Goal: Task Accomplishment & Management: Use online tool/utility

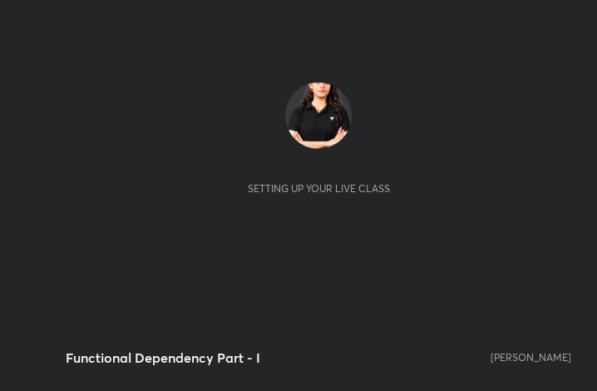
scroll to position [284, 530]
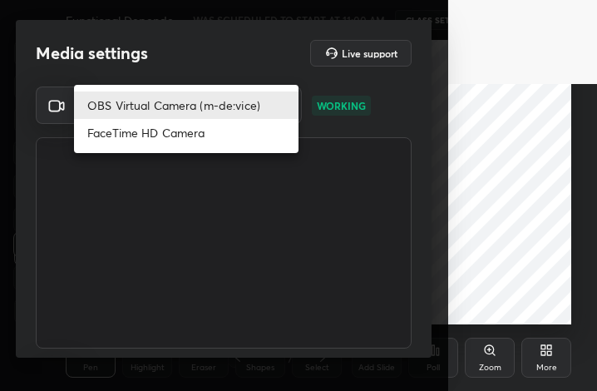
click at [267, 110] on body "1 2 3 4 5 6 7 C X Z C X Z E E Erase all H H Functional Dependency Part - I WAS …" at bounding box center [298, 195] width 597 height 391
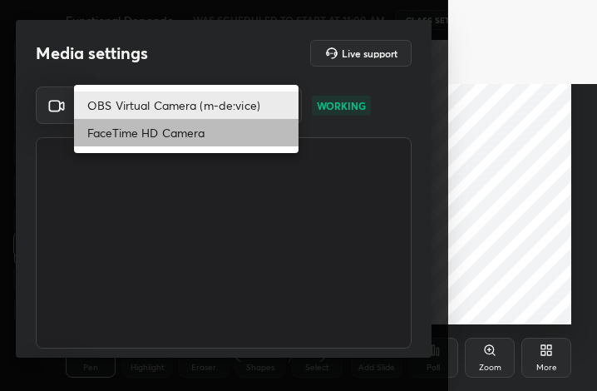
click at [229, 128] on li "FaceTime HD Camera" at bounding box center [186, 132] width 224 height 27
type input "3913558e095c8926cd60c69168c5f8eb9376cbe5de661888911a100d4158e326"
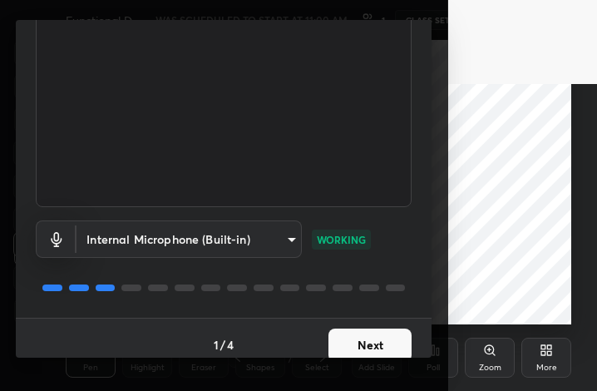
scroll to position [142, 0]
click at [342, 351] on button "Next" at bounding box center [369, 343] width 83 height 33
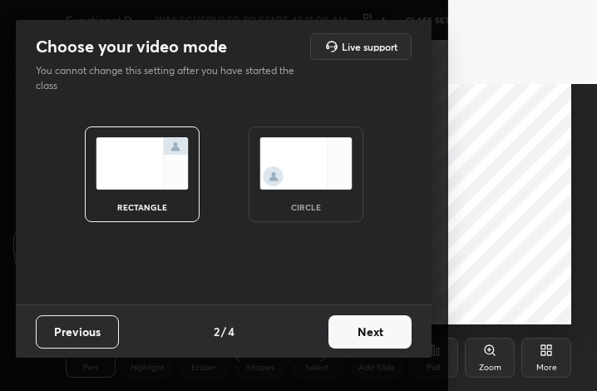
click at [356, 332] on button "Next" at bounding box center [369, 331] width 83 height 33
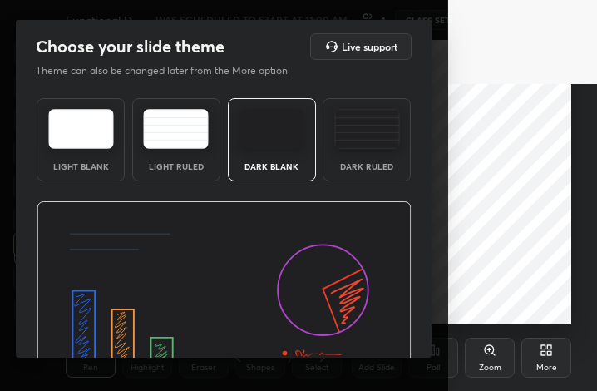
scroll to position [108, 0]
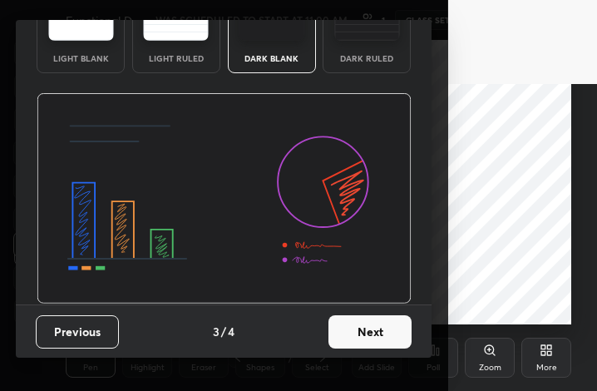
click at [366, 334] on button "Next" at bounding box center [369, 331] width 83 height 33
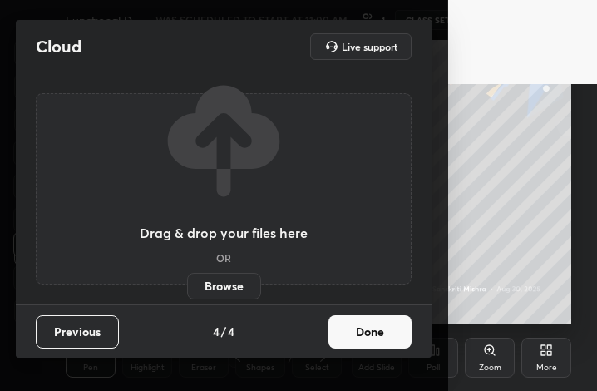
click at [367, 337] on button "Done" at bounding box center [369, 331] width 83 height 33
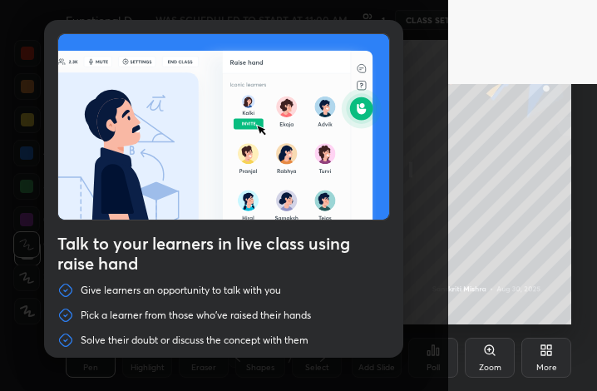
click at [403, 111] on div "Talk to your learners in live class using raise hand Give learners an opportuni…" at bounding box center [224, 195] width 448 height 391
drag, startPoint x: 343, startPoint y: 302, endPoint x: 383, endPoint y: 176, distance: 131.7
click at [344, 292] on div "Talk to your learners in live class using raise hand Give learners an opportuni…" at bounding box center [223, 217] width 359 height 395
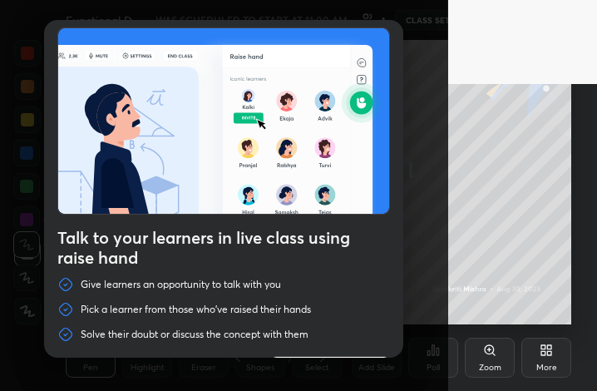
scroll to position [57, 0]
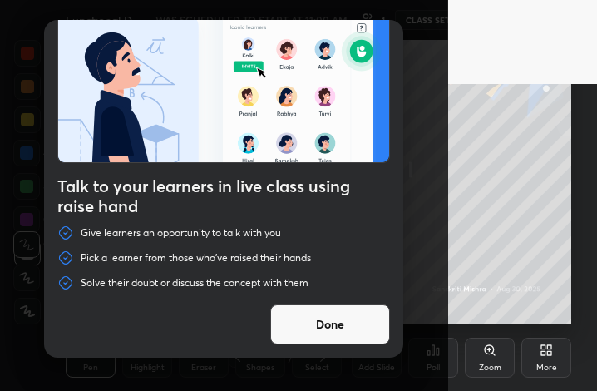
click at [327, 317] on button "Done" at bounding box center [330, 324] width 120 height 40
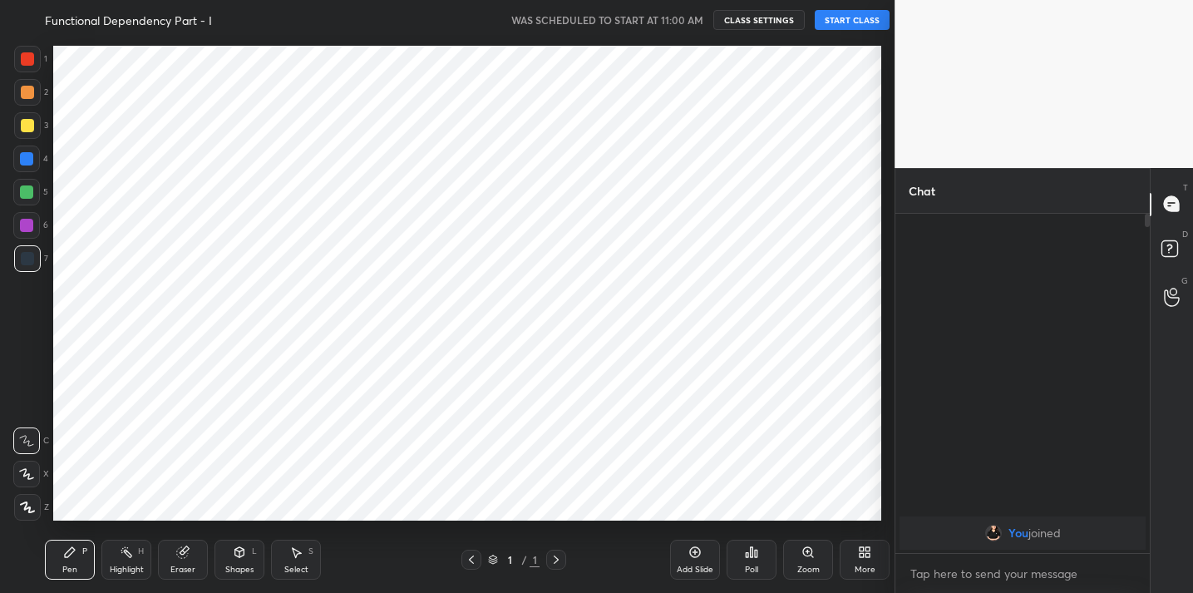
scroll to position [82625, 82282]
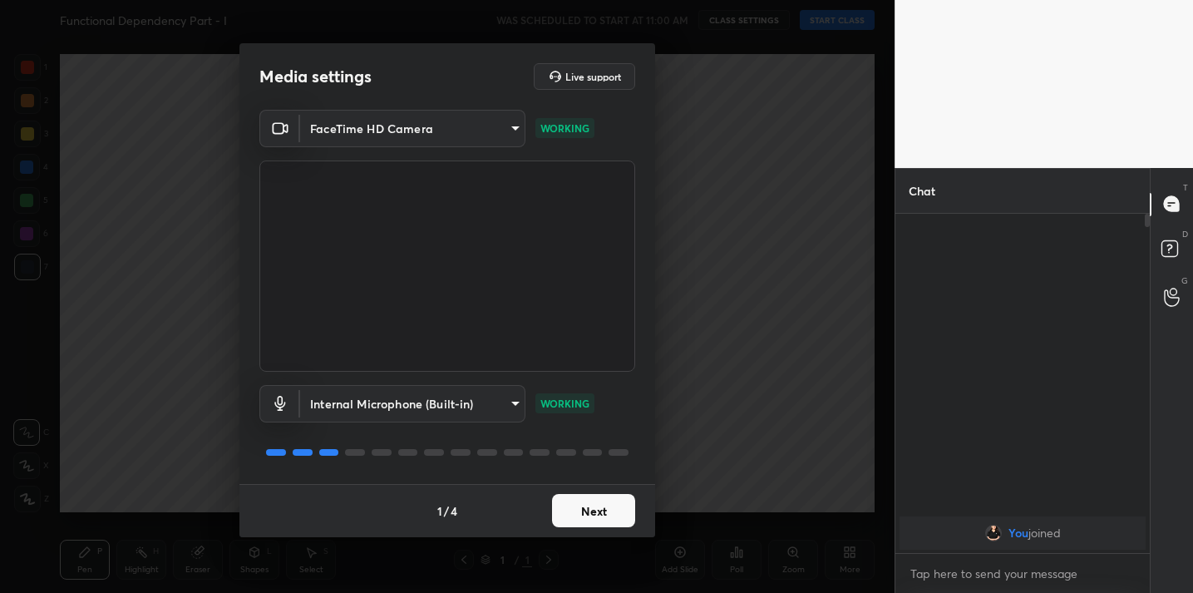
click at [586, 512] on button "Next" at bounding box center [593, 510] width 83 height 33
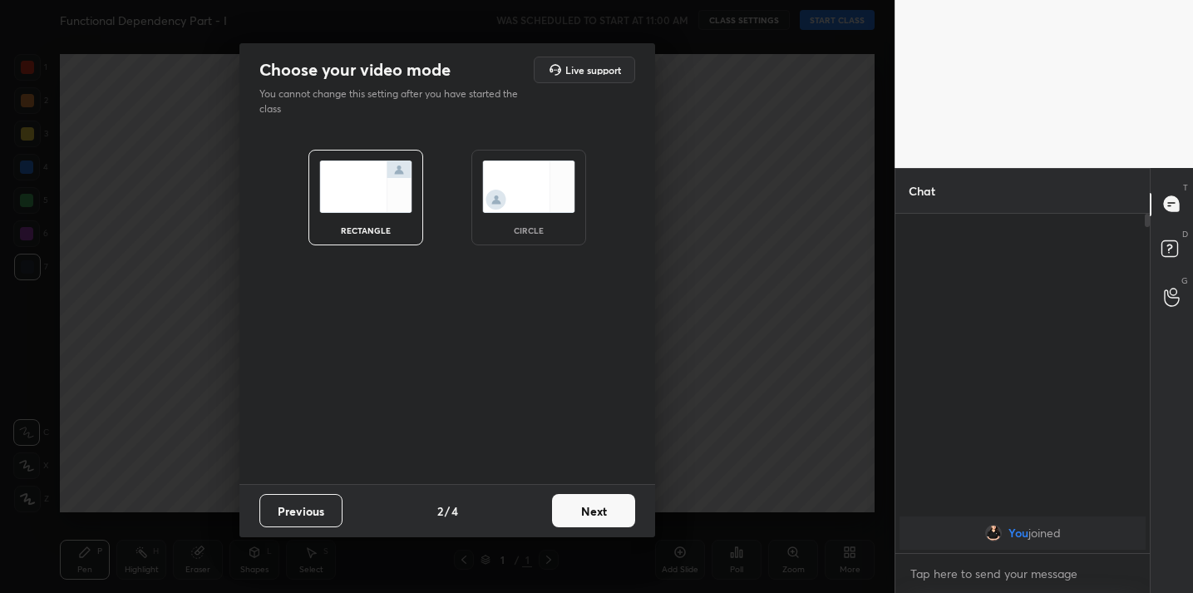
click at [586, 512] on button "Next" at bounding box center [593, 510] width 83 height 33
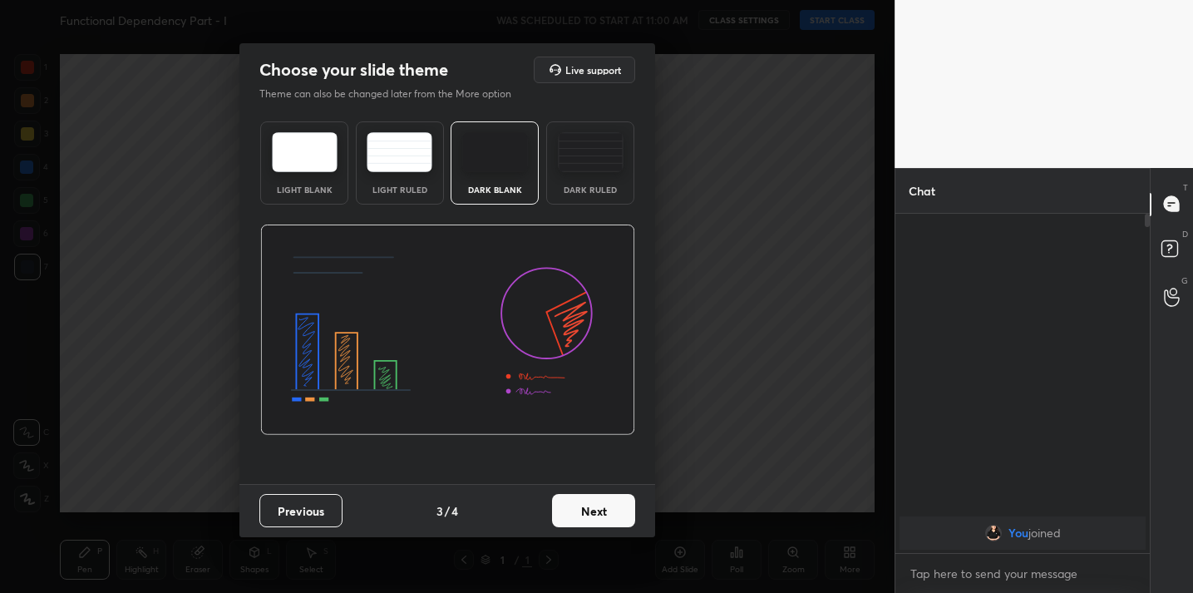
click at [586, 512] on button "Next" at bounding box center [593, 510] width 83 height 33
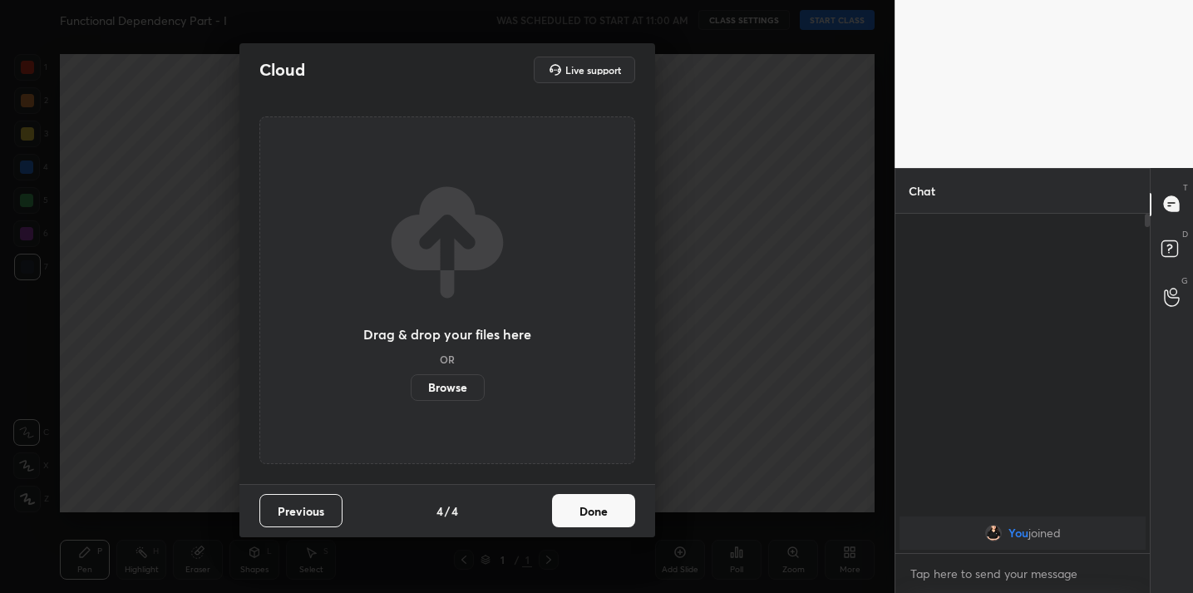
click at [586, 512] on button "Done" at bounding box center [593, 510] width 83 height 33
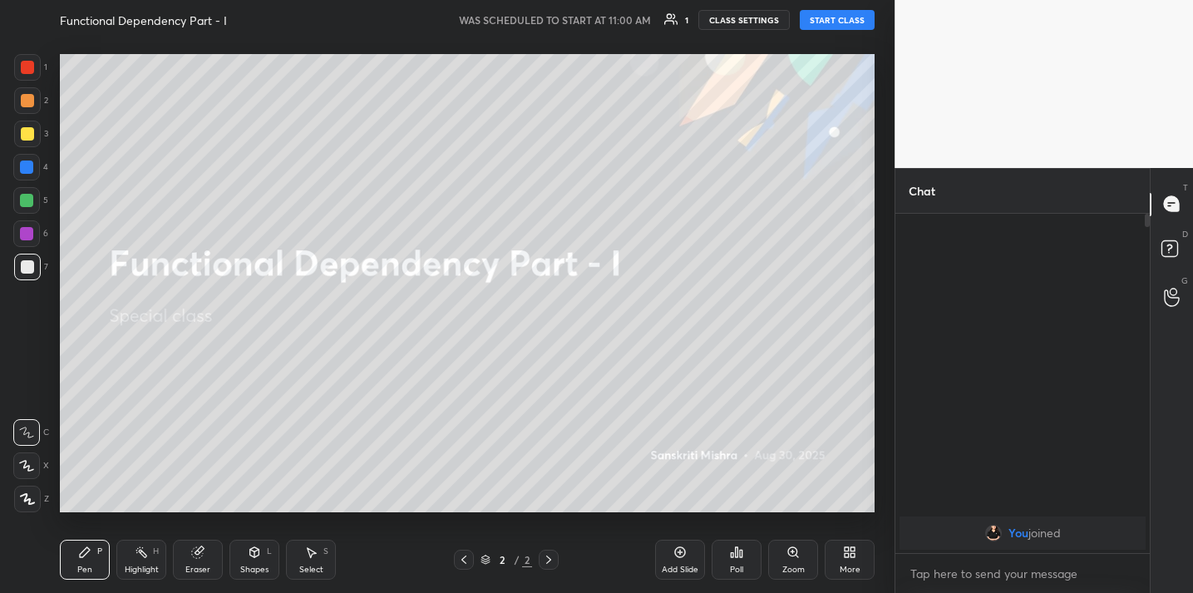
click at [842, 549] on div "More" at bounding box center [849, 559] width 50 height 40
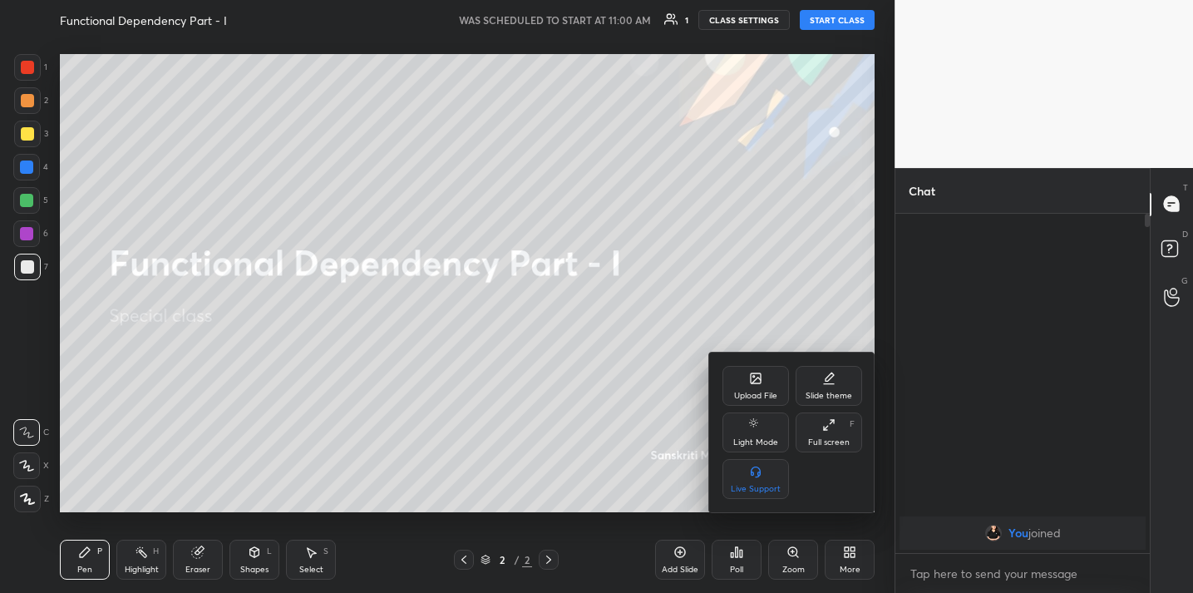
click at [753, 391] on div "Upload File" at bounding box center [755, 395] width 43 height 8
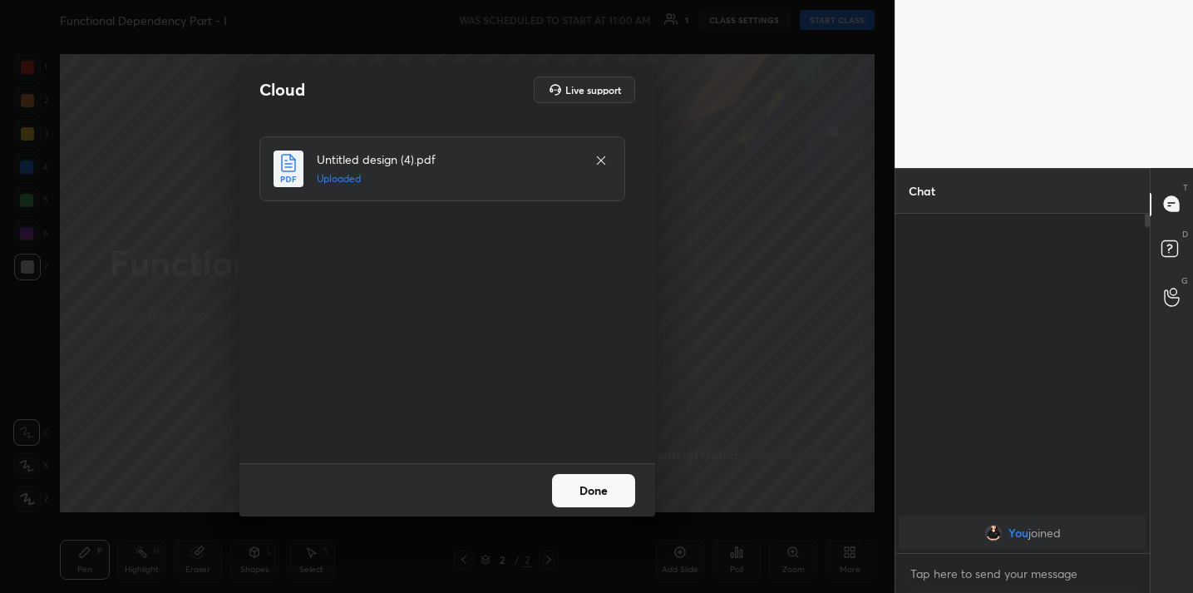
click at [602, 487] on button "Done" at bounding box center [593, 490] width 83 height 33
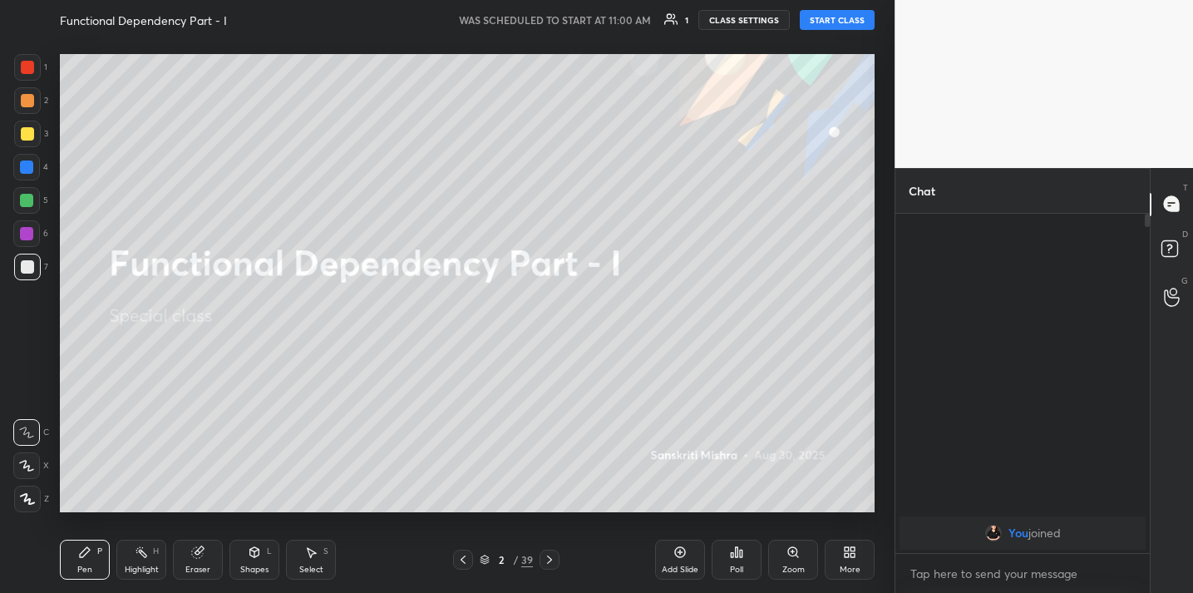
click at [860, 20] on button "START CLASS" at bounding box center [837, 20] width 75 height 20
click at [730, 576] on div "Poll" at bounding box center [736, 559] width 50 height 40
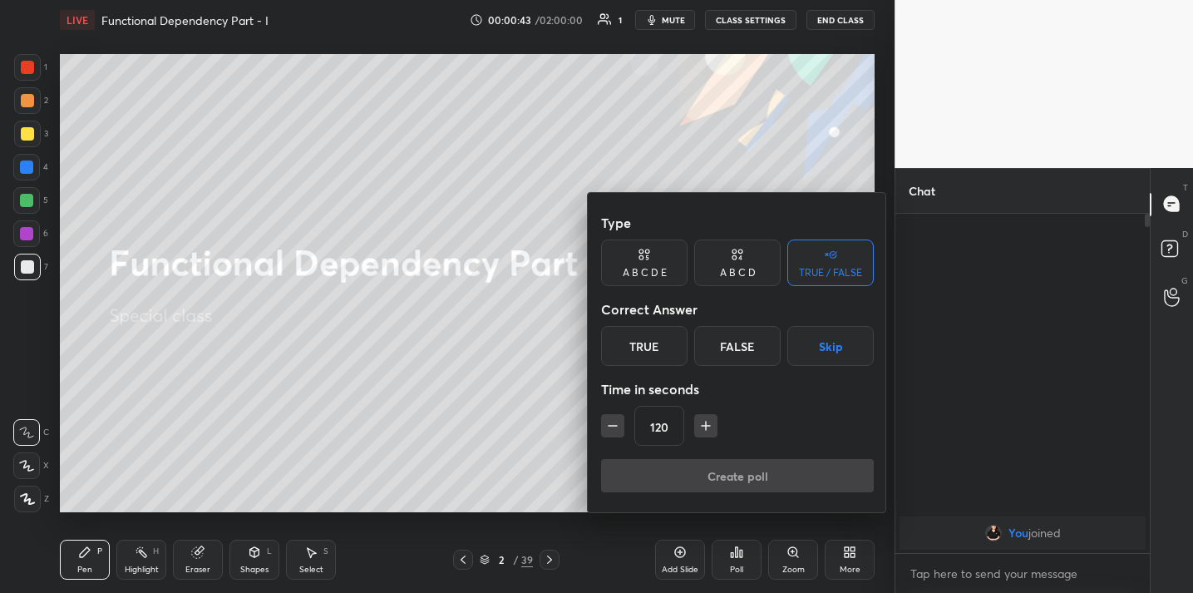
click at [642, 352] on div "True" at bounding box center [644, 346] width 86 height 40
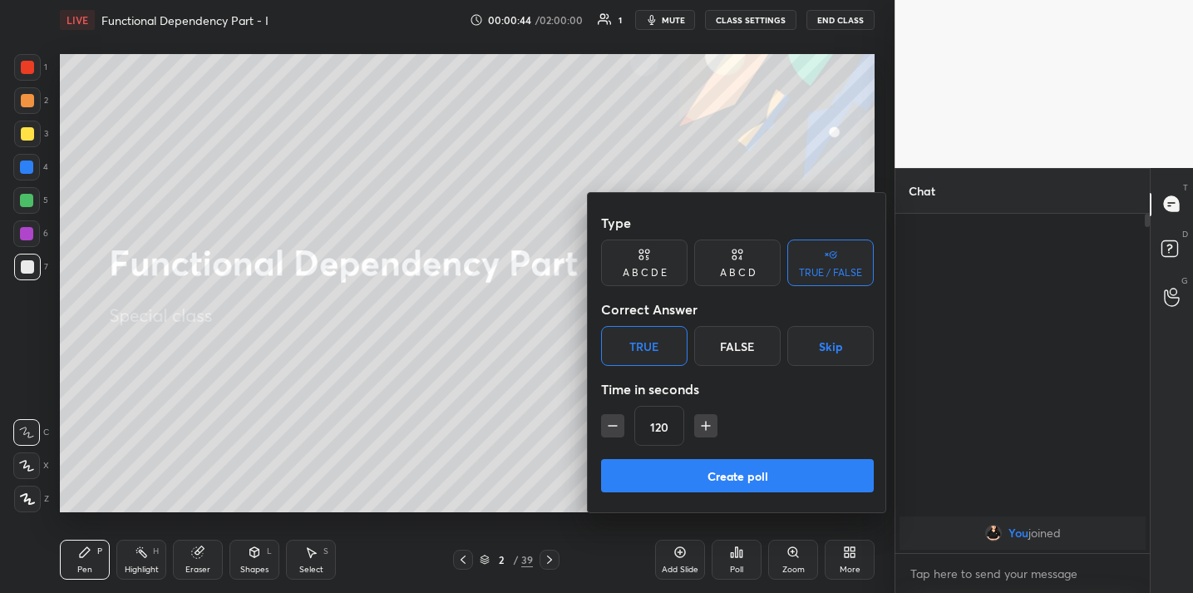
click at [705, 480] on button "Create poll" at bounding box center [737, 475] width 273 height 33
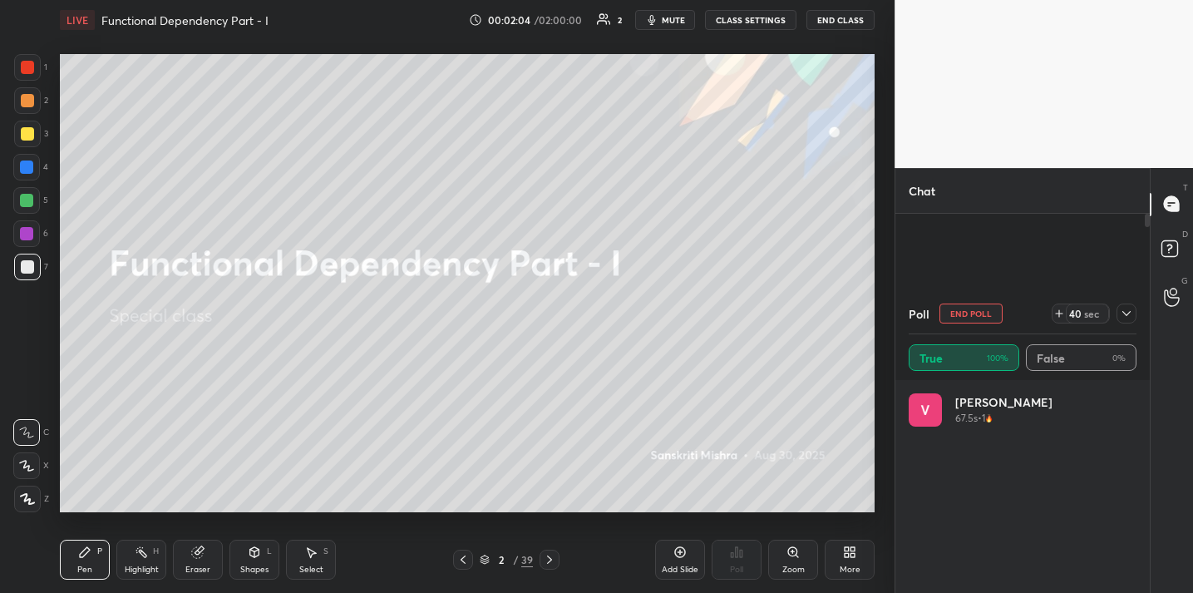
scroll to position [6, 6]
click at [1131, 312] on icon at bounding box center [1126, 313] width 13 height 13
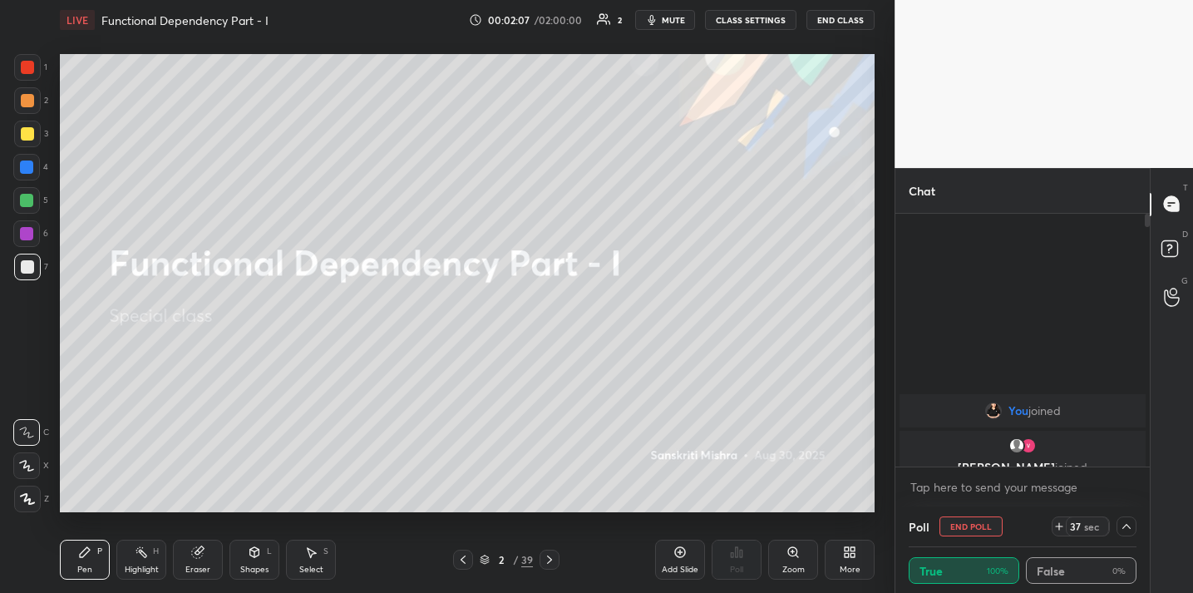
scroll to position [0, 0]
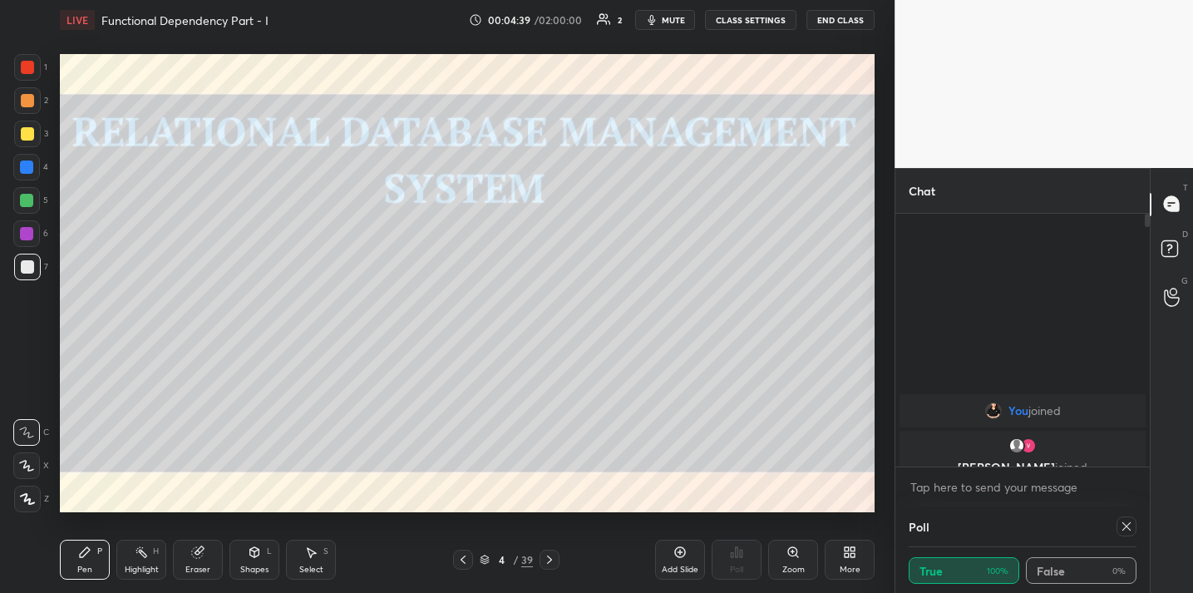
click at [251, 565] on div "Shapes" at bounding box center [254, 569] width 28 height 8
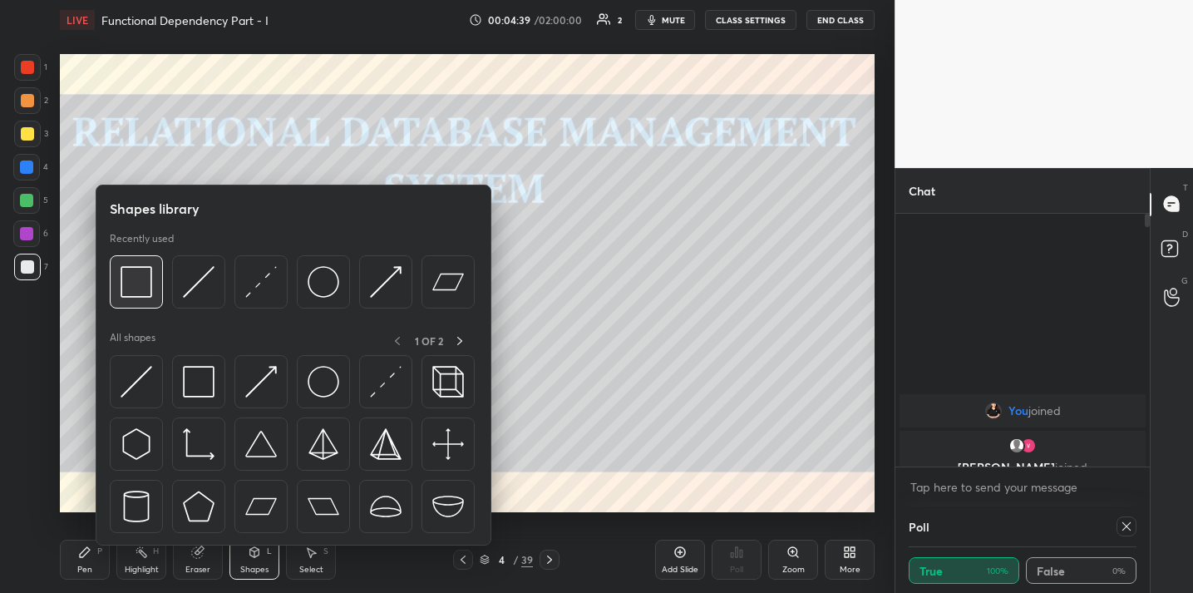
click at [127, 283] on img at bounding box center [137, 282] width 32 height 32
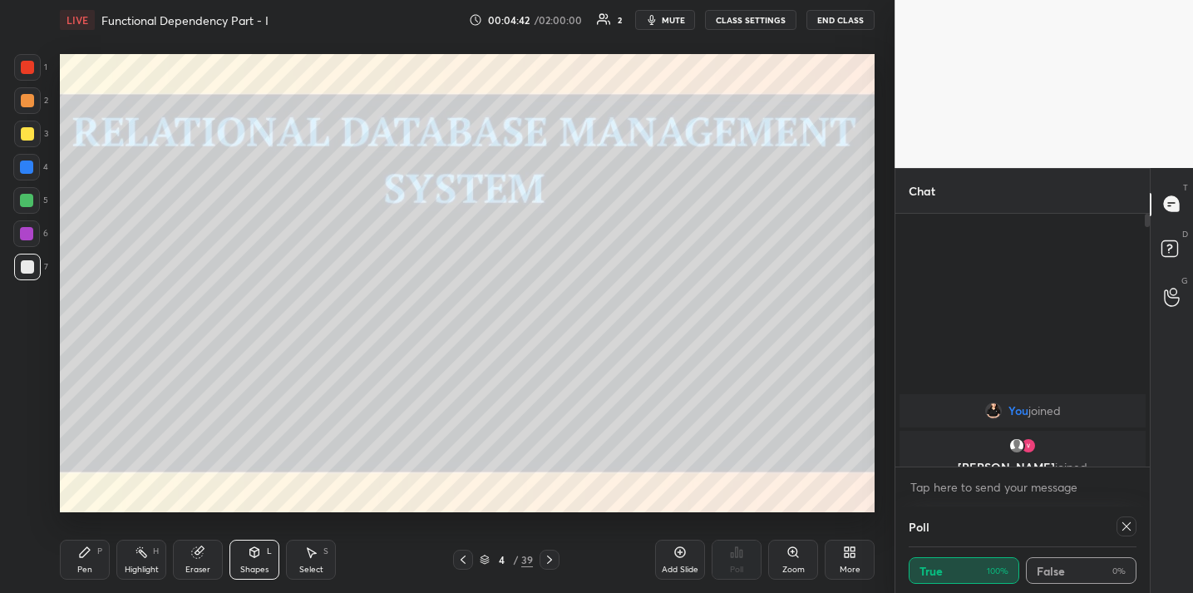
click at [82, 565] on div "Pen" at bounding box center [84, 569] width 15 height 8
click at [1123, 526] on icon at bounding box center [1126, 525] width 13 height 13
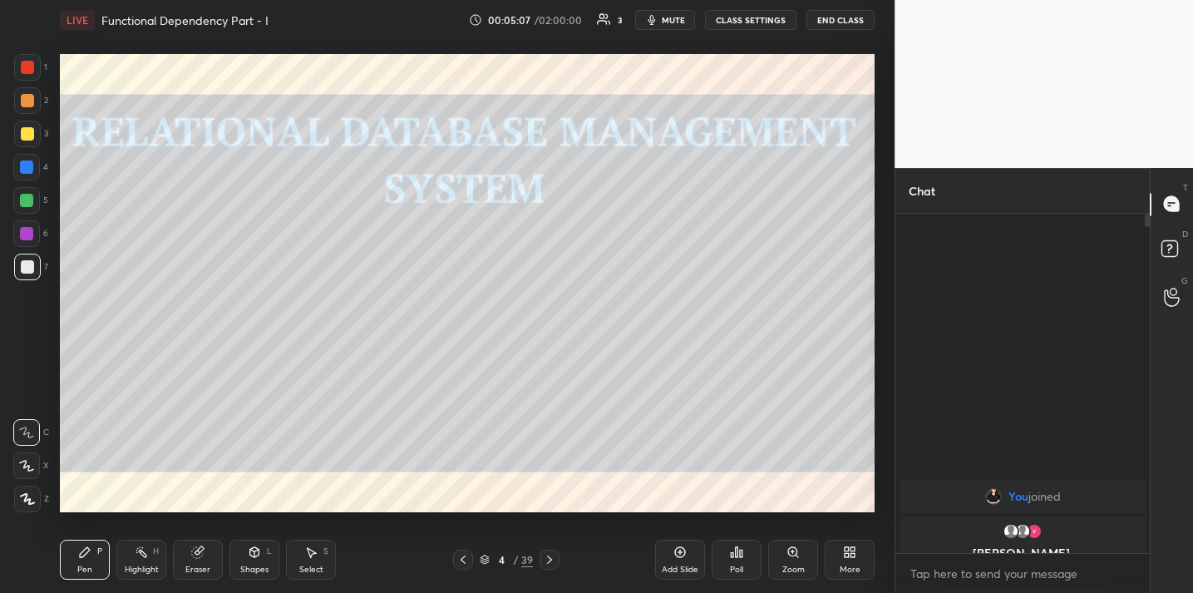
scroll to position [374, 249]
click at [685, 559] on div "Add Slide" at bounding box center [680, 559] width 50 height 40
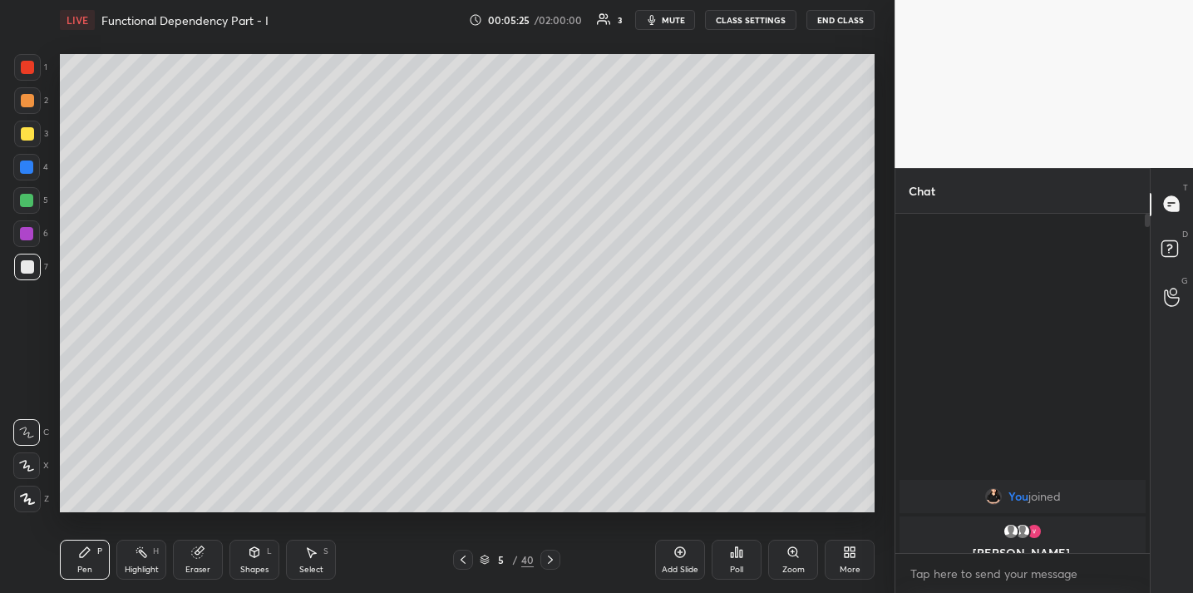
click at [32, 132] on div at bounding box center [27, 133] width 13 height 13
click at [730, 559] on div "Poll" at bounding box center [736, 559] width 50 height 40
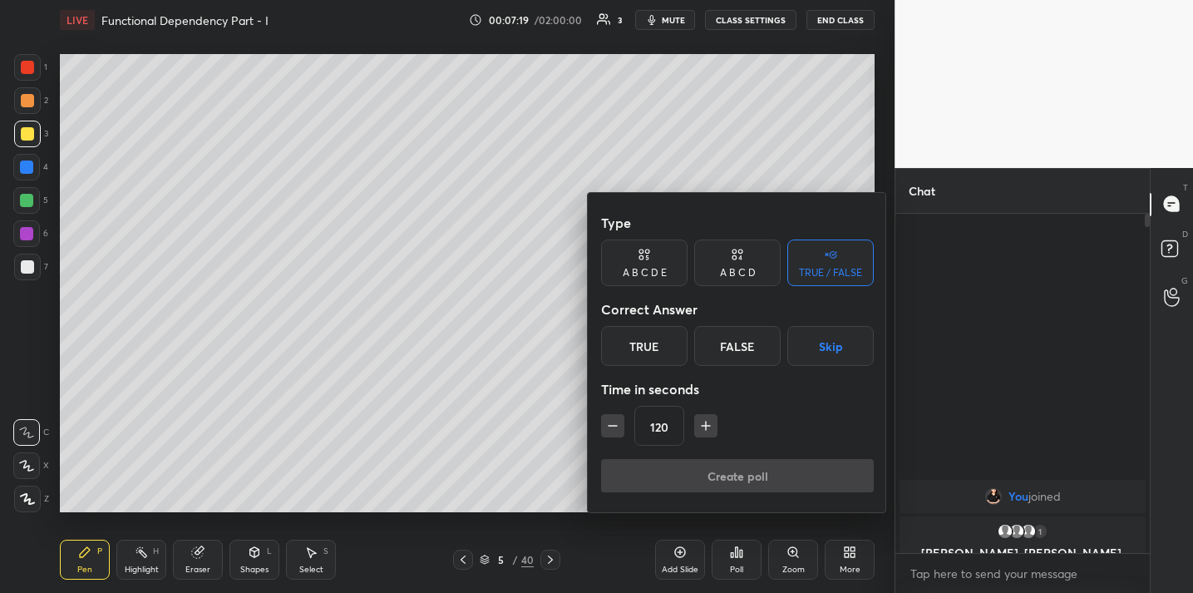
click at [667, 352] on div "True" at bounding box center [644, 346] width 86 height 40
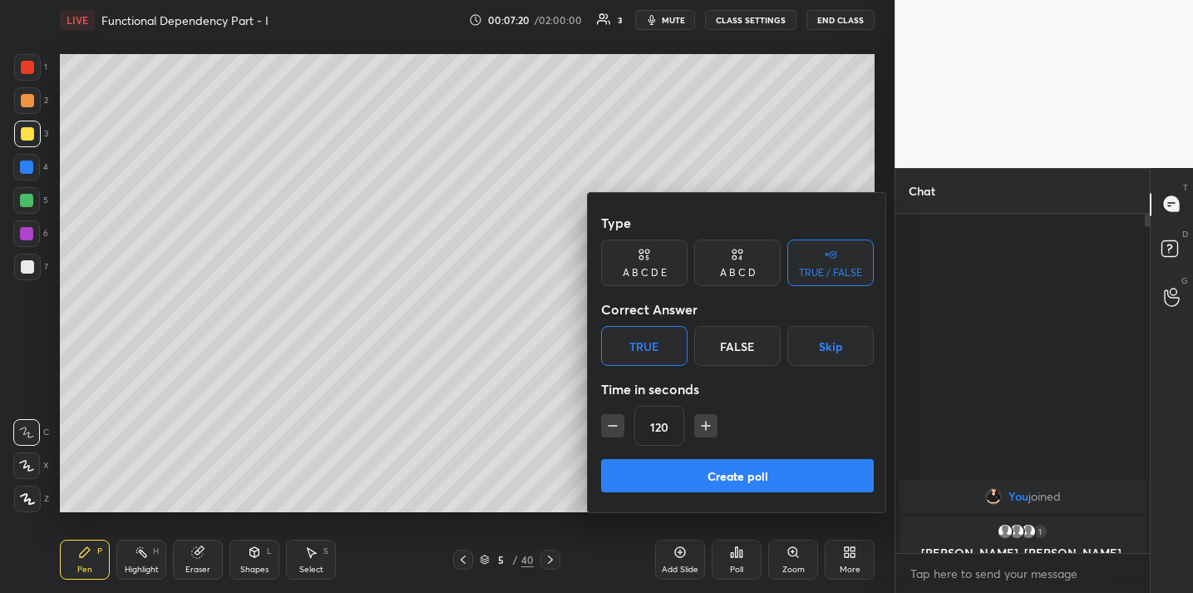
click at [705, 475] on button "Create poll" at bounding box center [737, 475] width 273 height 33
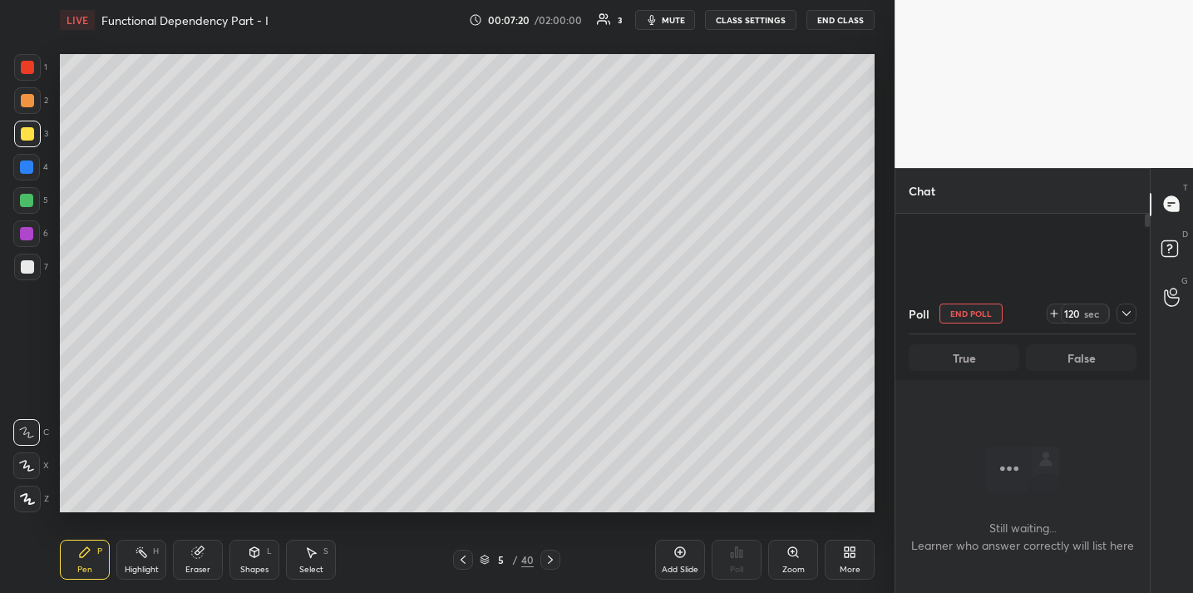
scroll to position [6, 6]
click at [1128, 308] on icon at bounding box center [1126, 313] width 13 height 13
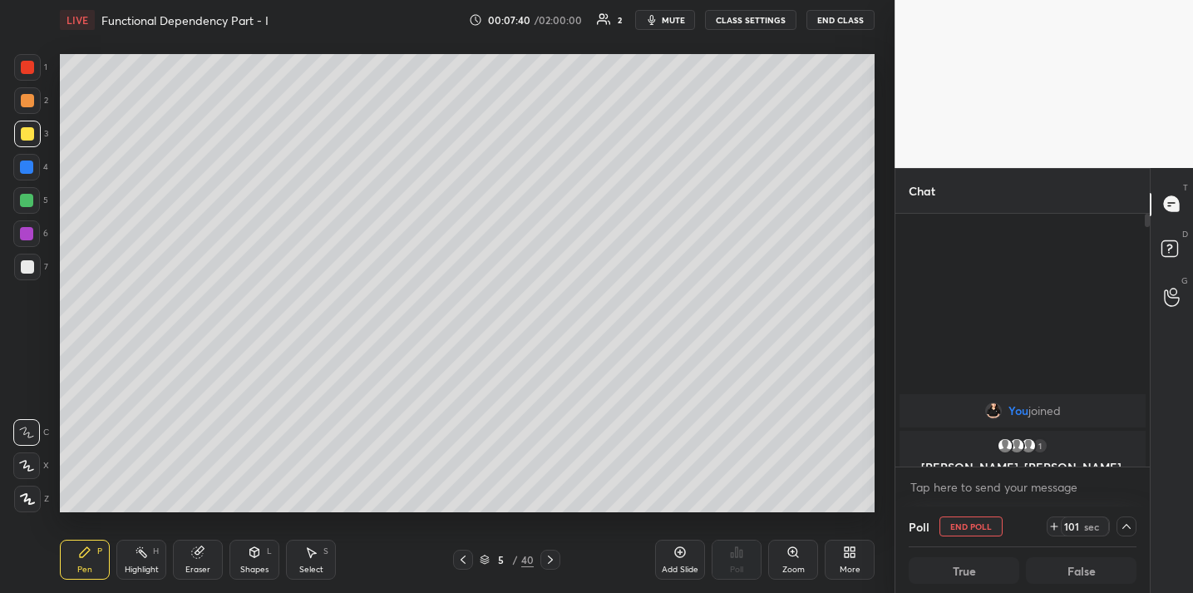
click at [1125, 529] on icon at bounding box center [1126, 525] width 13 height 13
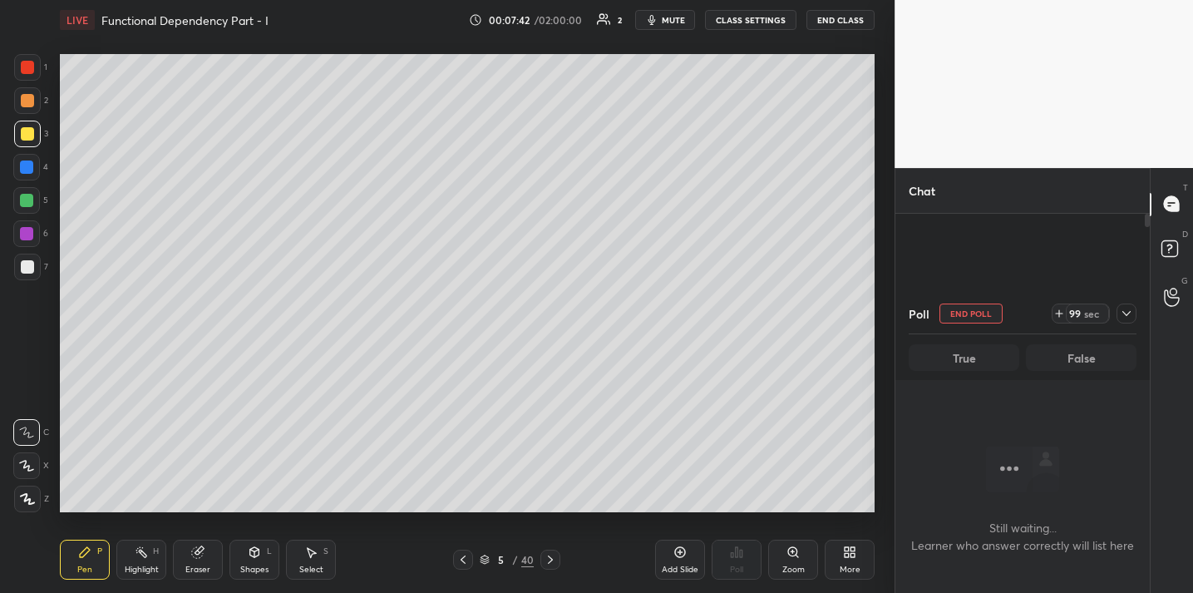
click at [1124, 316] on icon at bounding box center [1126, 313] width 13 height 13
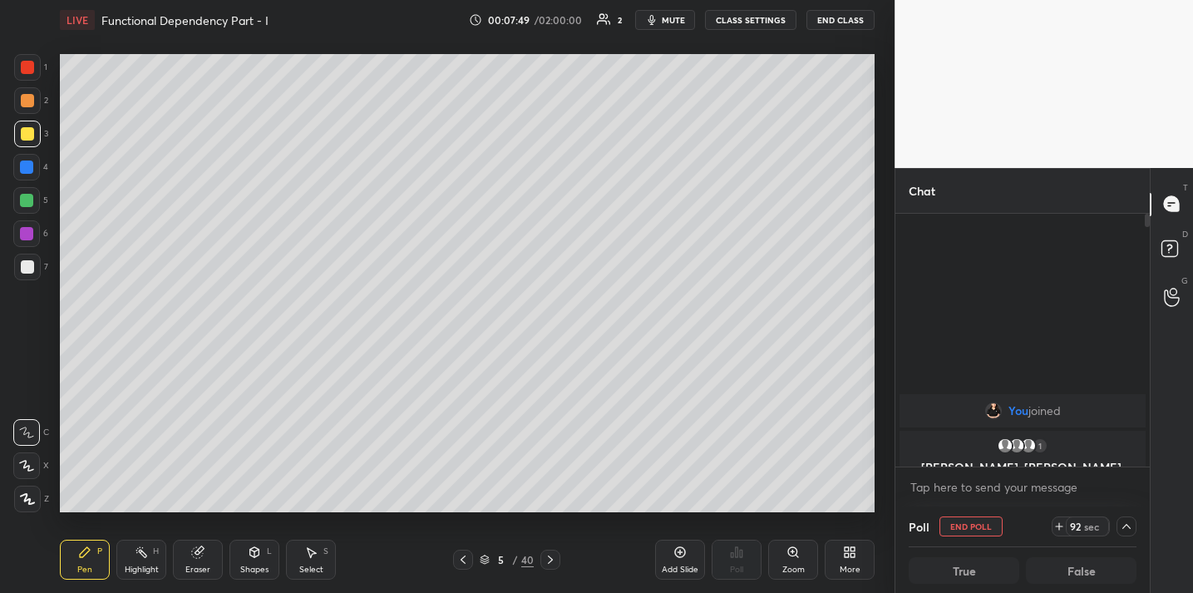
click at [1136, 529] on div "Poll End Poll 92 sec True False" at bounding box center [1022, 549] width 254 height 86
click at [1129, 529] on icon at bounding box center [1126, 525] width 13 height 13
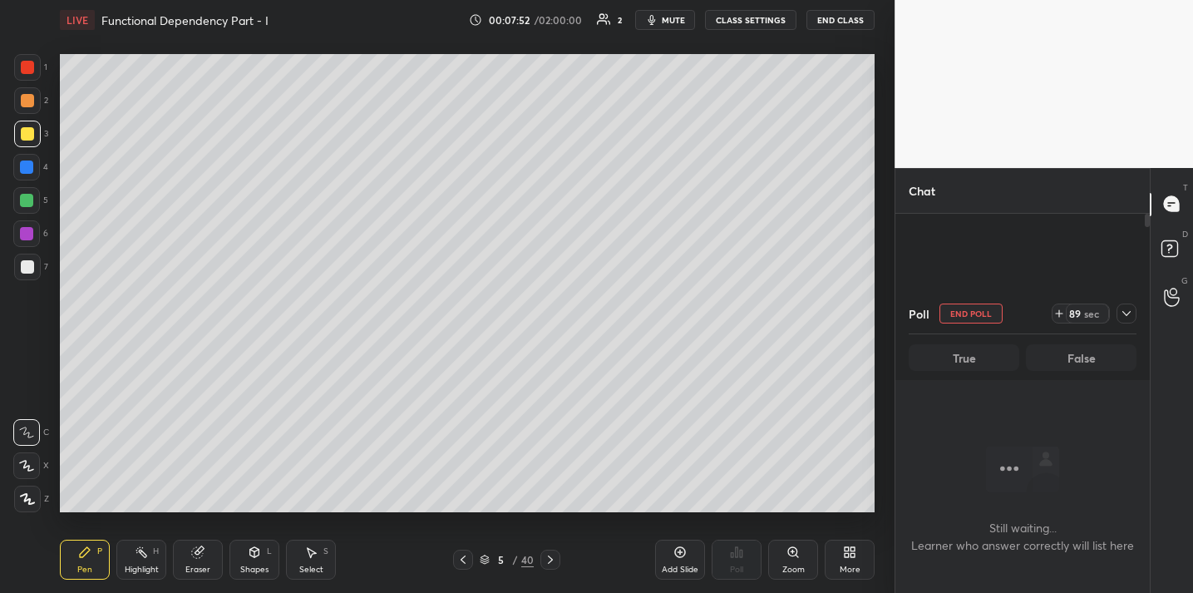
click at [1126, 311] on icon at bounding box center [1126, 313] width 13 height 13
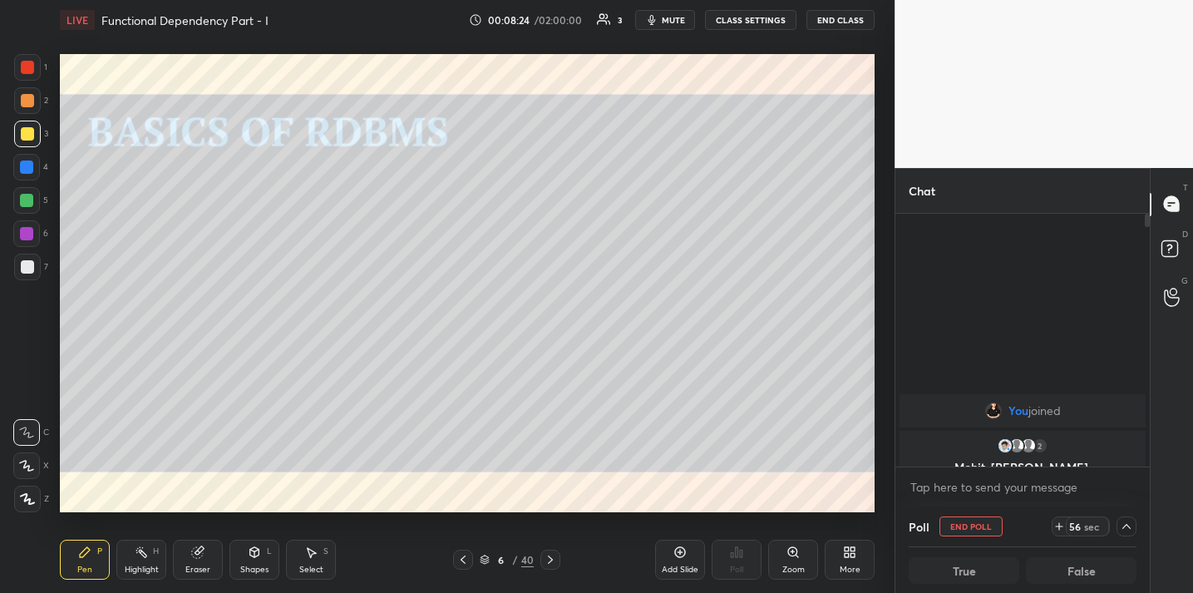
click at [266, 578] on div "Shapes L" at bounding box center [254, 559] width 50 height 40
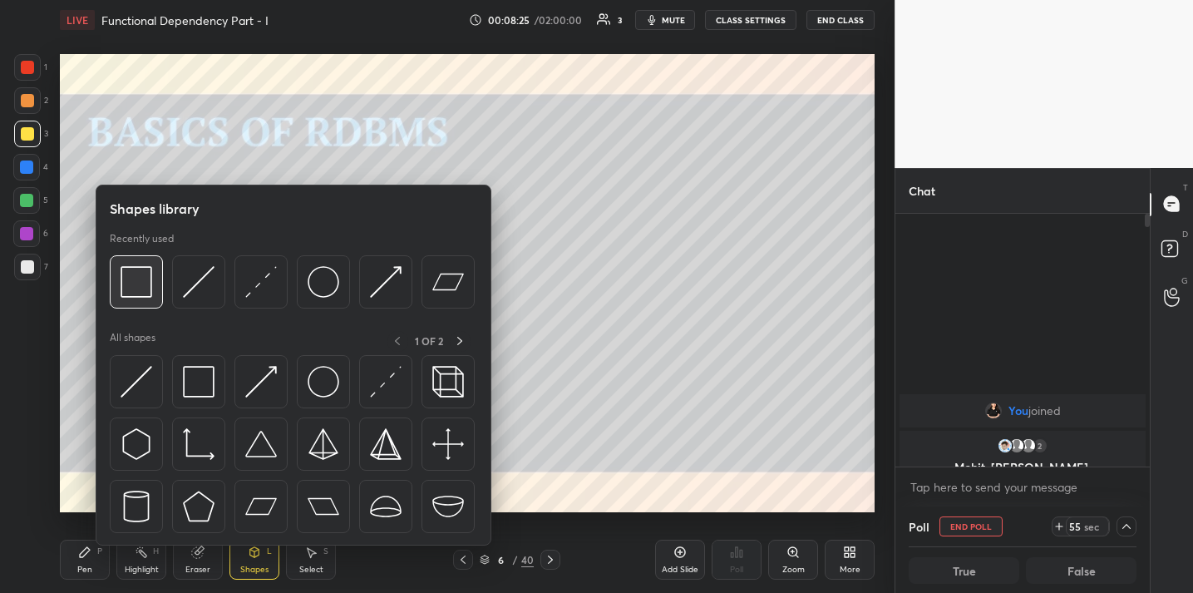
click at [120, 267] on div at bounding box center [136, 281] width 53 height 53
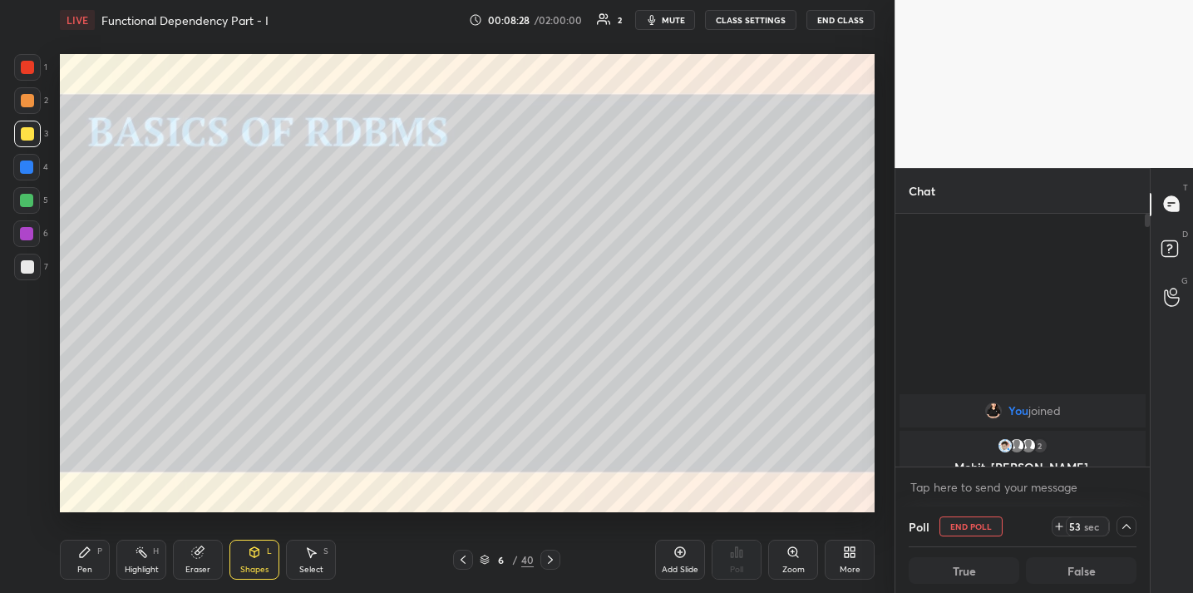
click at [86, 557] on icon at bounding box center [84, 551] width 13 height 13
click at [34, 264] on div at bounding box center [27, 266] width 27 height 27
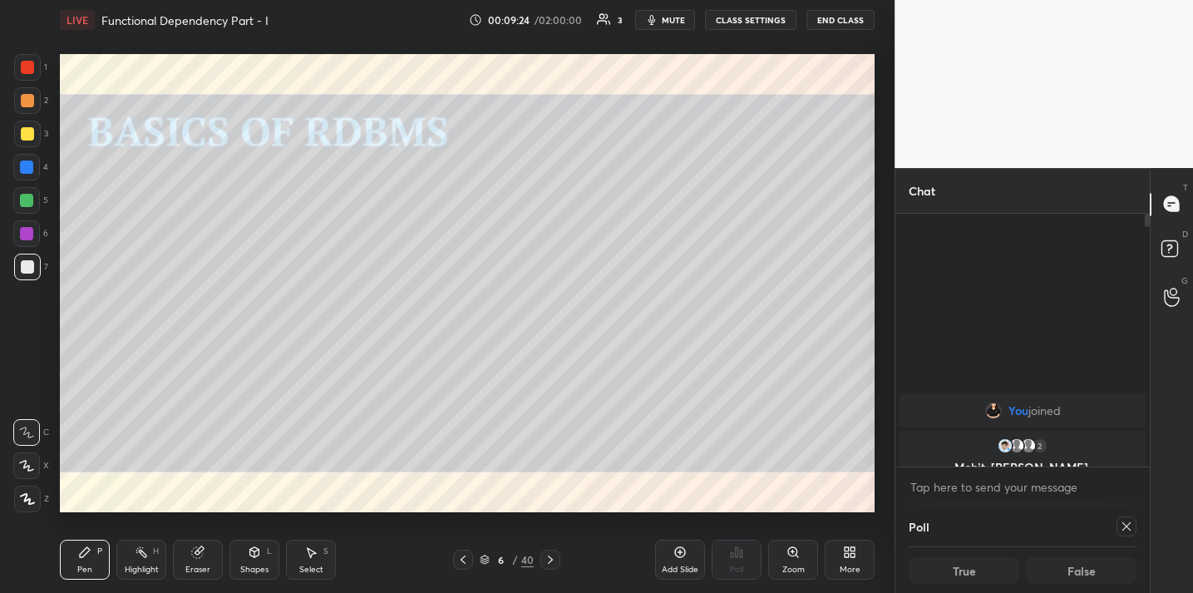
drag, startPoint x: 25, startPoint y: 171, endPoint x: 54, endPoint y: 176, distance: 29.5
click at [25, 171] on div at bounding box center [26, 166] width 13 height 13
click at [19, 209] on div at bounding box center [26, 200] width 27 height 27
click at [18, 269] on div at bounding box center [27, 266] width 27 height 27
drag, startPoint x: 194, startPoint y: 553, endPoint x: 209, endPoint y: 522, distance: 33.8
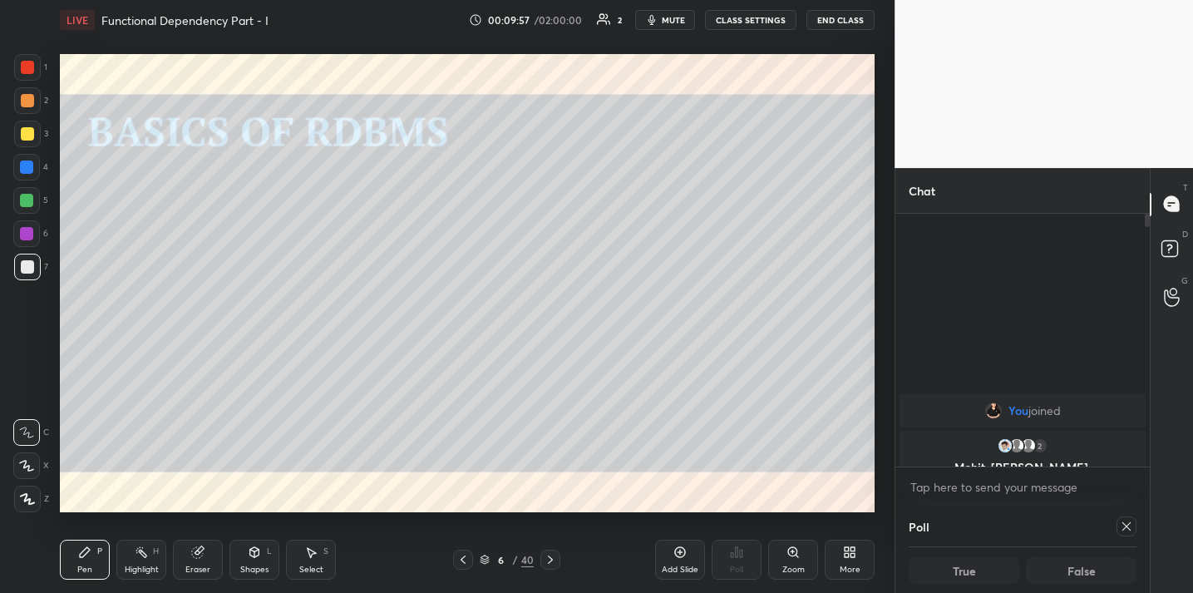
click at [194, 553] on icon at bounding box center [197, 552] width 11 height 11
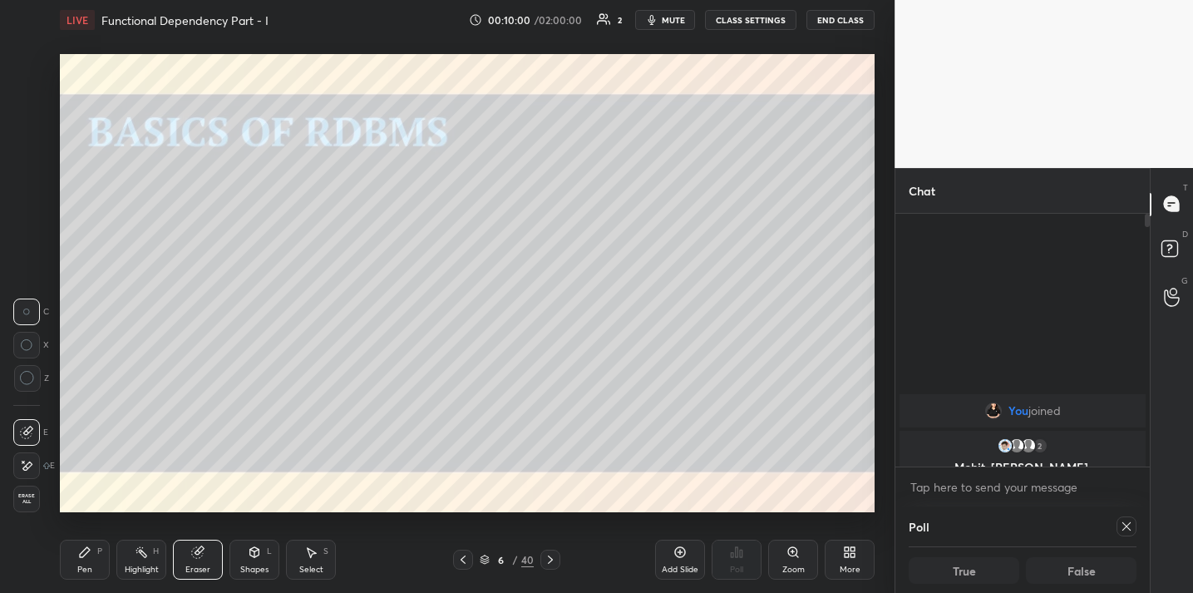
click at [71, 558] on div "Pen P" at bounding box center [85, 559] width 50 height 40
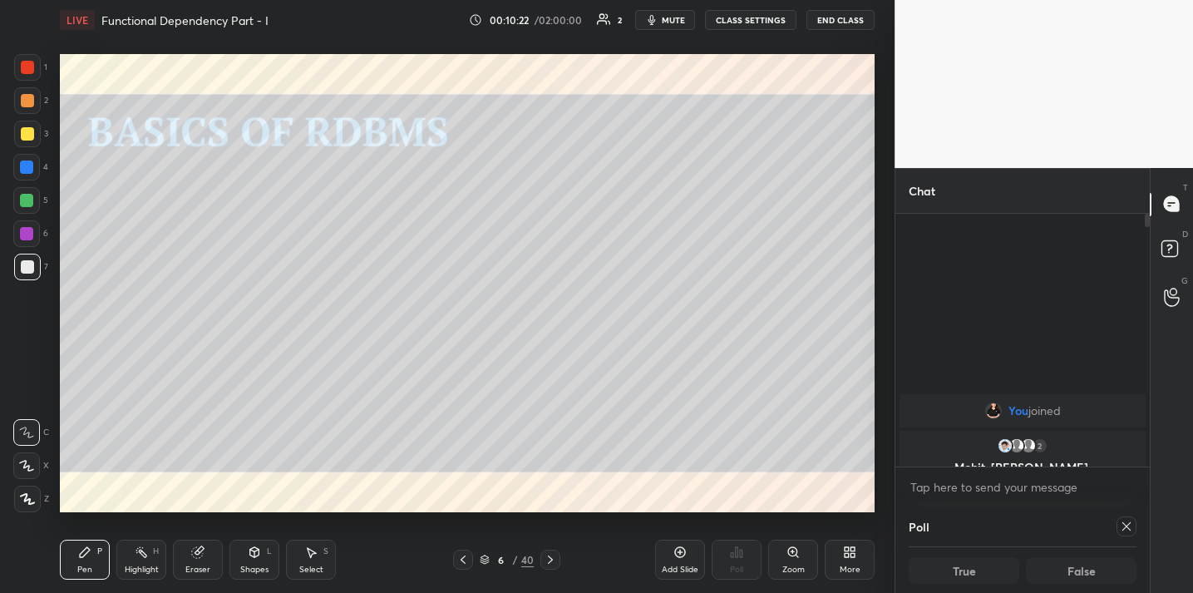
click at [33, 160] on div at bounding box center [26, 167] width 27 height 27
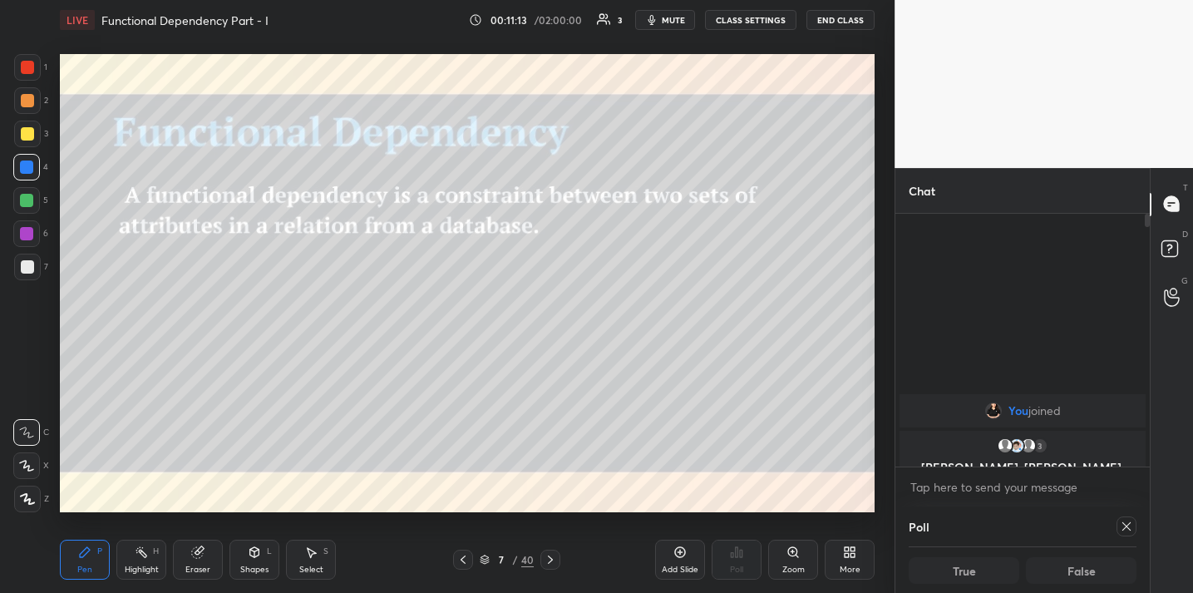
drag, startPoint x: 189, startPoint y: 553, endPoint x: 188, endPoint y: 540, distance: 12.5
click at [189, 547] on div "Eraser" at bounding box center [198, 559] width 50 height 40
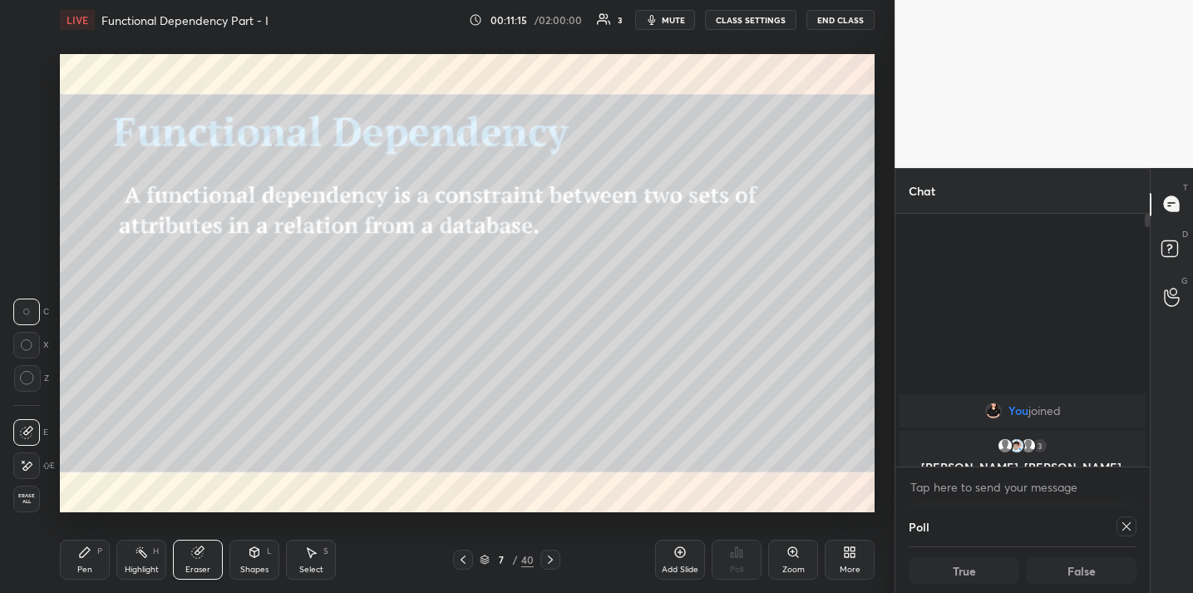
drag, startPoint x: 25, startPoint y: 388, endPoint x: 50, endPoint y: 367, distance: 32.5
click at [25, 388] on div at bounding box center [27, 378] width 27 height 27
click at [98, 555] on div "P" at bounding box center [99, 551] width 5 height 8
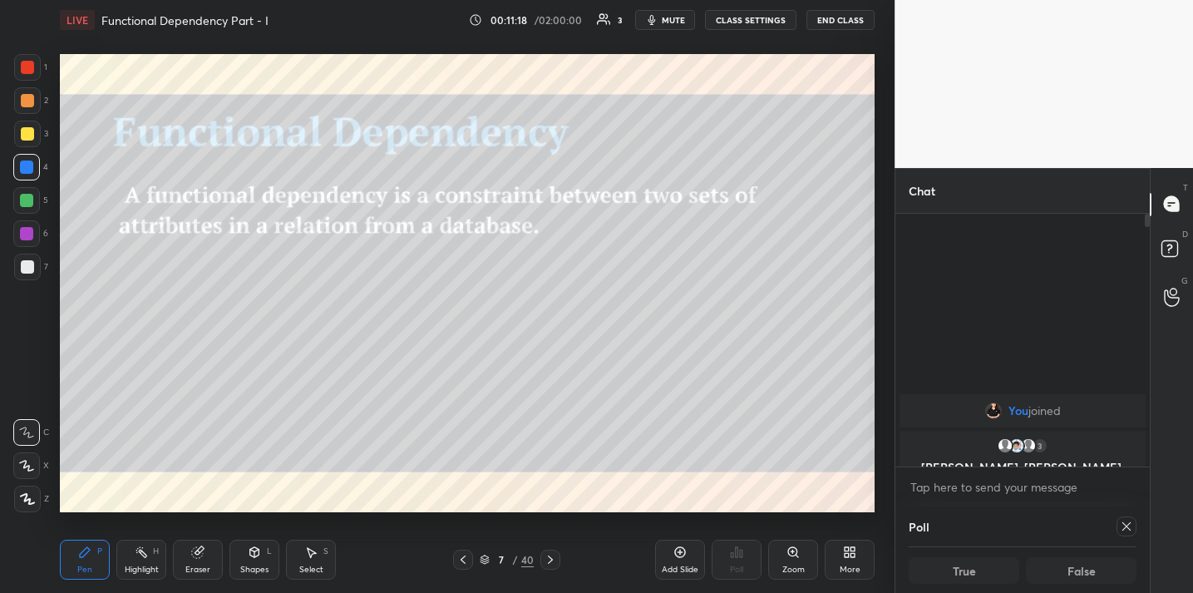
click at [31, 269] on div at bounding box center [27, 266] width 13 height 13
click at [28, 199] on div at bounding box center [26, 200] width 13 height 13
drag, startPoint x: 26, startPoint y: 139, endPoint x: 24, endPoint y: 128, distance: 10.9
click at [26, 139] on div at bounding box center [27, 133] width 13 height 13
click at [680, 554] on icon at bounding box center [679, 551] width 13 height 13
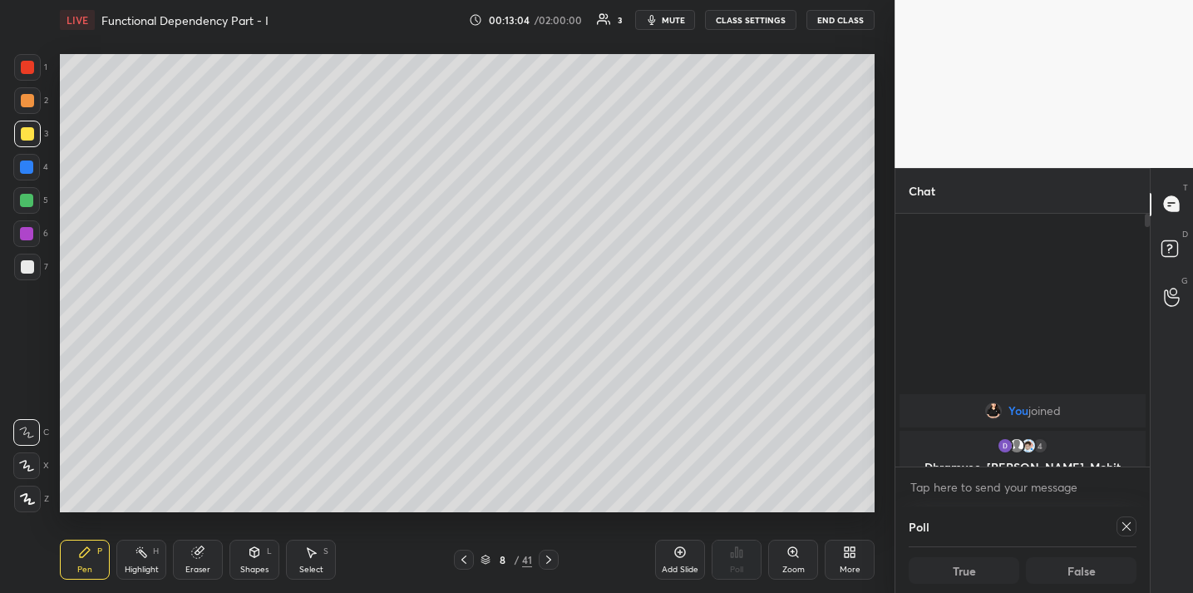
click at [198, 578] on div "Eraser" at bounding box center [198, 559] width 50 height 40
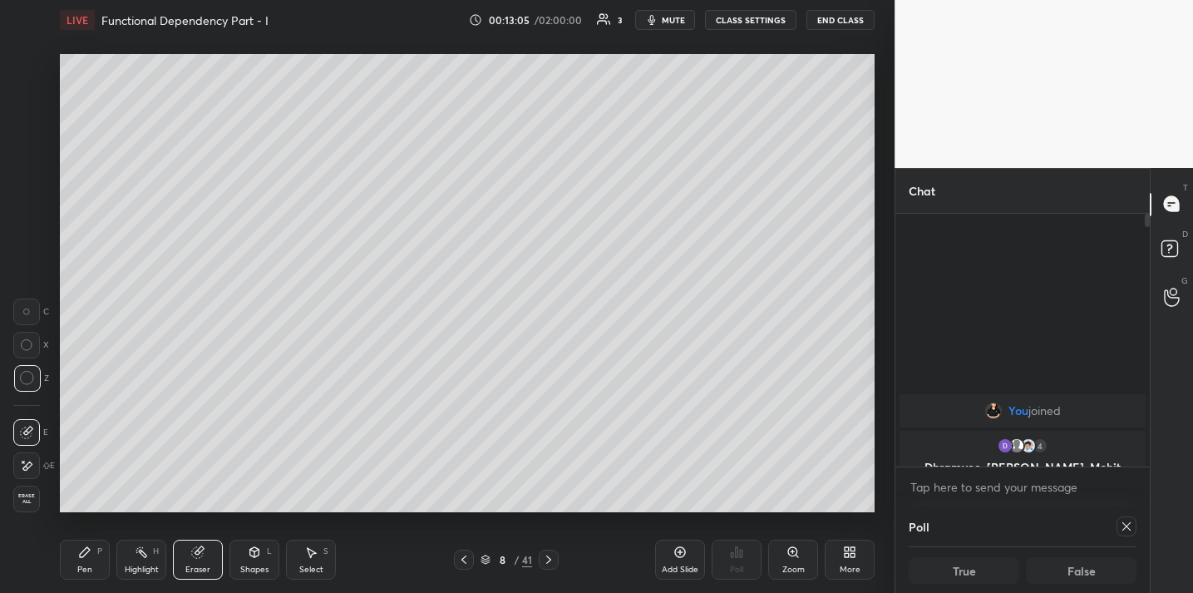
click at [93, 544] on div "Pen P" at bounding box center [85, 559] width 50 height 40
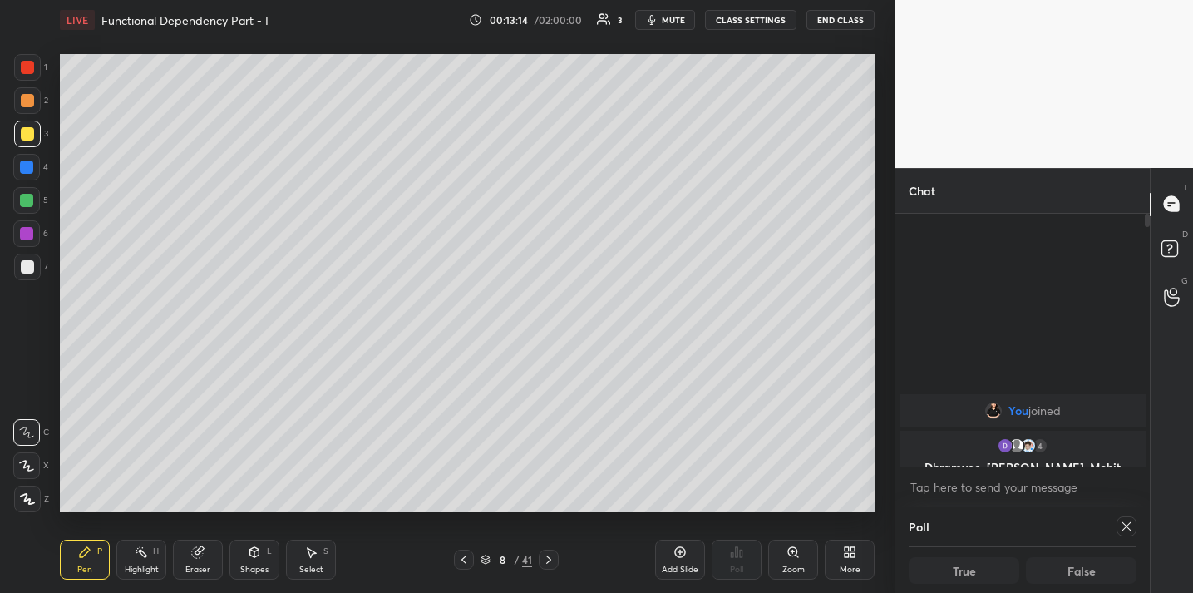
click at [22, 271] on div at bounding box center [27, 266] width 13 height 13
click at [1122, 529] on icon at bounding box center [1126, 526] width 8 height 8
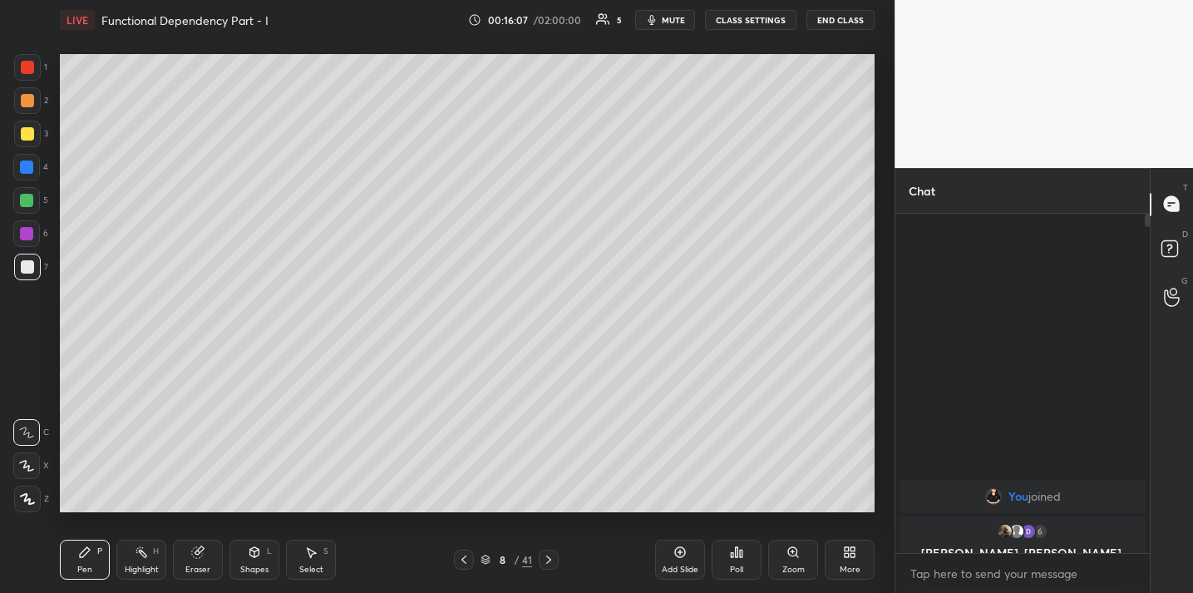
scroll to position [374, 249]
click at [1009, 567] on body "1 2 3 4 5 6 7 C X Z C X Z E E Erase all H H LIVE Functional Dependency Part - I…" at bounding box center [596, 296] width 1193 height 593
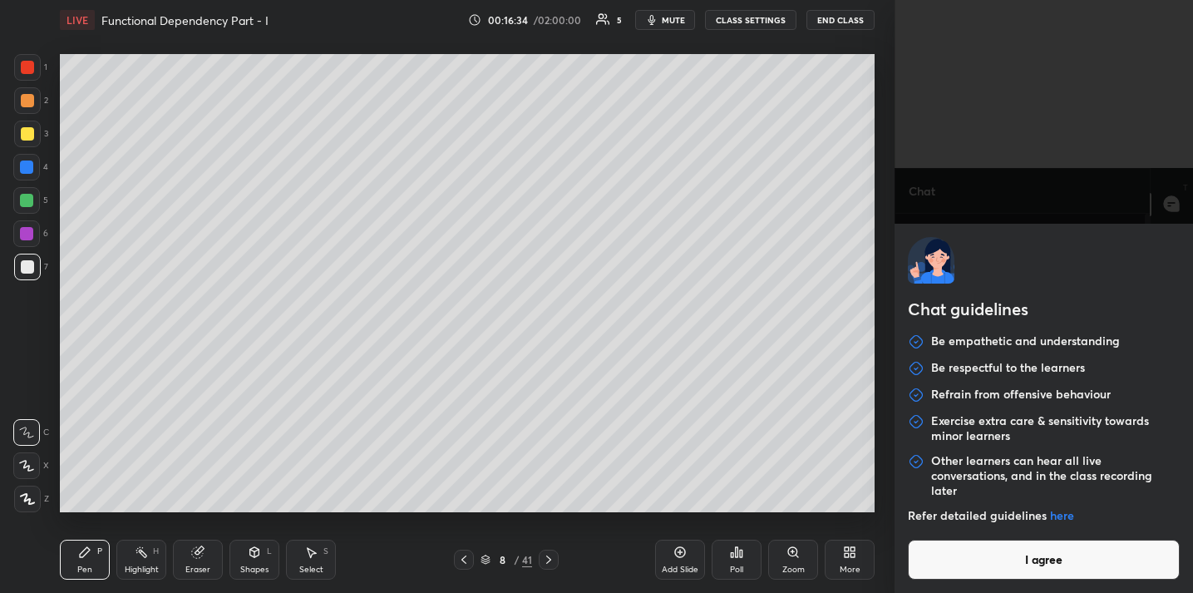
click at [1011, 558] on button "I agree" at bounding box center [1044, 559] width 272 height 40
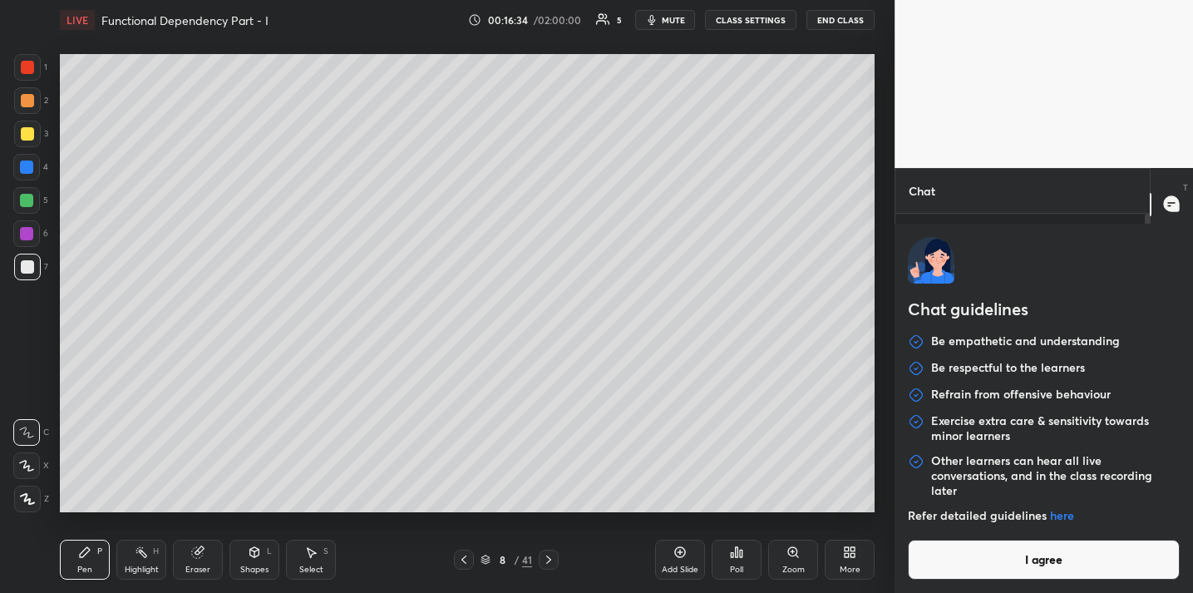
type textarea "x"
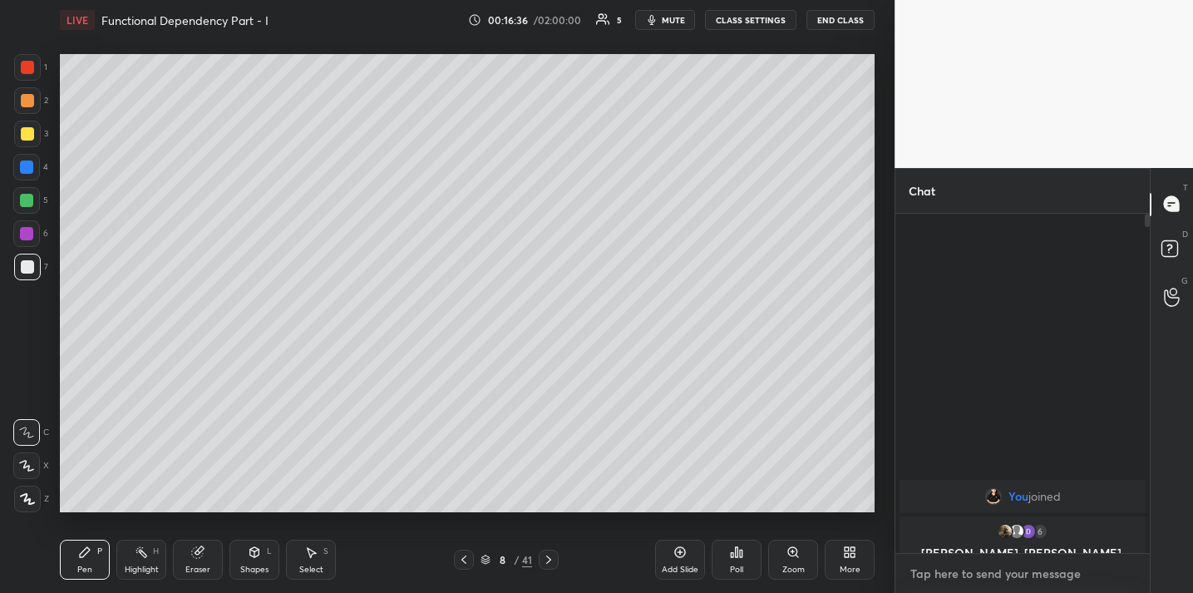
type textarea "A"
type textarea "x"
type textarea "AN"
type textarea "x"
type textarea "ANY"
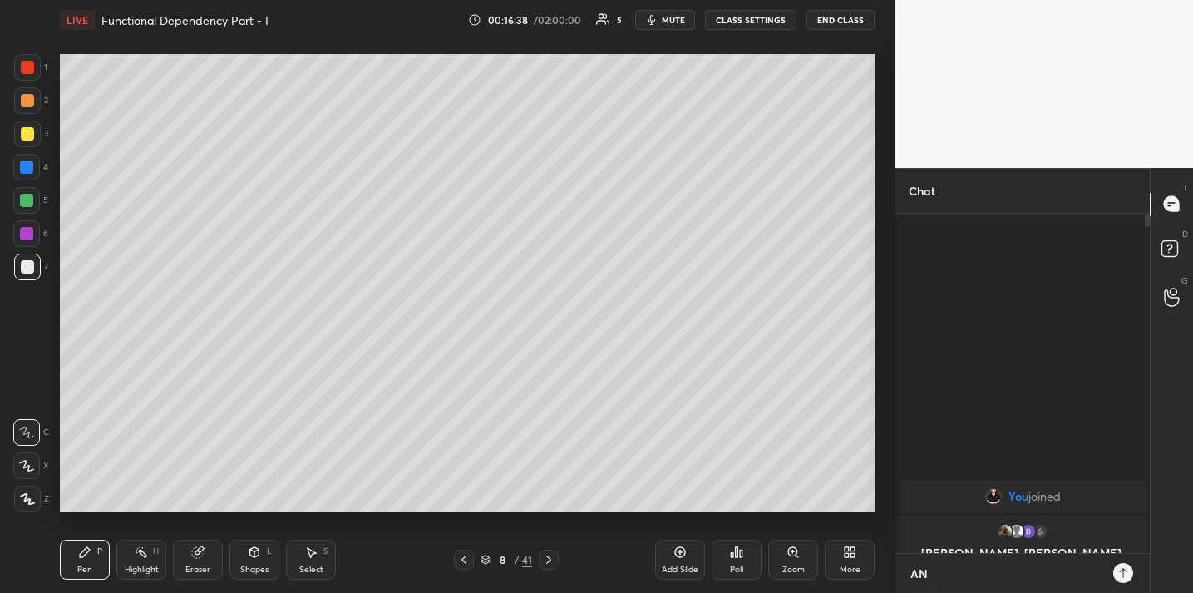
type textarea "x"
type textarea "ANY"
type textarea "x"
type textarea "ANY D"
type textarea "x"
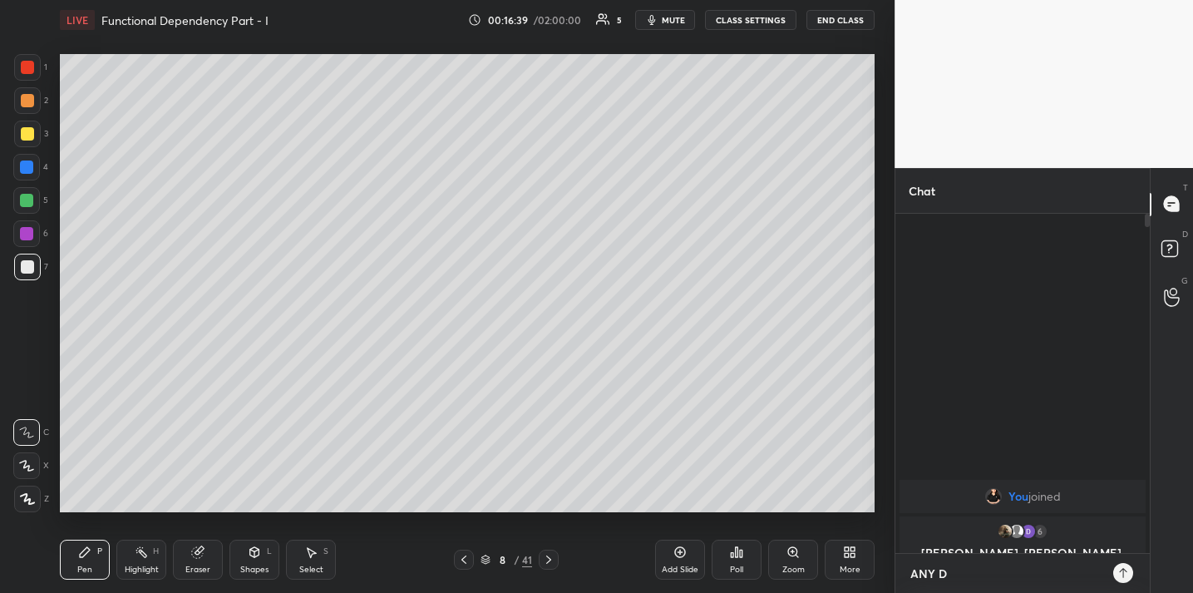
type textarea "ANY DO"
type textarea "x"
type textarea "ANY DOU"
type textarea "x"
type textarea "ANY [PERSON_NAME]"
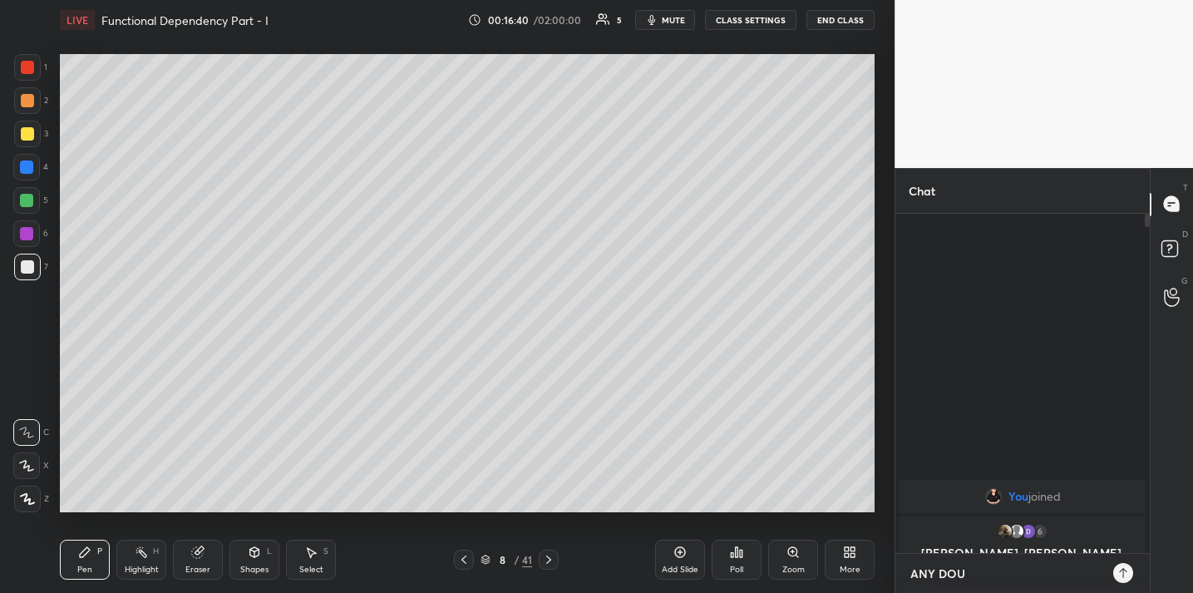
type textarea "x"
type textarea "ANY DOUBT"
type textarea "x"
type textarea "ANY DOUBT"
type textarea "x"
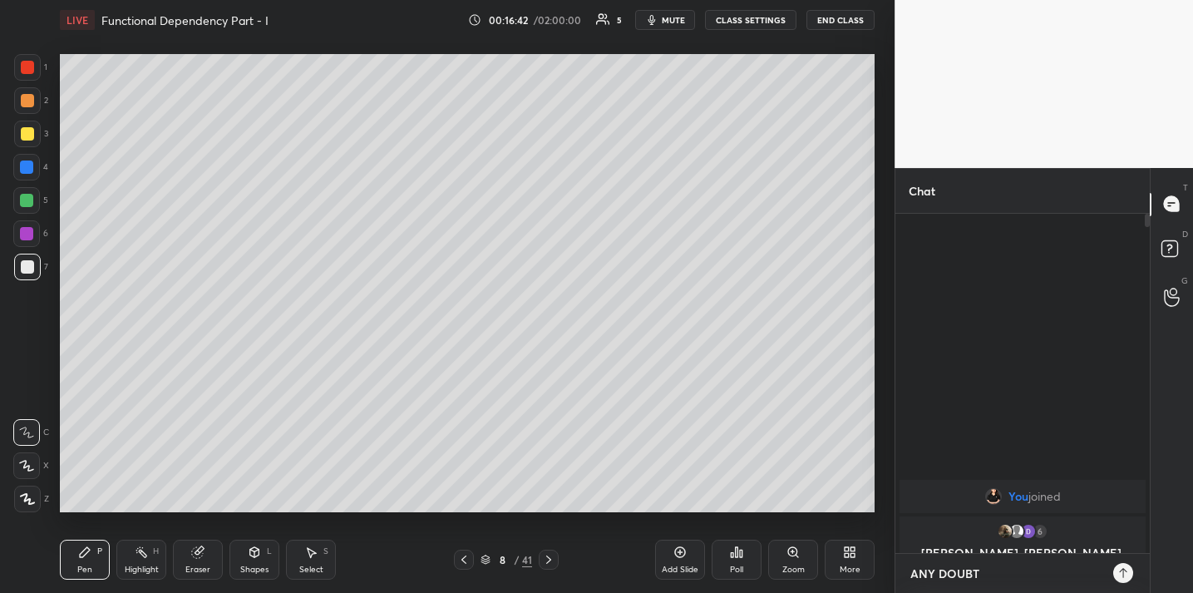
type textarea "ANY DOUBT ?"
type textarea "x"
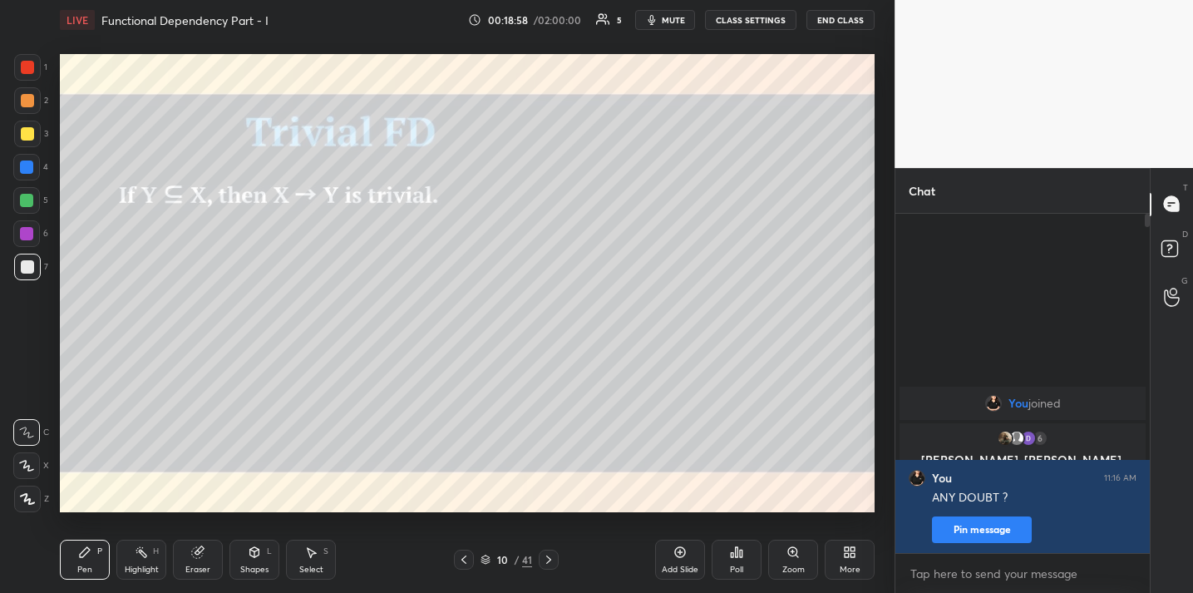
click at [22, 165] on div at bounding box center [26, 166] width 13 height 13
click at [27, 267] on div at bounding box center [27, 266] width 13 height 13
click at [828, 10] on button "End Class" at bounding box center [840, 20] width 68 height 20
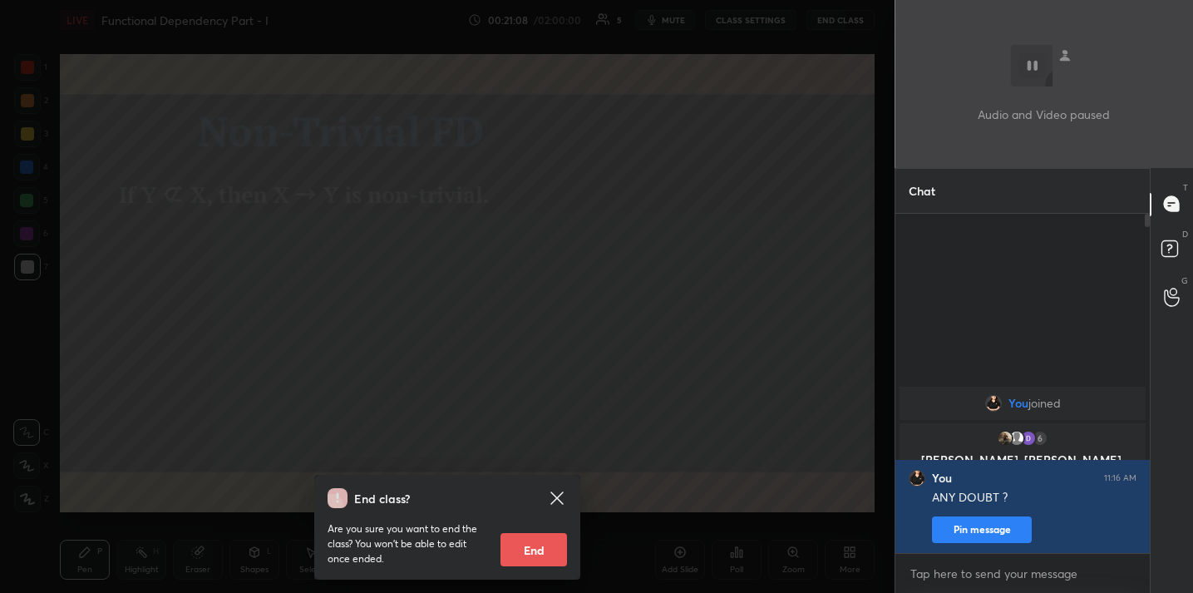
click at [610, 250] on div "End class? Are you sure you want to end the class? You won’t be able to edit on…" at bounding box center [447, 296] width 894 height 593
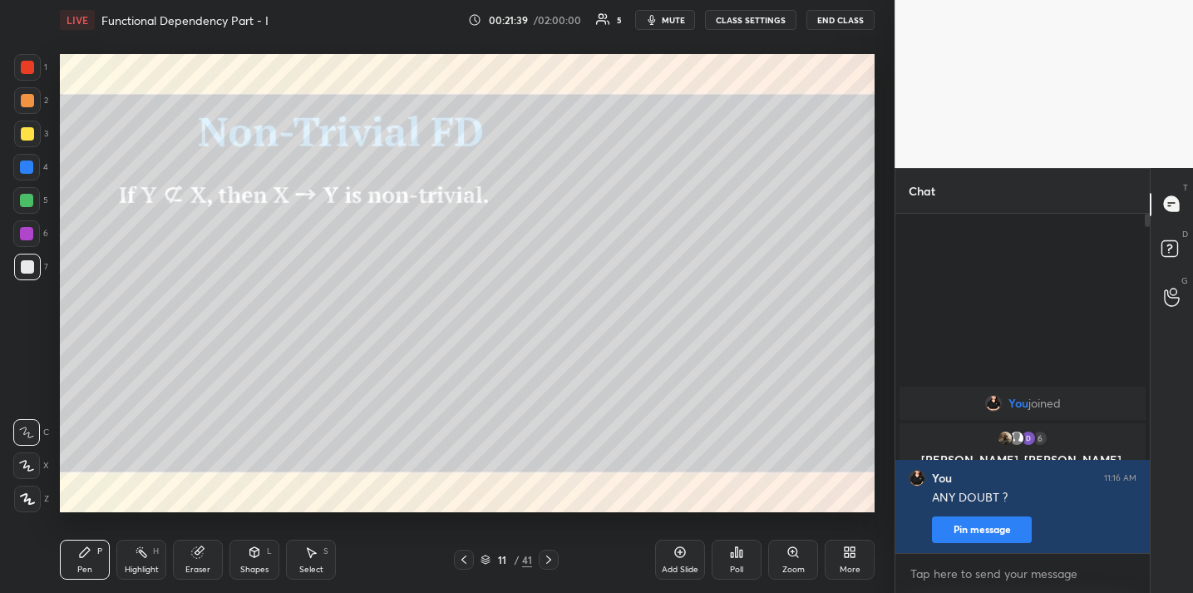
click at [692, 550] on div "Add Slide" at bounding box center [680, 559] width 50 height 40
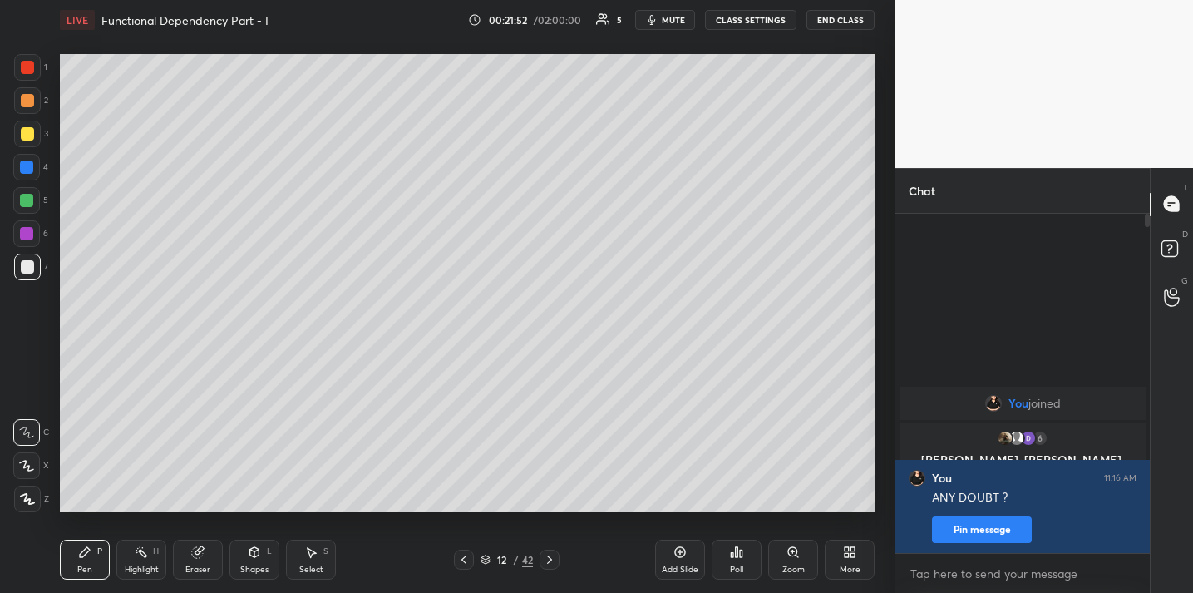
click at [35, 128] on div at bounding box center [27, 134] width 27 height 27
click at [211, 555] on div "Eraser" at bounding box center [198, 559] width 50 height 40
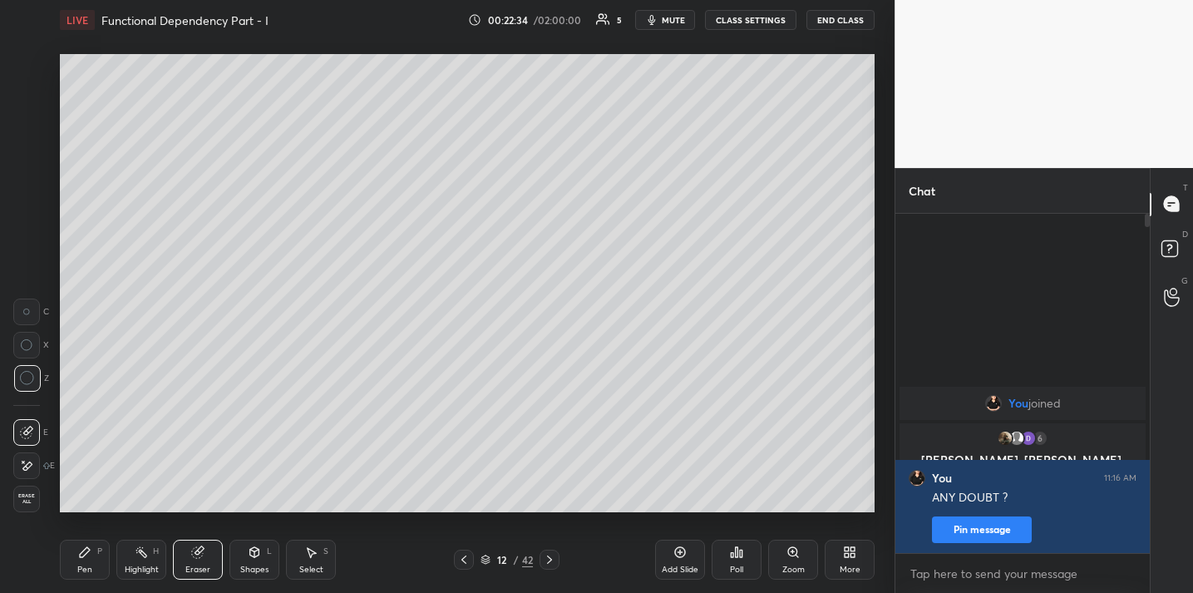
click at [89, 553] on icon at bounding box center [84, 551] width 13 height 13
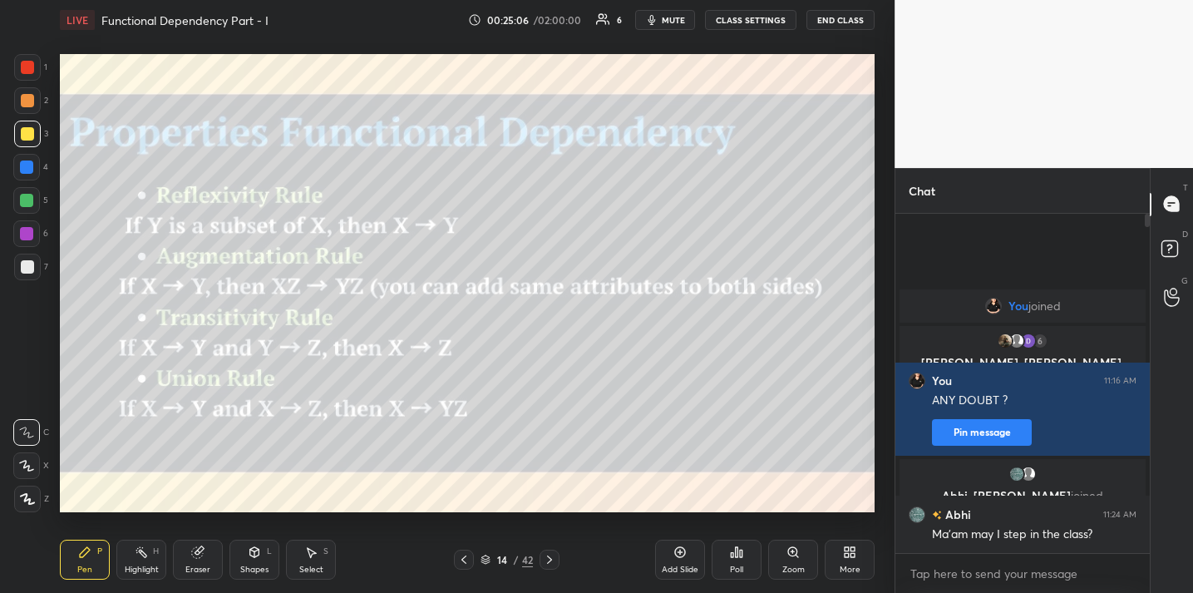
click at [37, 267] on div at bounding box center [27, 266] width 27 height 27
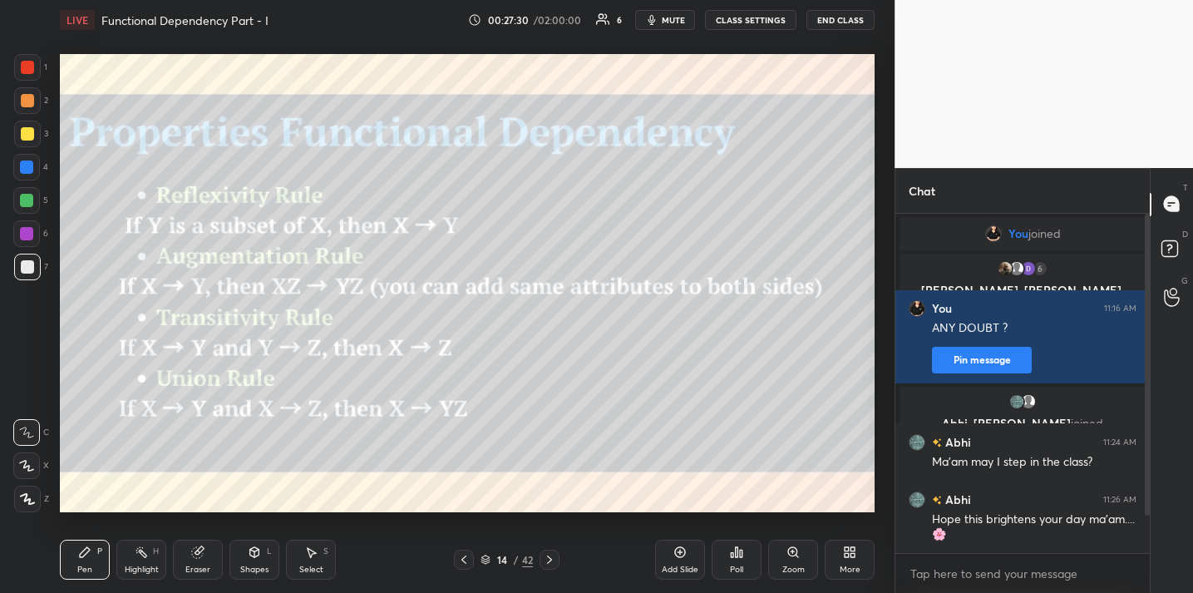
drag, startPoint x: 31, startPoint y: 203, endPoint x: 31, endPoint y: 214, distance: 10.8
click at [32, 204] on div at bounding box center [26, 200] width 13 height 13
drag, startPoint x: 677, startPoint y: 571, endPoint x: 667, endPoint y: 560, distance: 14.7
click at [676, 570] on div "Add Slide" at bounding box center [680, 569] width 37 height 8
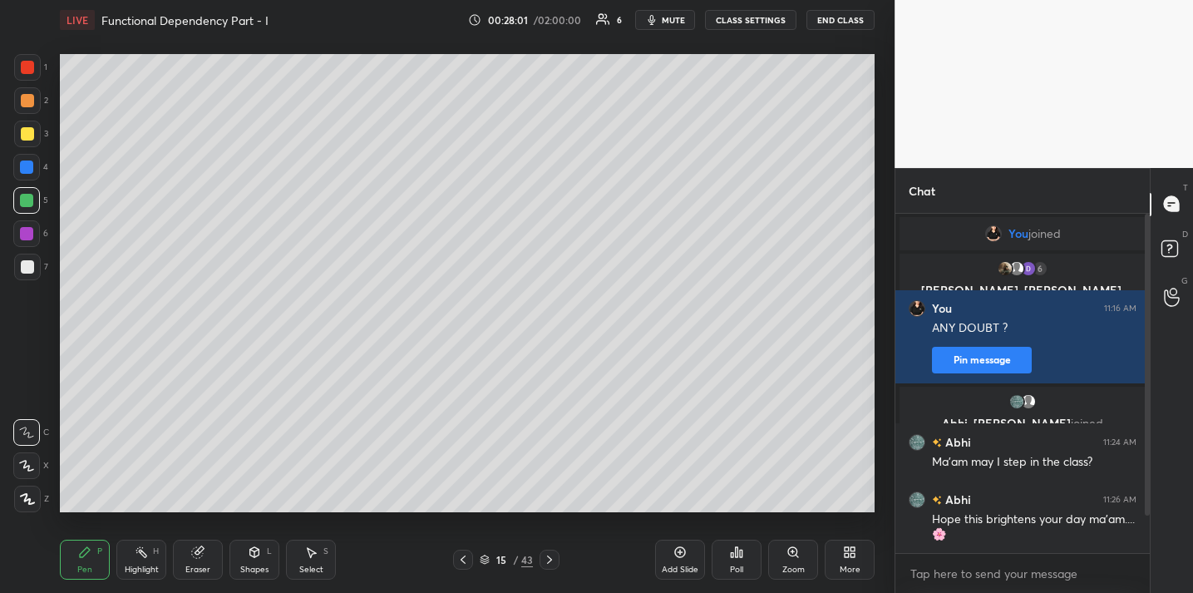
click at [23, 266] on div at bounding box center [27, 266] width 13 height 13
click at [32, 140] on div at bounding box center [27, 133] width 13 height 13
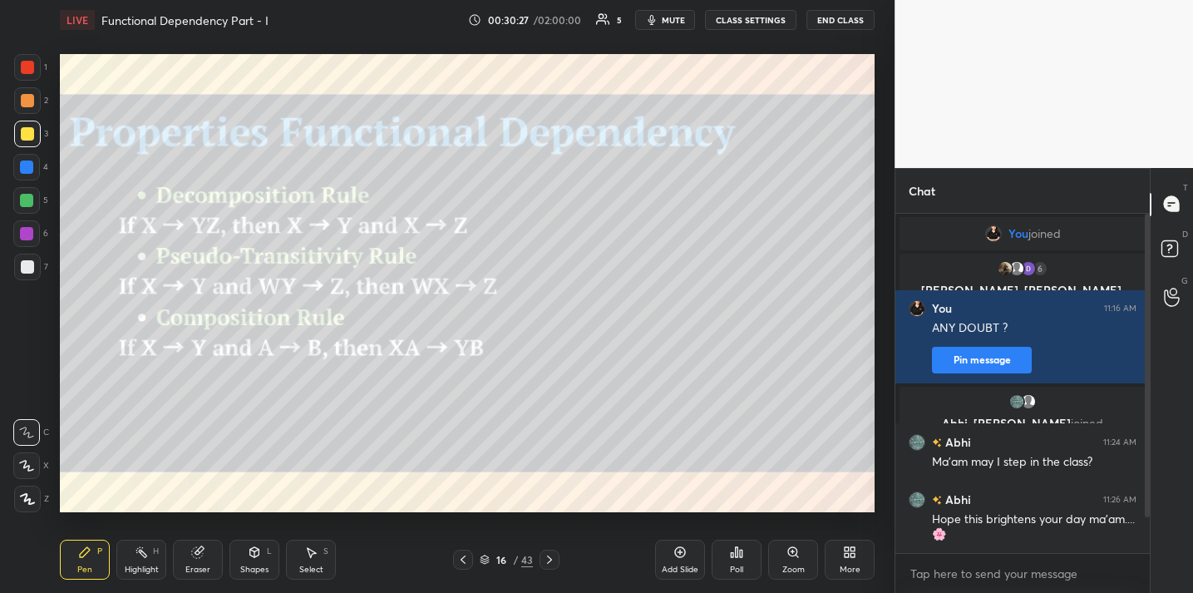
drag, startPoint x: 24, startPoint y: 266, endPoint x: 45, endPoint y: 258, distance: 22.4
click at [23, 266] on div at bounding box center [27, 266] width 13 height 13
drag, startPoint x: 37, startPoint y: 138, endPoint x: 39, endPoint y: 157, distance: 19.3
click at [37, 138] on div at bounding box center [27, 134] width 27 height 27
click at [742, 562] on div "Poll" at bounding box center [736, 559] width 50 height 40
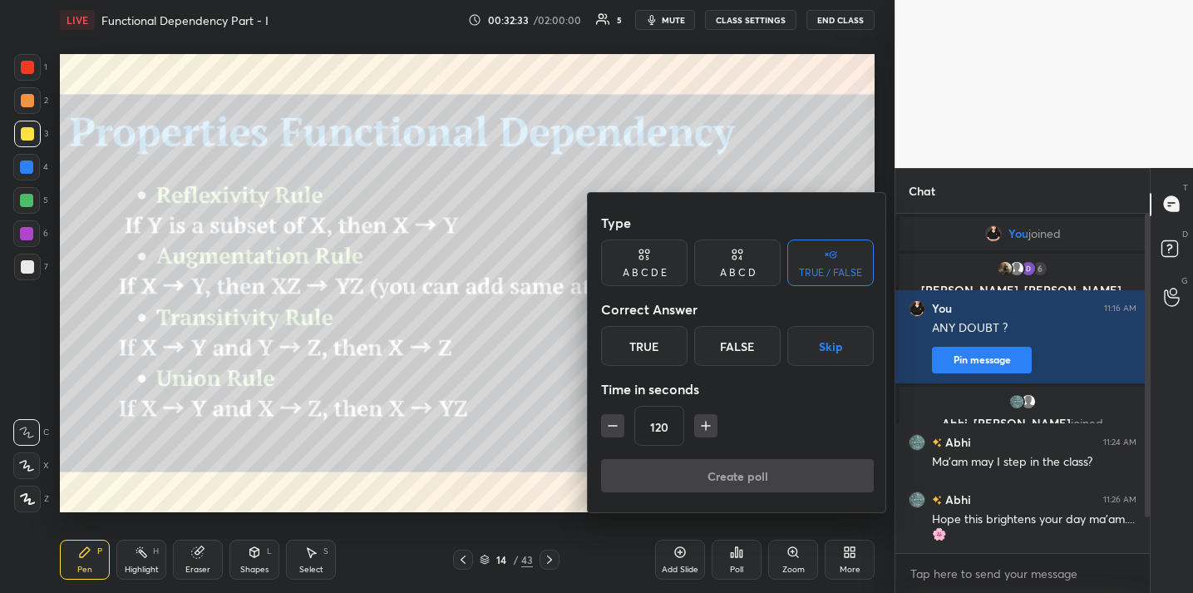
click at [658, 356] on div "True" at bounding box center [644, 346] width 86 height 40
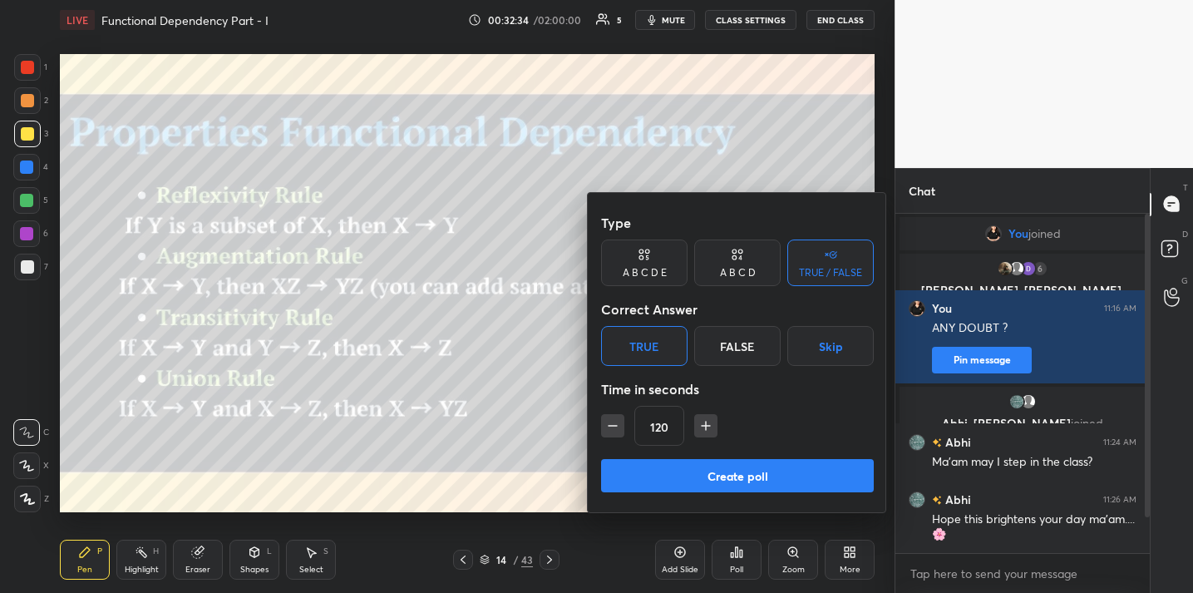
click at [737, 470] on button "Create poll" at bounding box center [737, 475] width 273 height 33
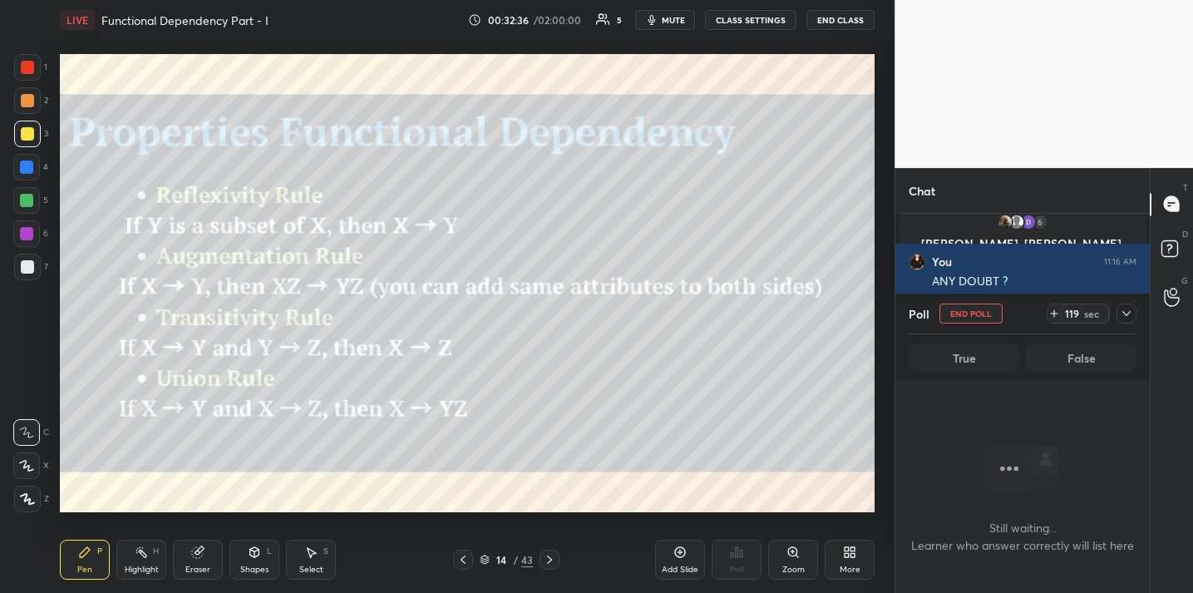
scroll to position [126, 0]
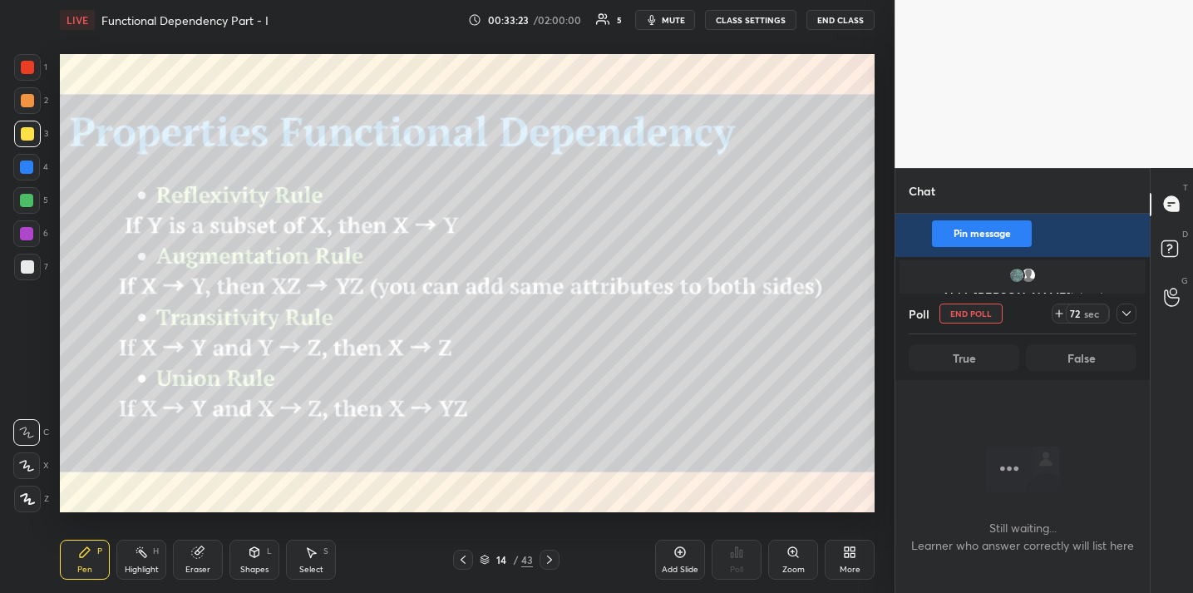
click at [1130, 316] on icon at bounding box center [1126, 313] width 13 height 13
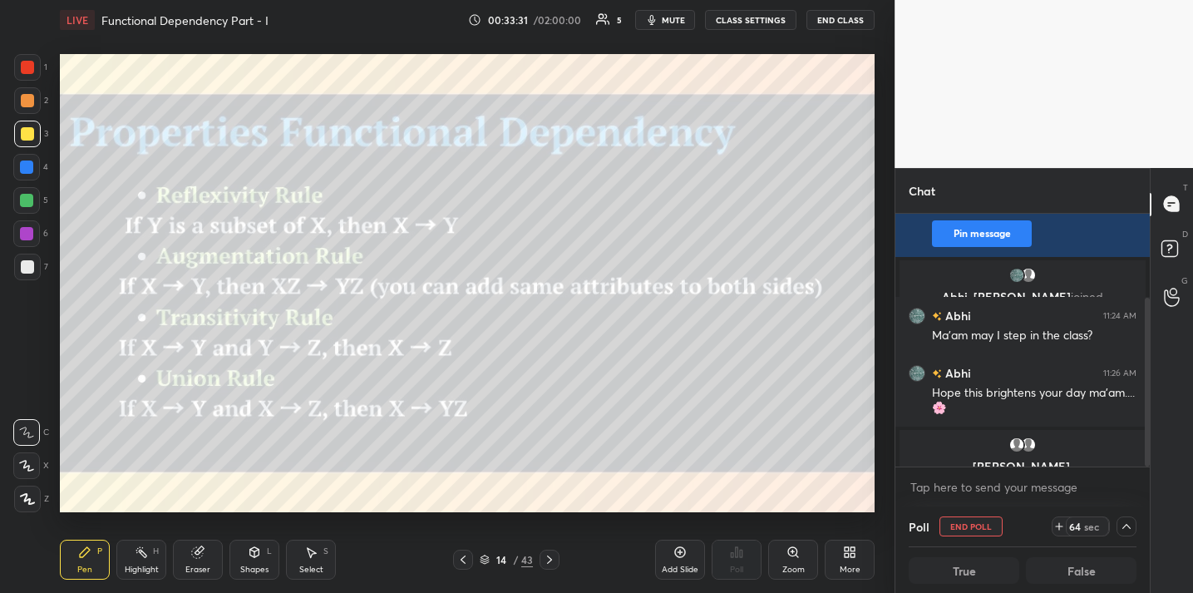
click at [1125, 521] on icon at bounding box center [1126, 525] width 13 height 13
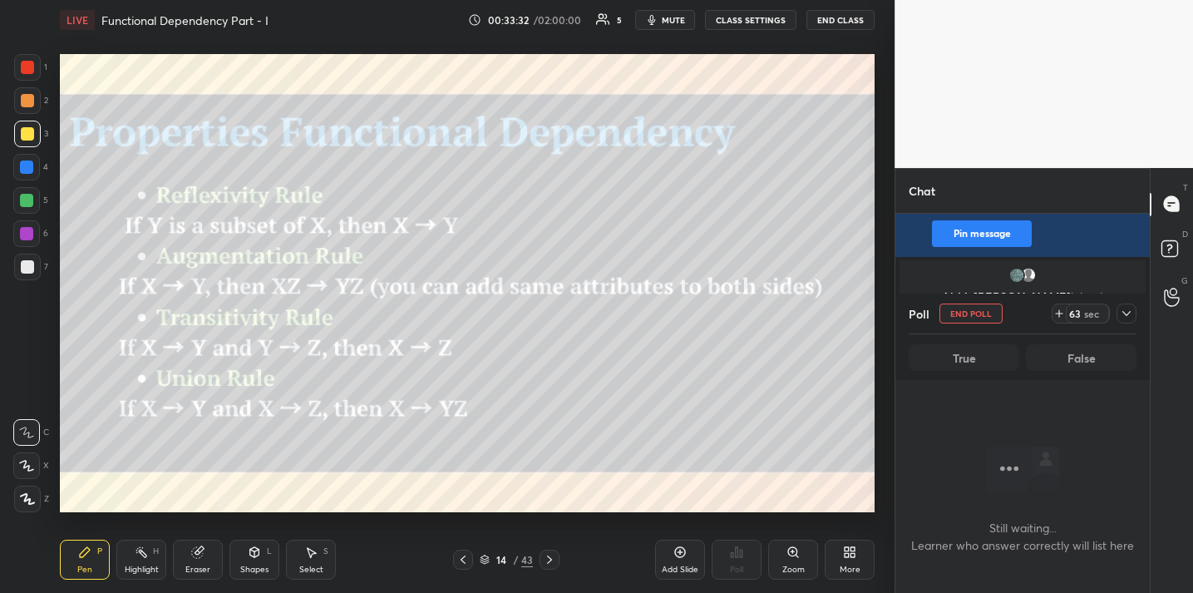
click at [1125, 312] on icon at bounding box center [1126, 313] width 13 height 13
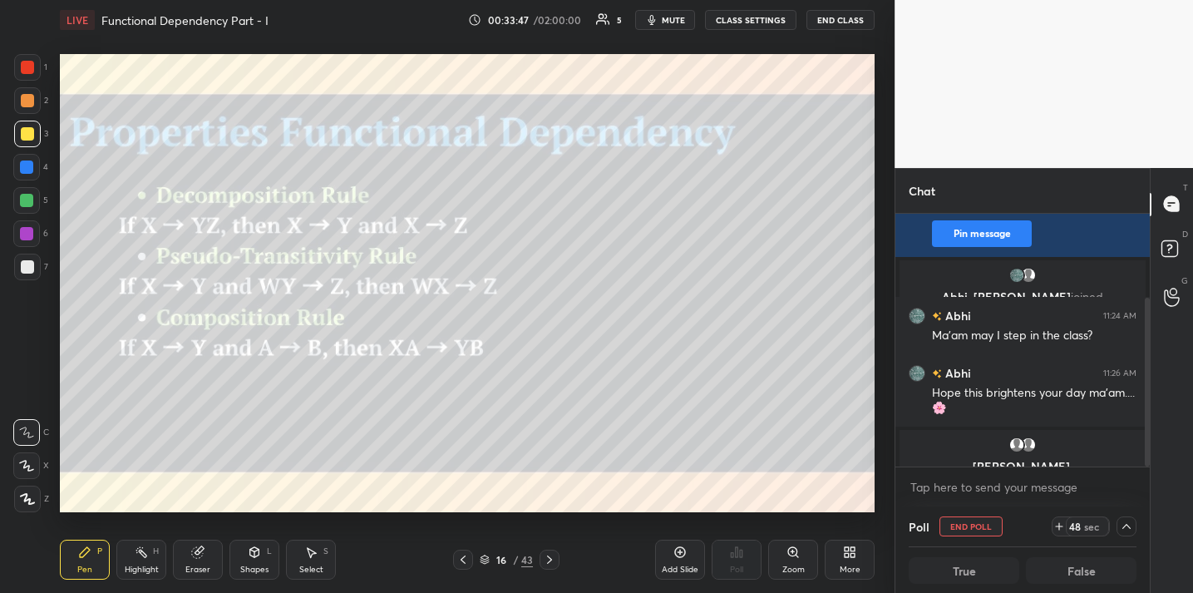
drag, startPoint x: 686, startPoint y: 561, endPoint x: 677, endPoint y: 560, distance: 9.2
click at [685, 560] on div "Add Slide" at bounding box center [680, 559] width 50 height 40
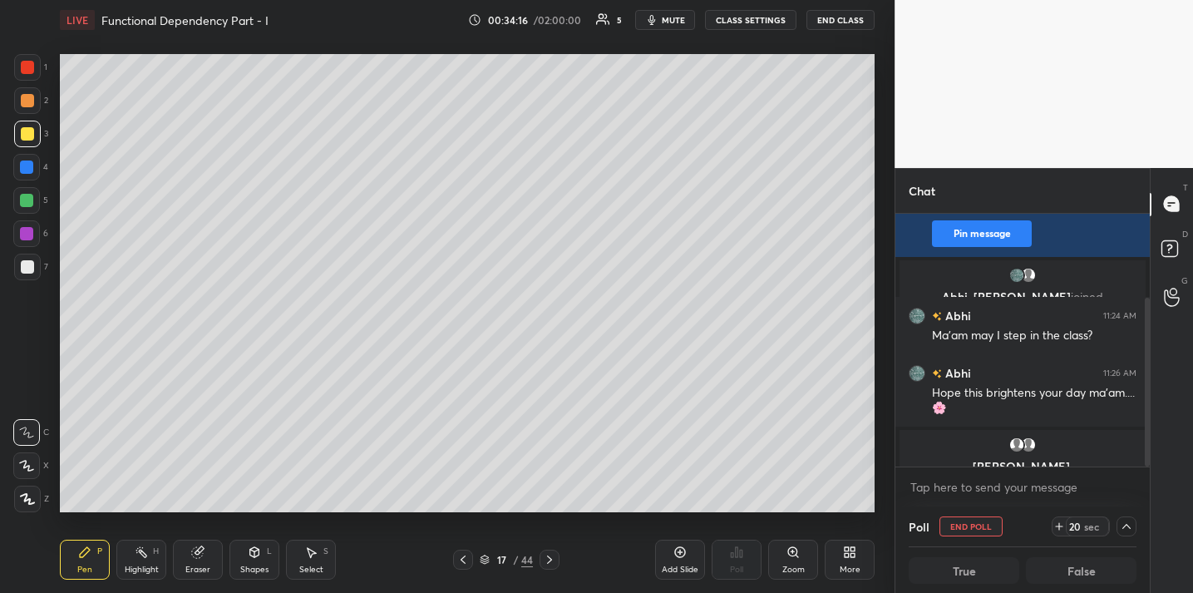
click at [1128, 527] on icon at bounding box center [1126, 526] width 8 height 5
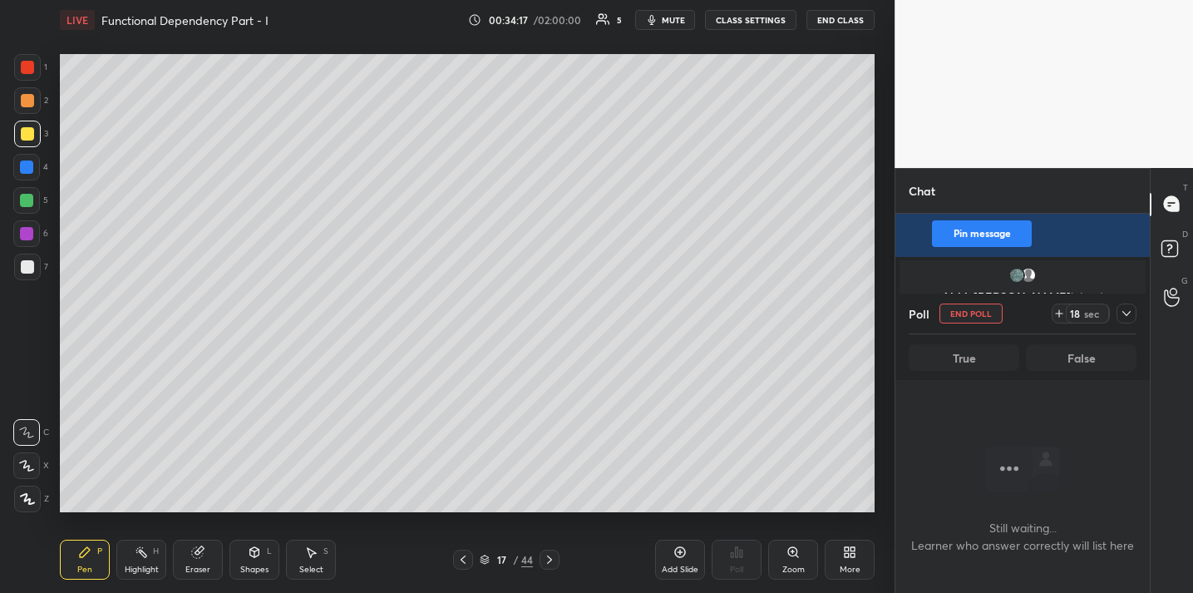
click at [1124, 318] on icon at bounding box center [1126, 313] width 13 height 13
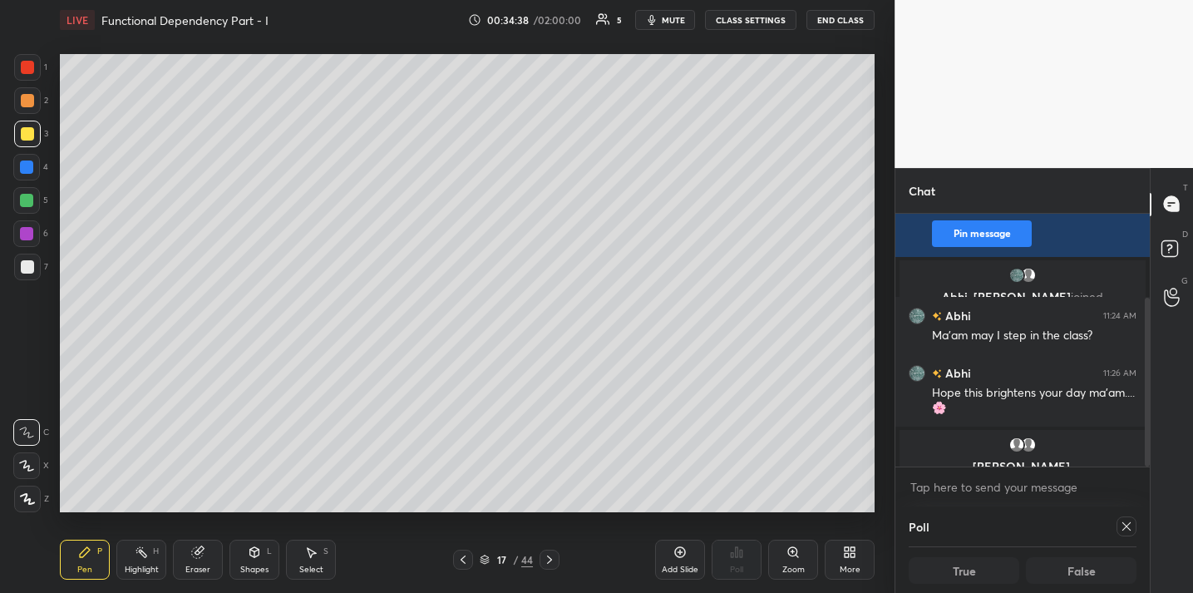
click at [1121, 529] on icon at bounding box center [1126, 525] width 13 height 13
type textarea "x"
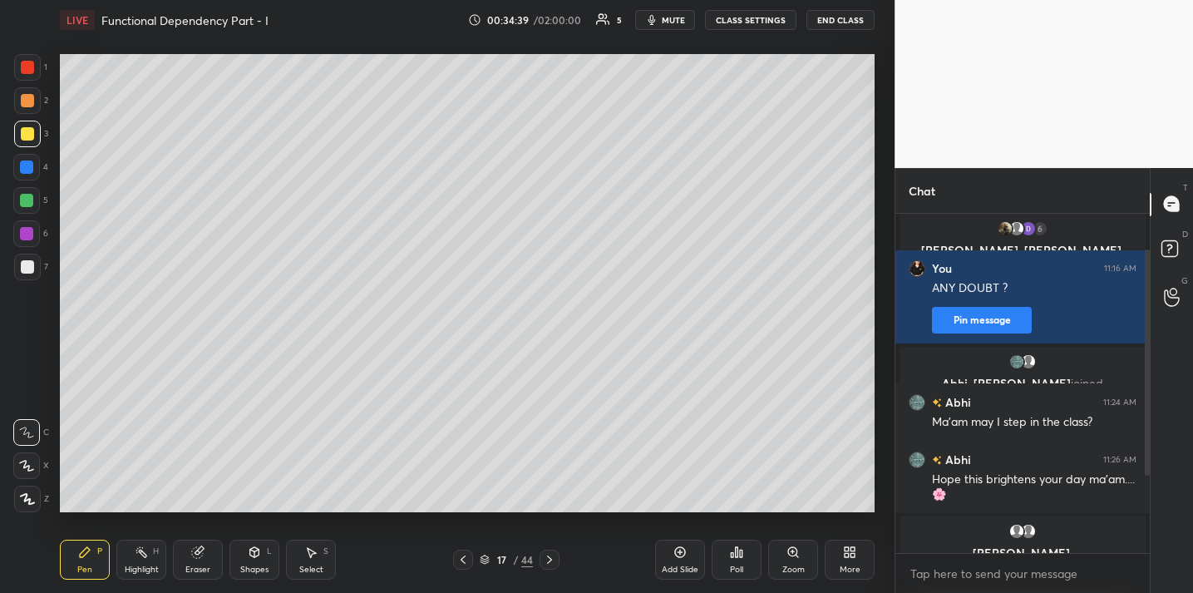
scroll to position [6, 6]
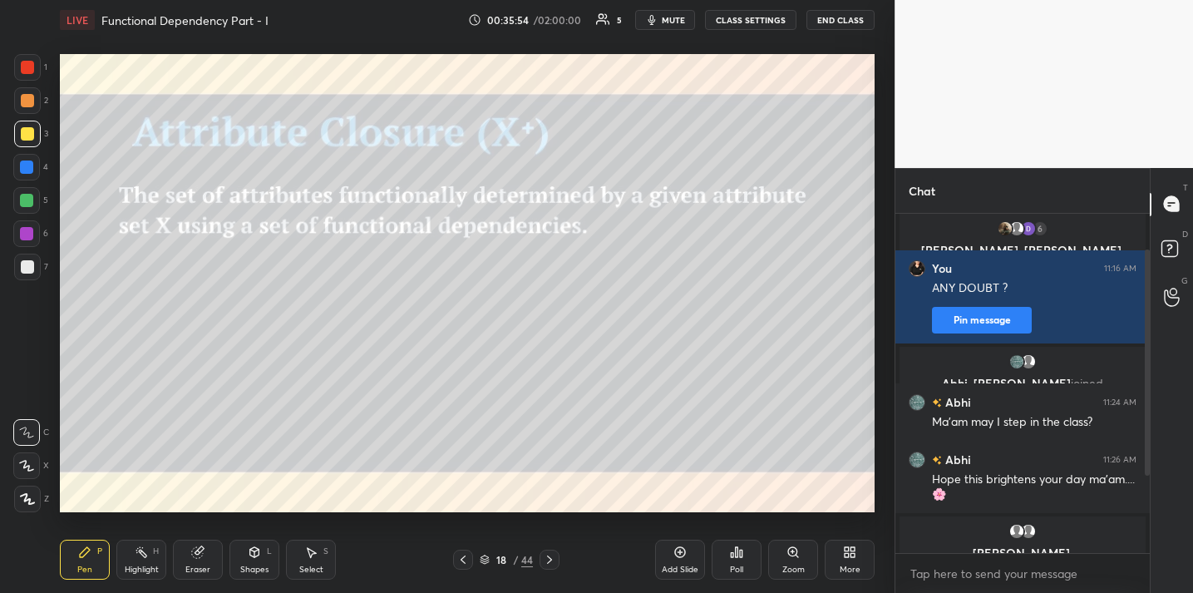
drag, startPoint x: 32, startPoint y: 269, endPoint x: 57, endPoint y: 265, distance: 26.1
click at [32, 269] on div at bounding box center [27, 266] width 13 height 13
click at [197, 560] on div "Eraser" at bounding box center [198, 559] width 50 height 40
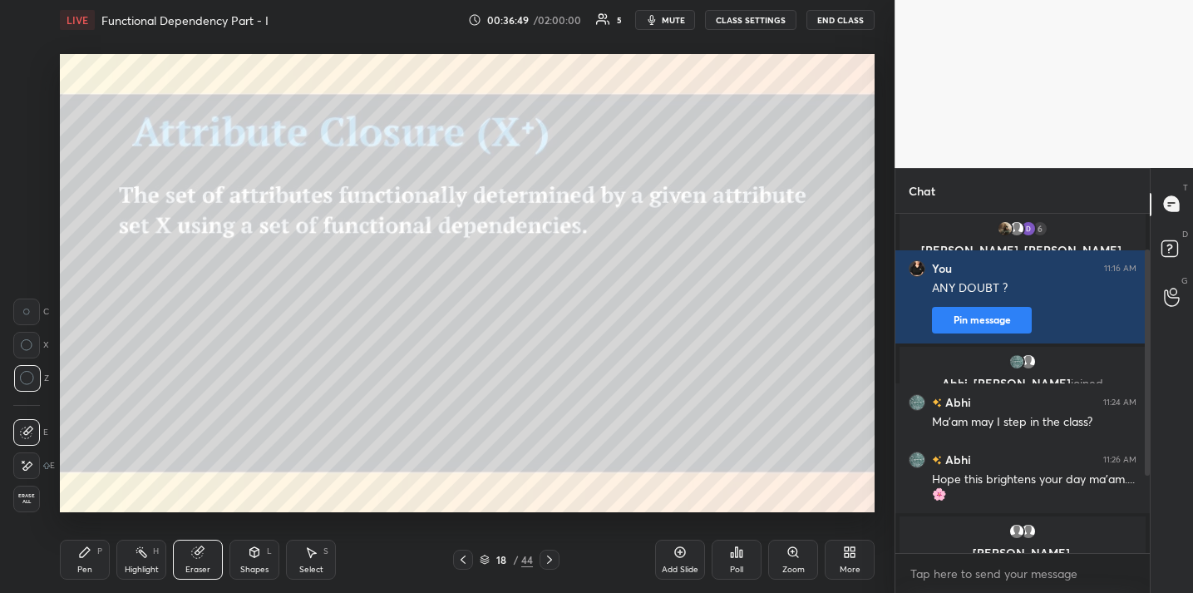
click at [61, 559] on div "Pen P" at bounding box center [85, 559] width 50 height 40
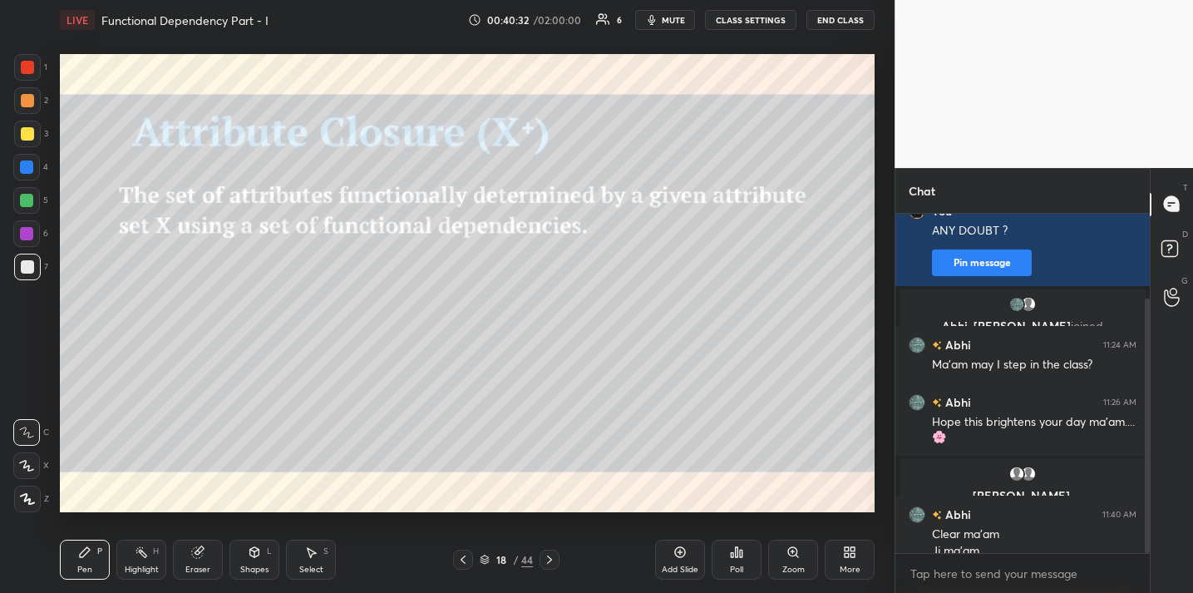
scroll to position [114, 0]
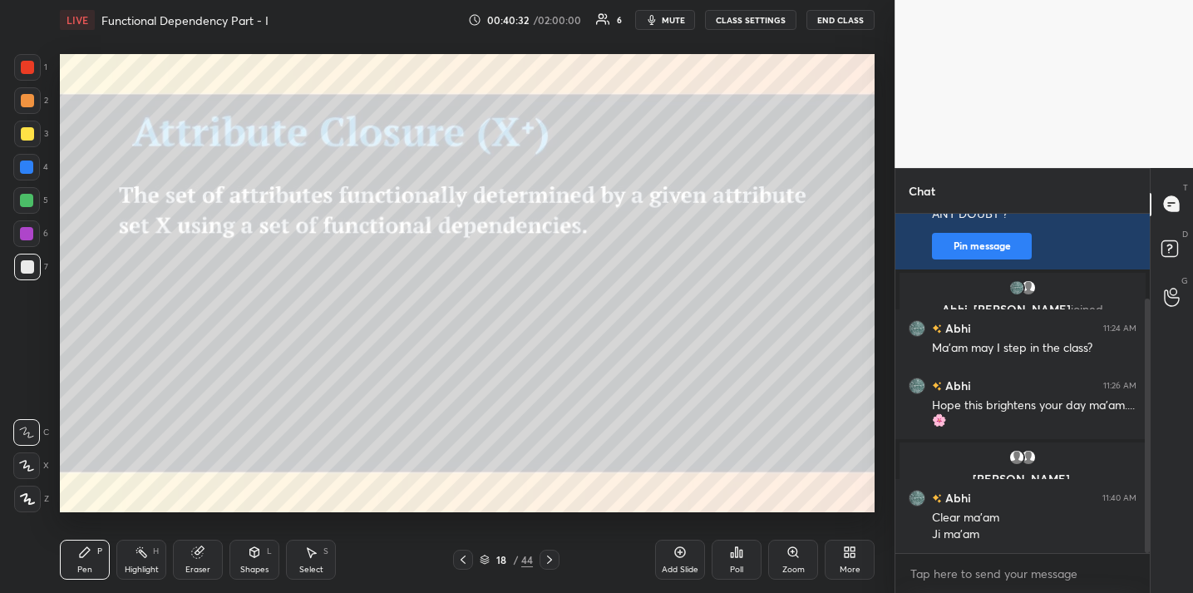
click at [832, 28] on button "End Class" at bounding box center [840, 20] width 68 height 20
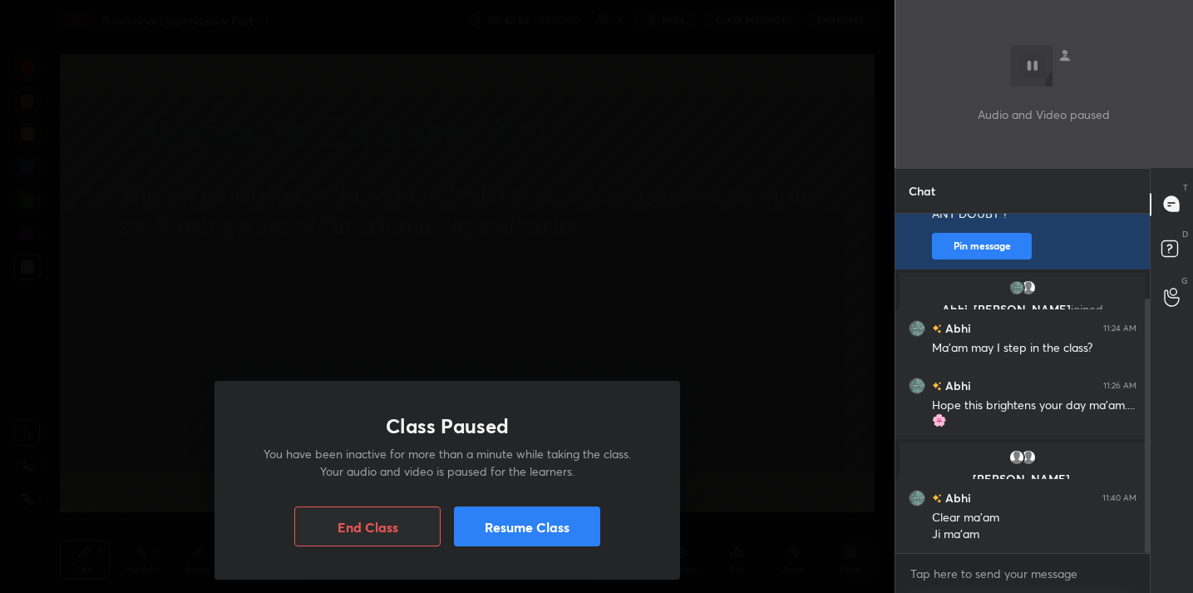
click at [534, 515] on button "Resume Class" at bounding box center [527, 526] width 146 height 40
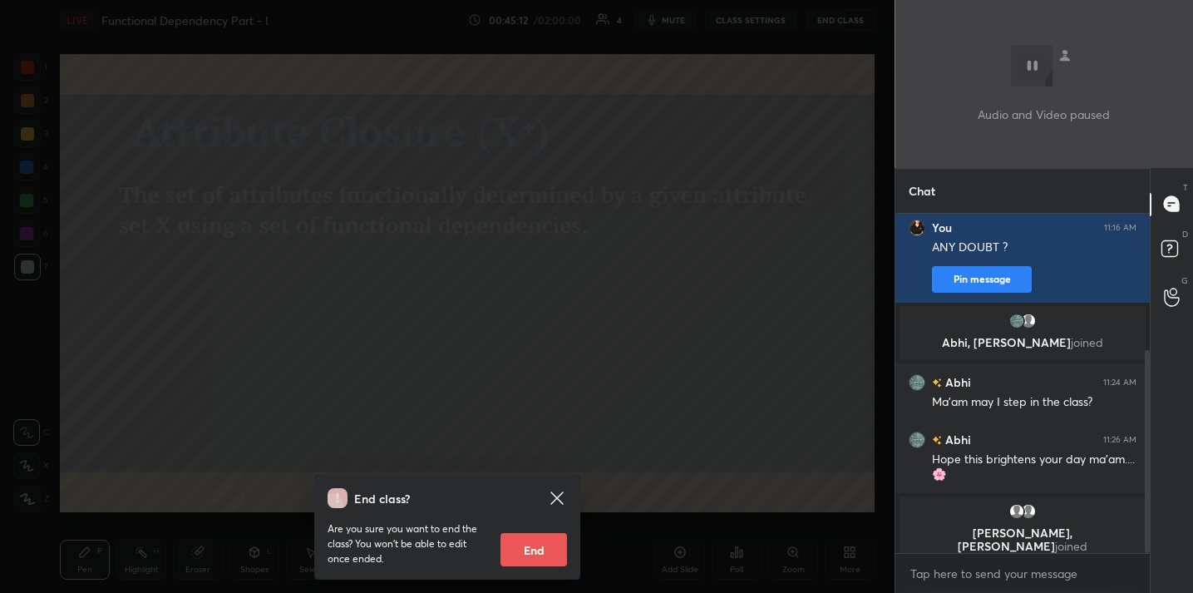
scroll to position [229, 0]
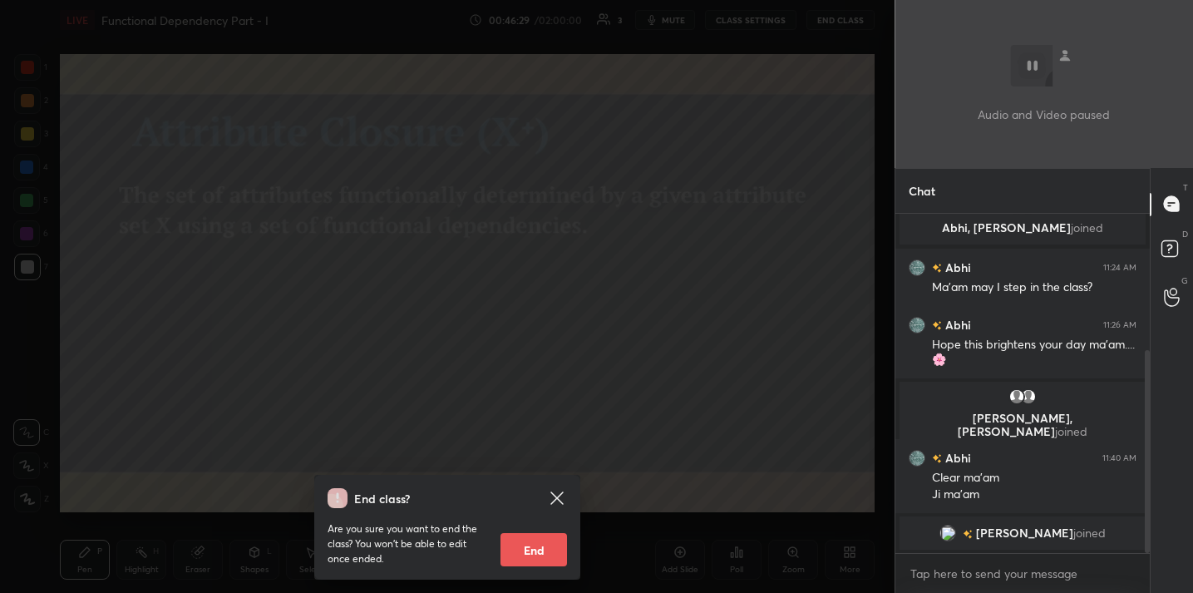
click at [258, 282] on div "End class? Are you sure you want to end the class? You won’t be able to edit on…" at bounding box center [447, 296] width 894 height 593
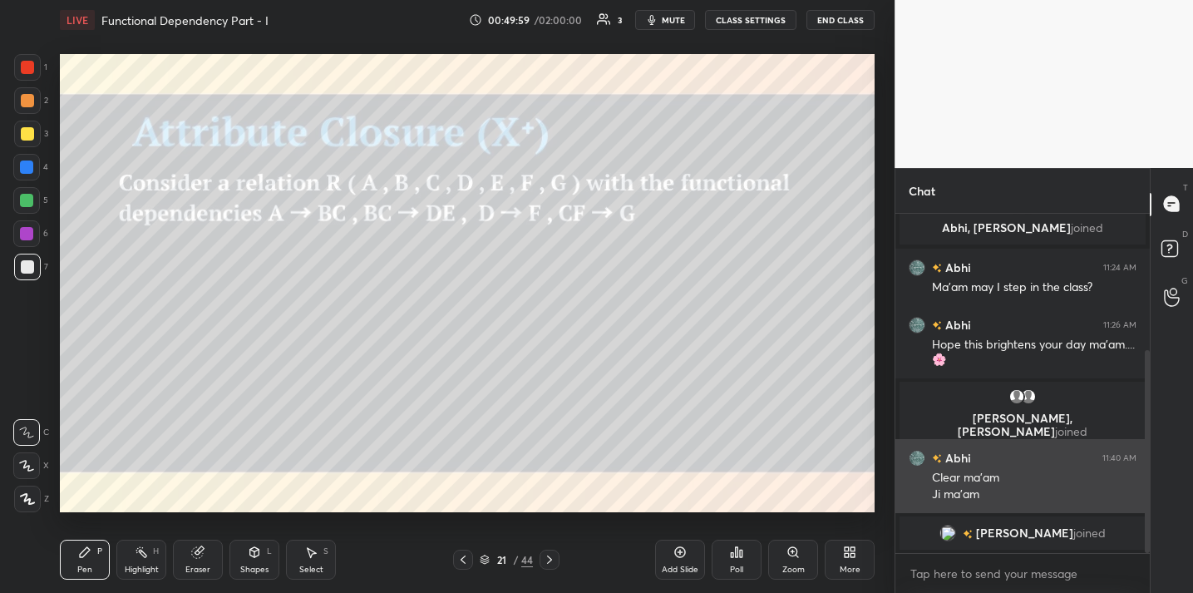
click at [968, 457] on h6 "Abhi" at bounding box center [956, 457] width 29 height 17
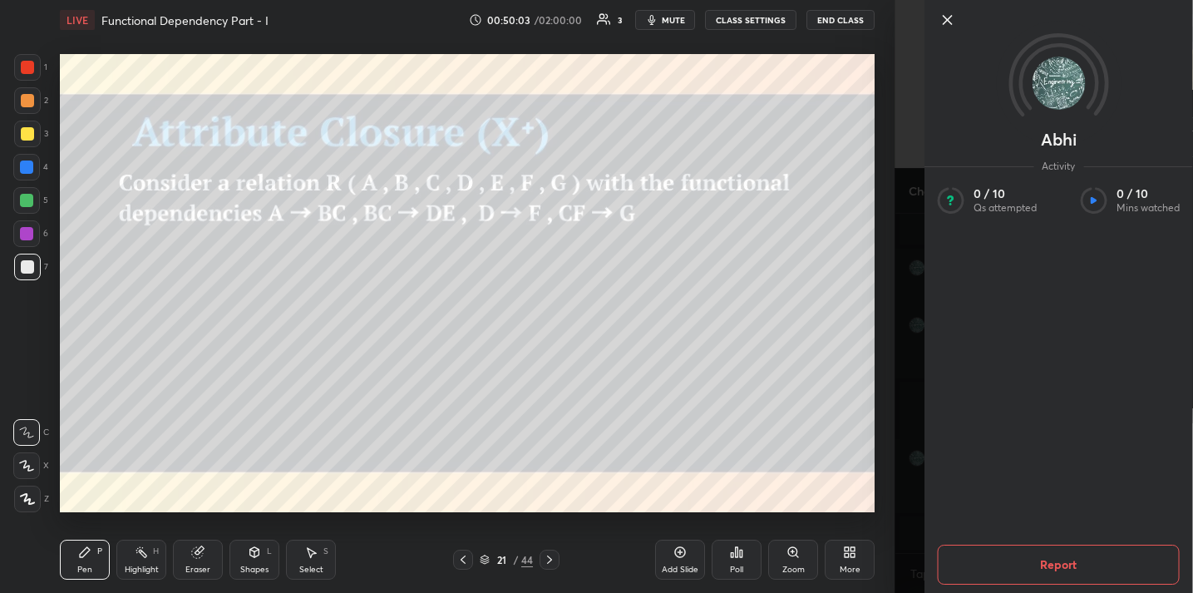
click at [949, 13] on icon at bounding box center [947, 20] width 20 height 20
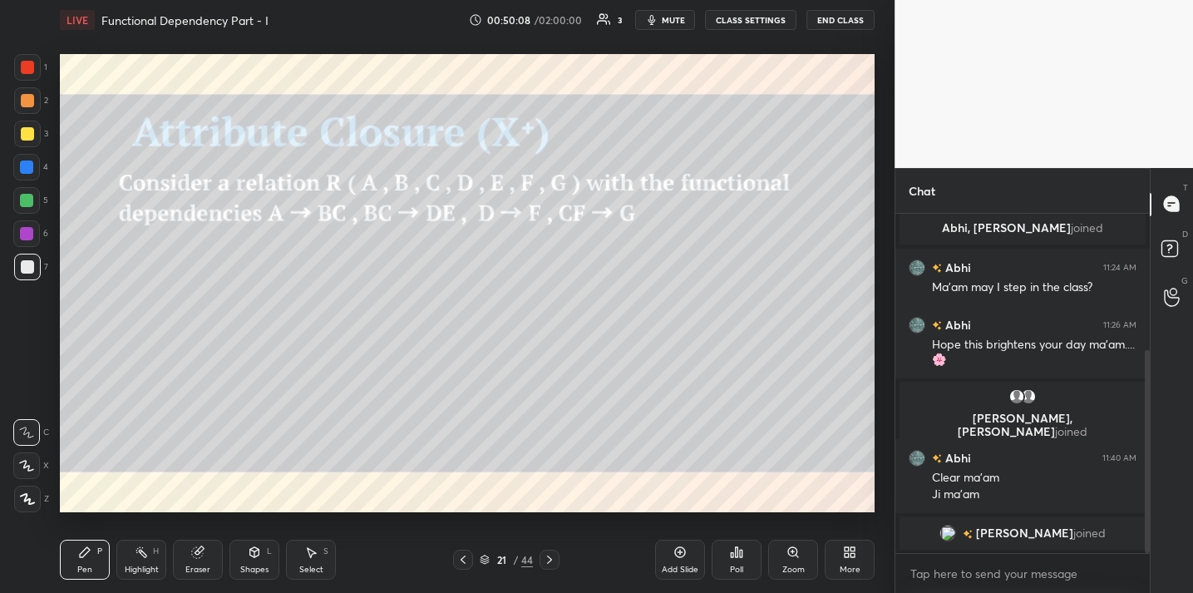
click at [828, 28] on button "End Class" at bounding box center [840, 20] width 68 height 20
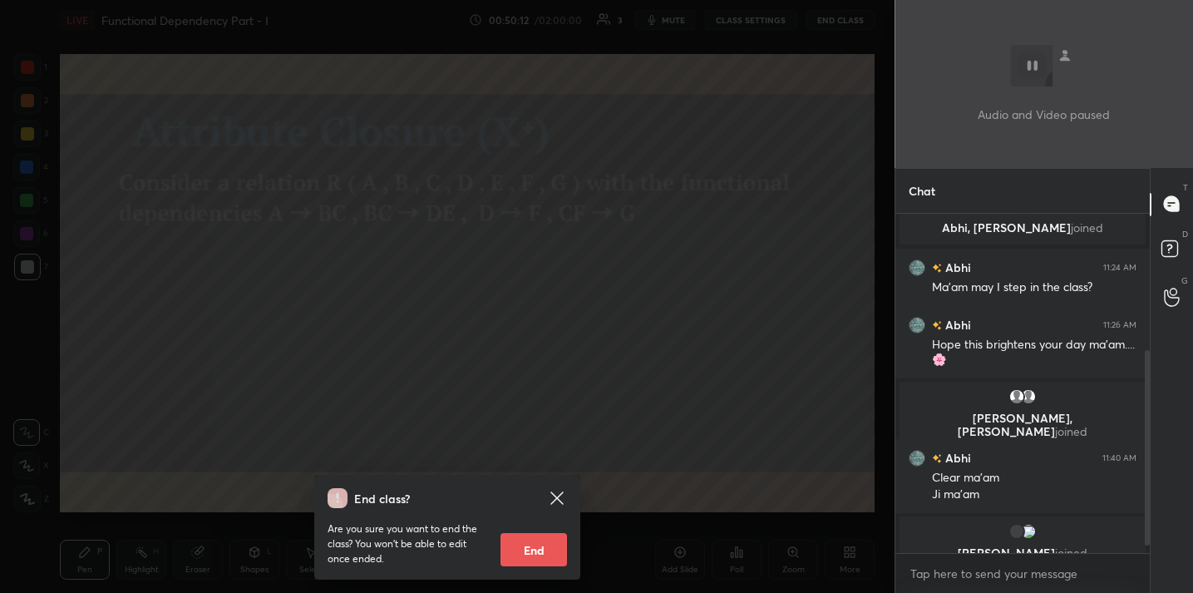
scroll to position [249, 0]
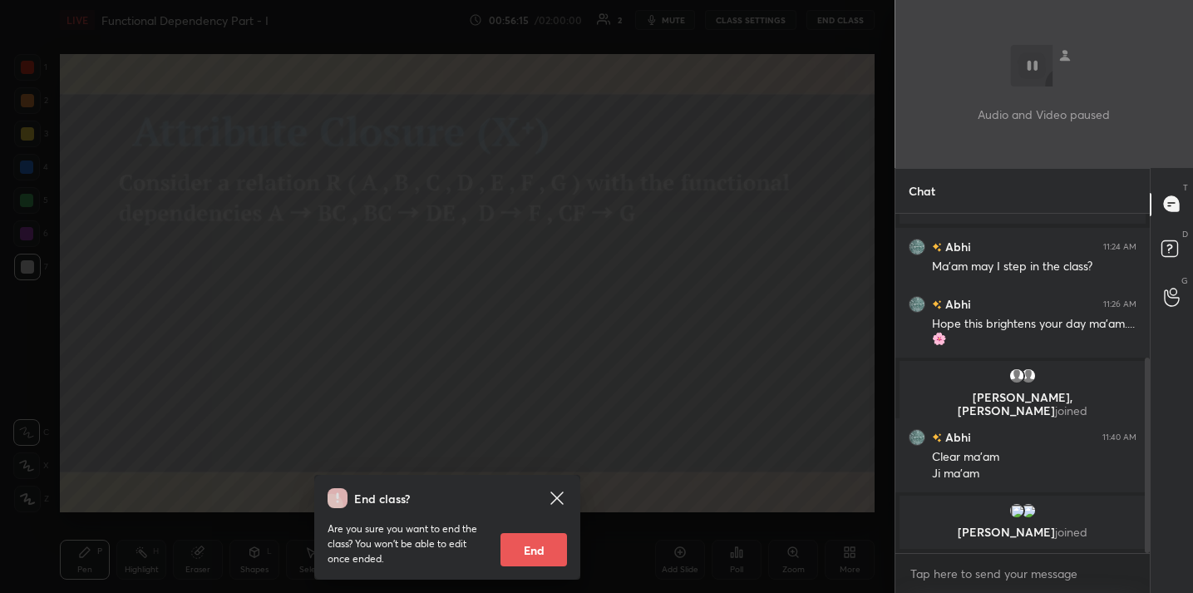
click at [693, 296] on div "End class? Are you sure you want to end the class? You won’t be able to edit on…" at bounding box center [447, 296] width 894 height 593
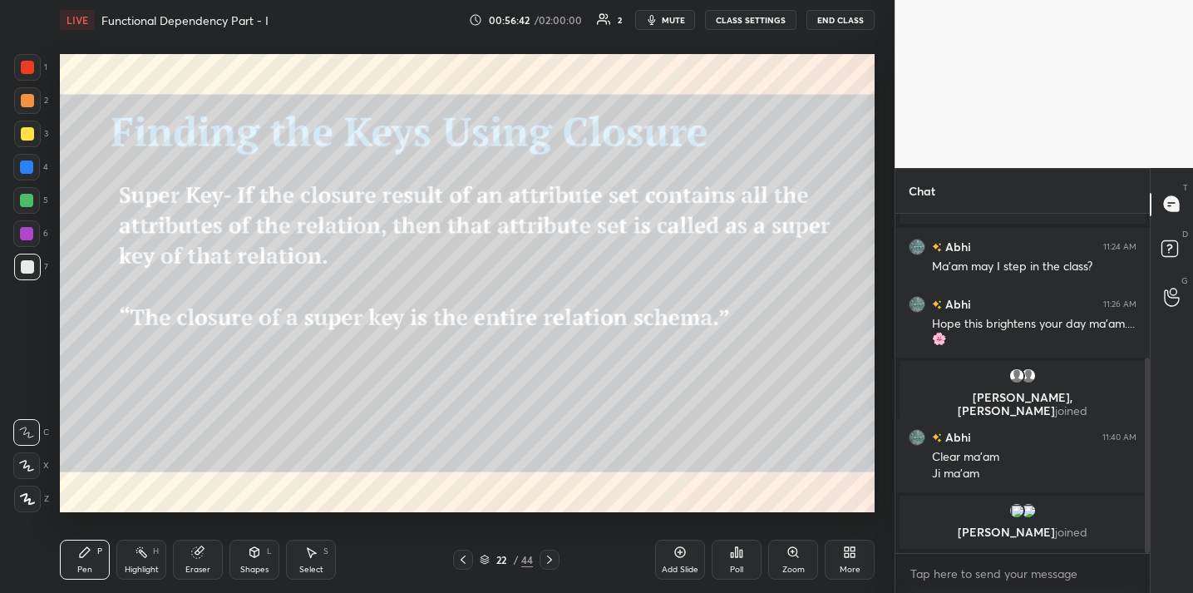
drag, startPoint x: 677, startPoint y: 556, endPoint x: 654, endPoint y: 552, distance: 23.6
click at [676, 556] on icon at bounding box center [679, 551] width 13 height 13
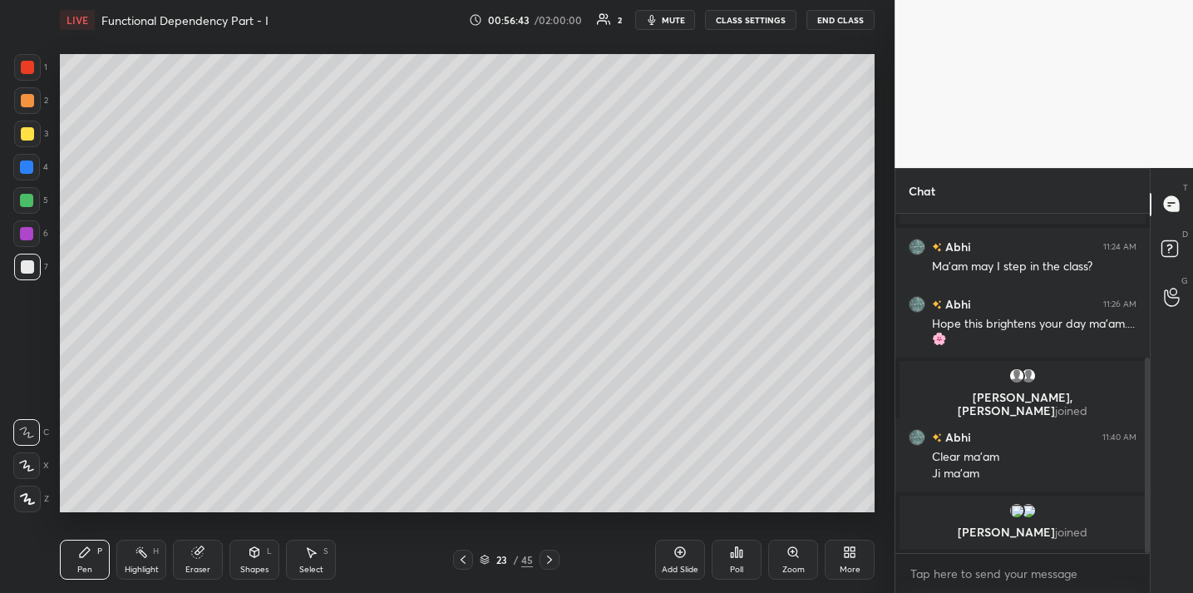
click at [255, 553] on icon at bounding box center [254, 552] width 9 height 10
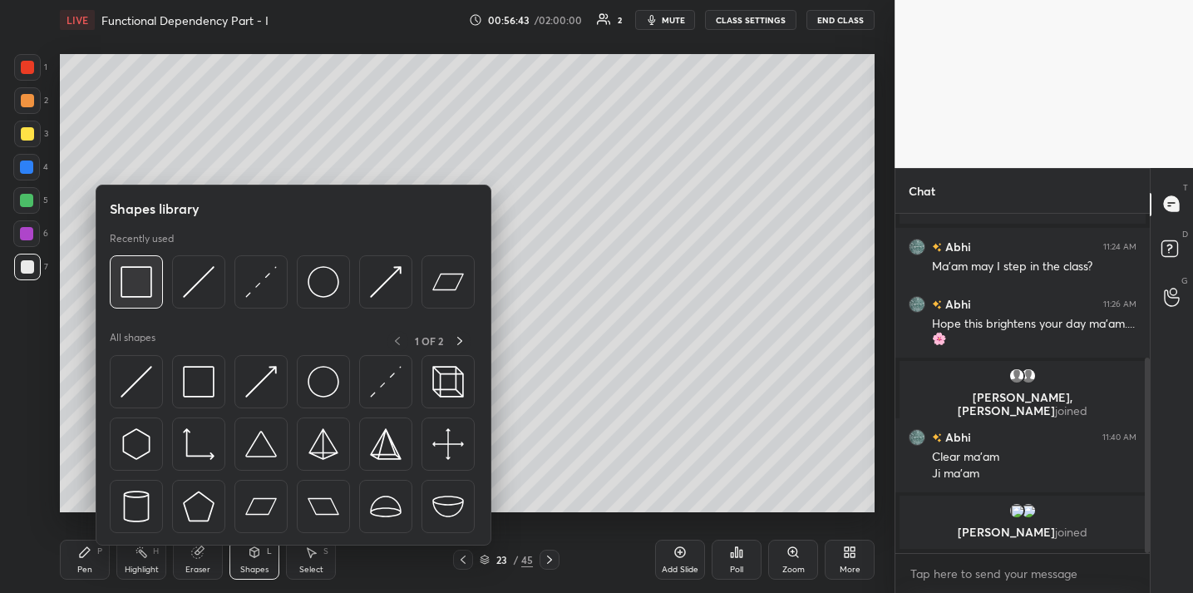
click at [154, 278] on div at bounding box center [136, 281] width 53 height 53
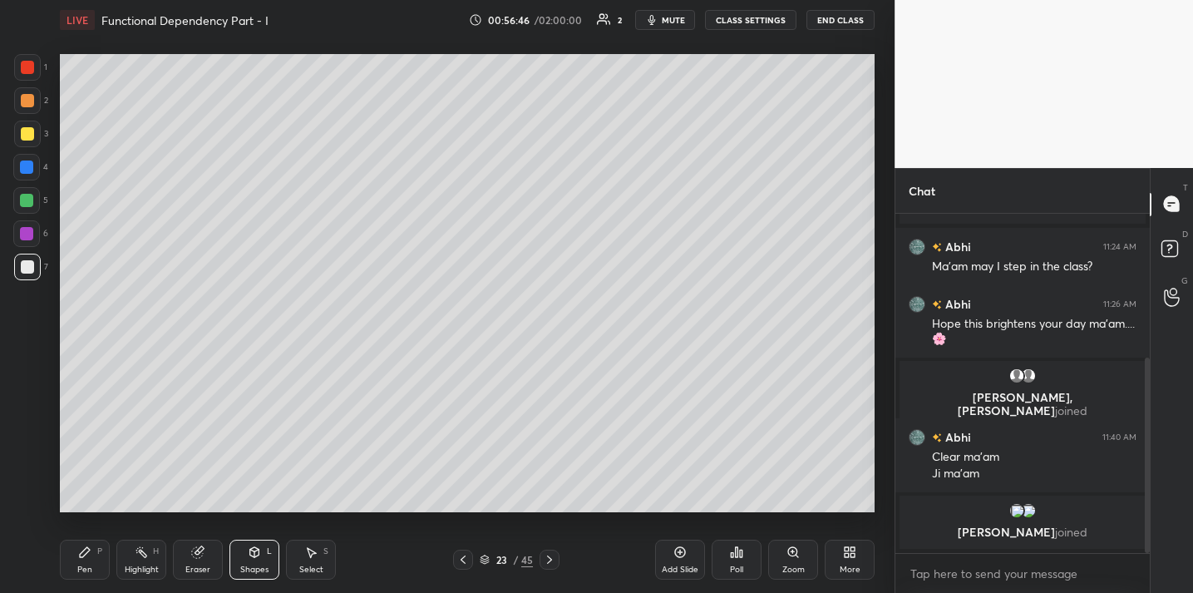
click at [81, 557] on icon at bounding box center [85, 552] width 10 height 10
drag, startPoint x: 27, startPoint y: 143, endPoint x: 18, endPoint y: 145, distance: 9.5
click at [27, 144] on div at bounding box center [27, 134] width 27 height 27
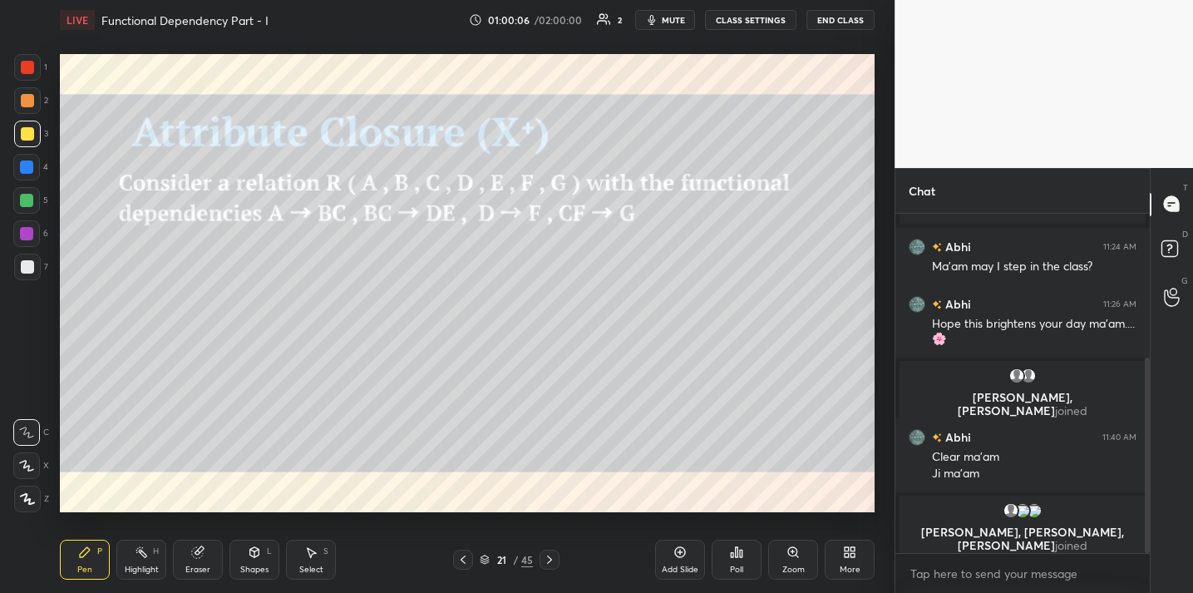
click at [673, 27] on button "mute" at bounding box center [665, 20] width 60 height 20
click at [674, 557] on icon at bounding box center [679, 551] width 13 height 13
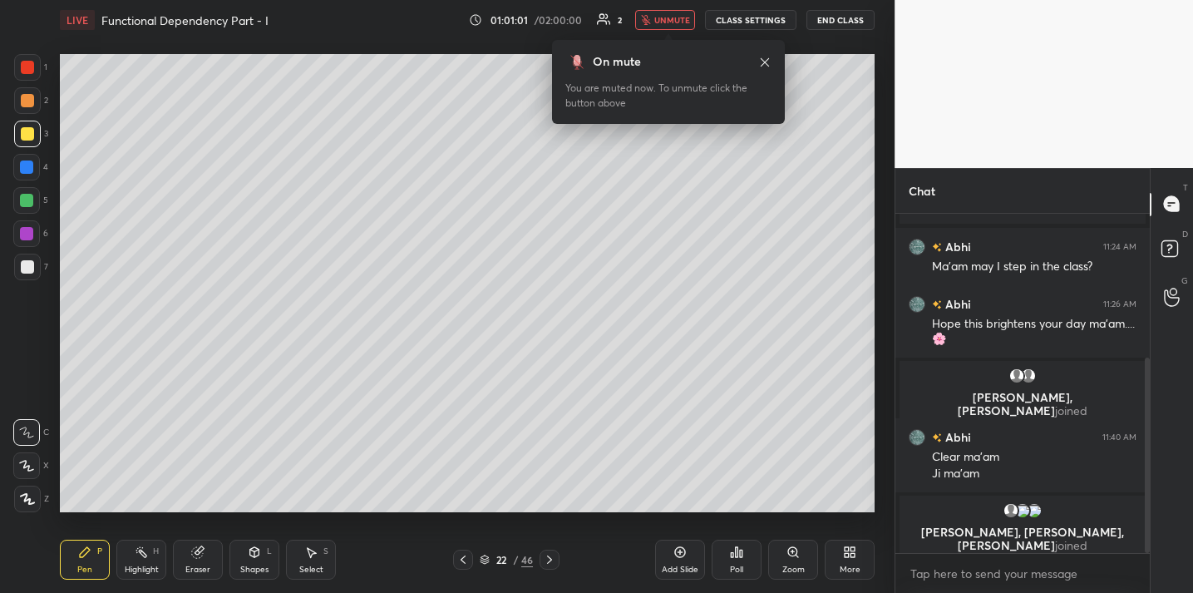
drag, startPoint x: 198, startPoint y: 559, endPoint x: 206, endPoint y: 545, distance: 15.7
click at [201, 556] on icon at bounding box center [197, 551] width 13 height 13
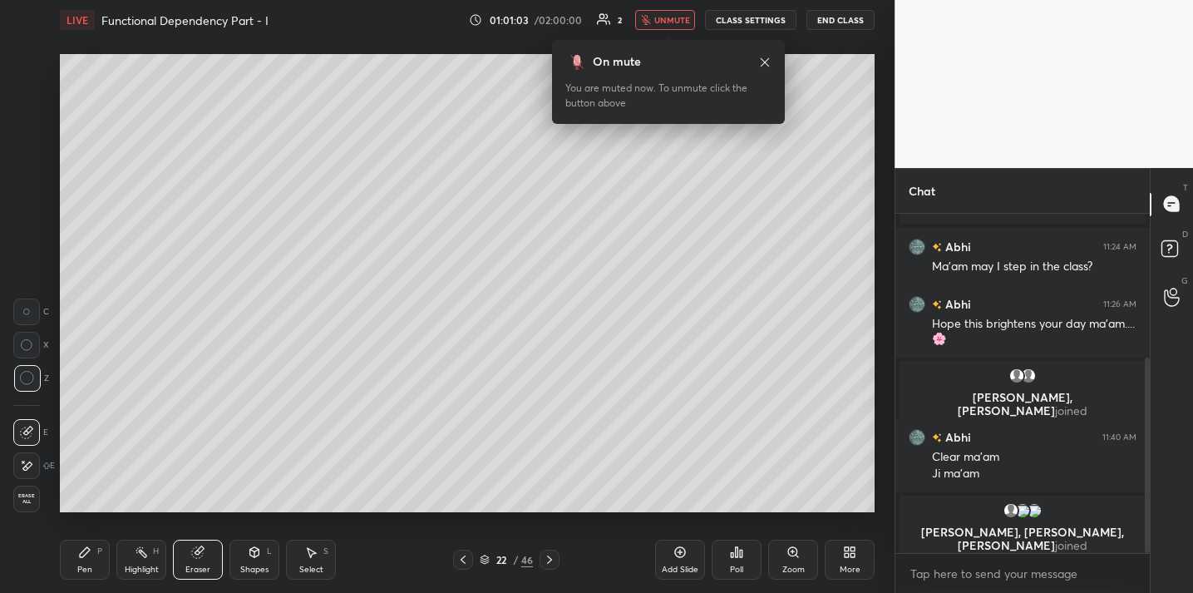
click at [90, 549] on icon at bounding box center [84, 551] width 13 height 13
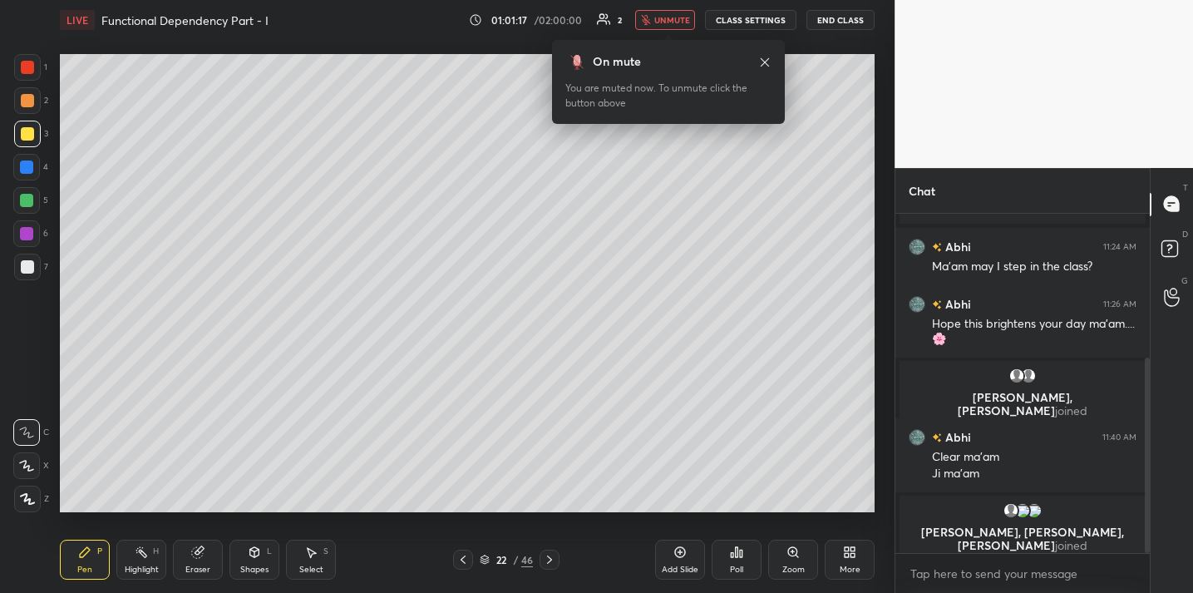
click at [663, 17] on span "unmute" at bounding box center [672, 20] width 36 height 12
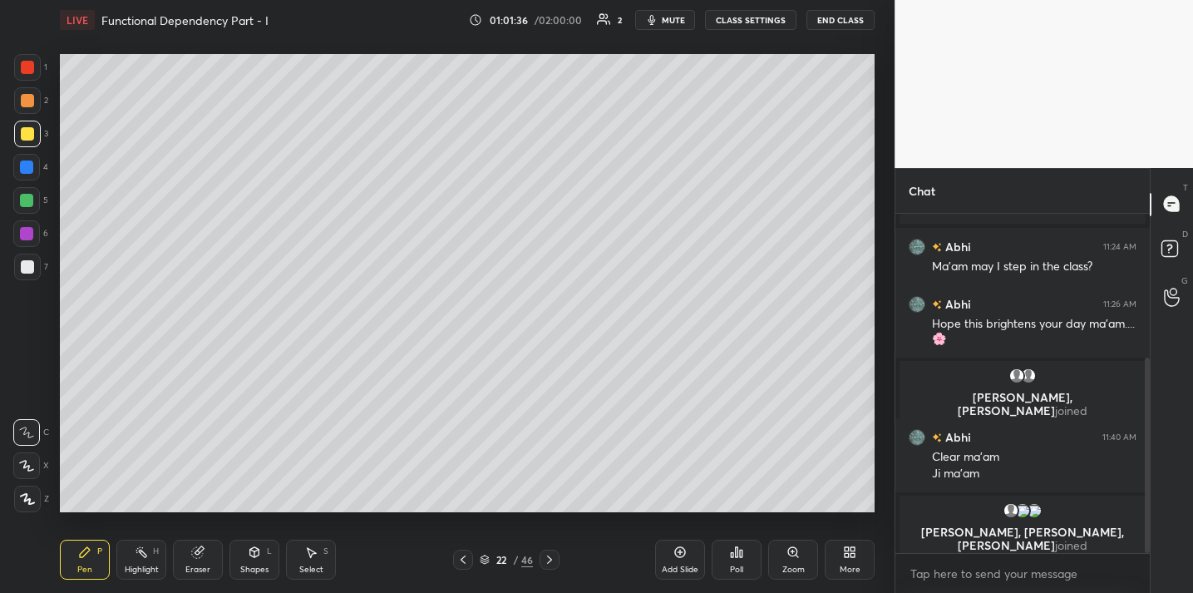
click at [669, 28] on button "mute" at bounding box center [665, 20] width 60 height 20
click at [839, 24] on button "End Class" at bounding box center [840, 20] width 68 height 20
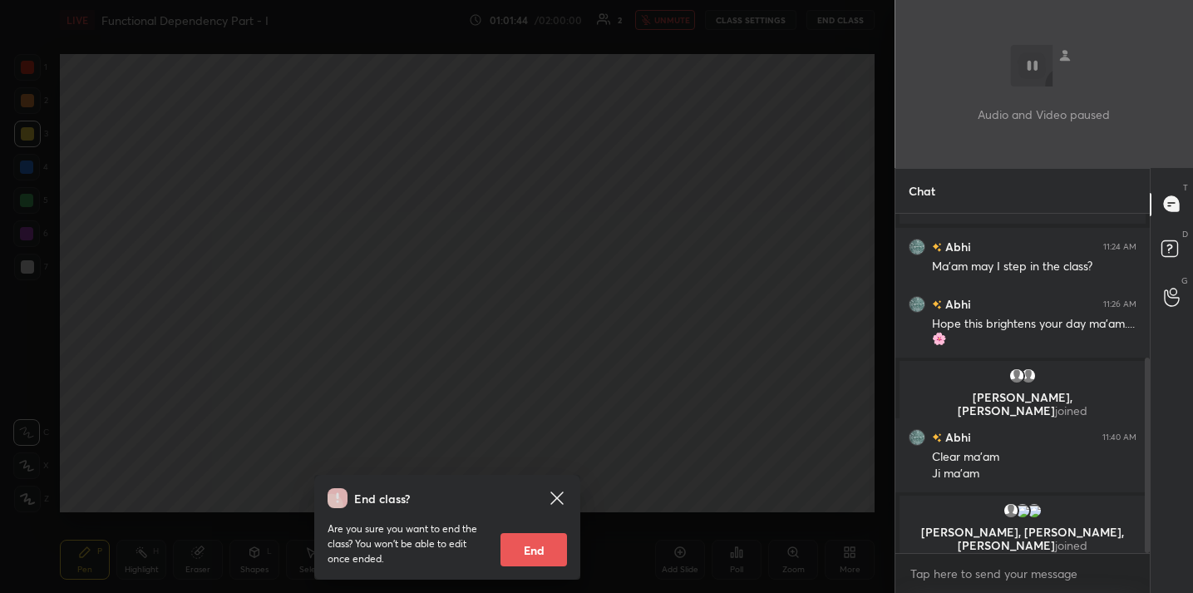
click at [721, 172] on div "End class? Are you sure you want to end the class? You won’t be able to edit on…" at bounding box center [447, 296] width 894 height 593
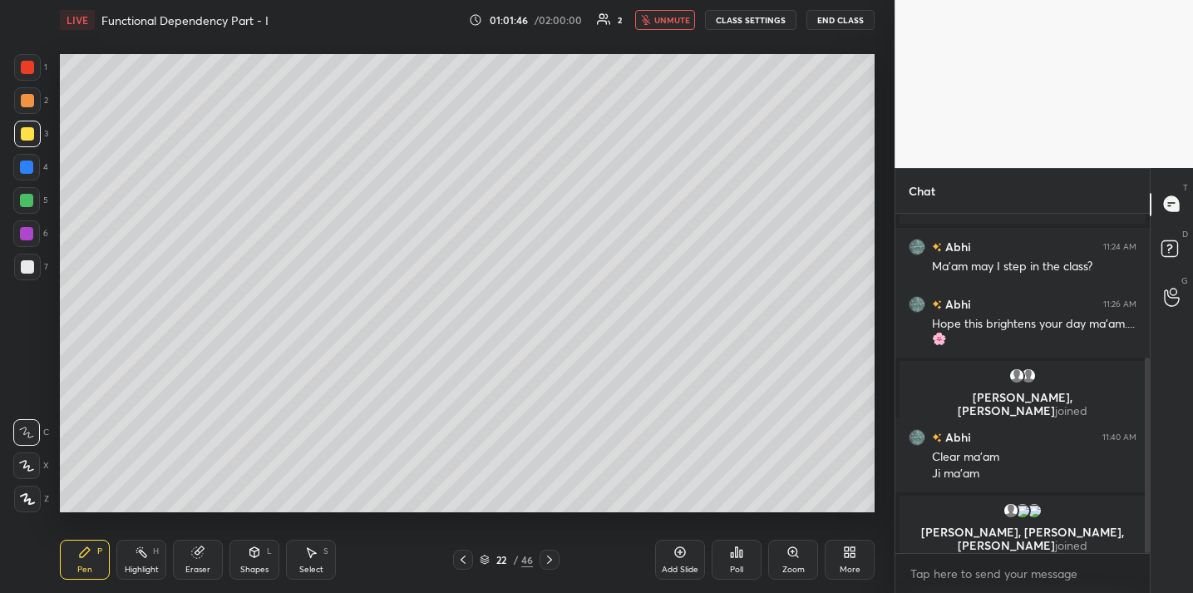
drag, startPoint x: 27, startPoint y: 263, endPoint x: 41, endPoint y: 250, distance: 18.8
click at [27, 263] on div at bounding box center [27, 266] width 13 height 13
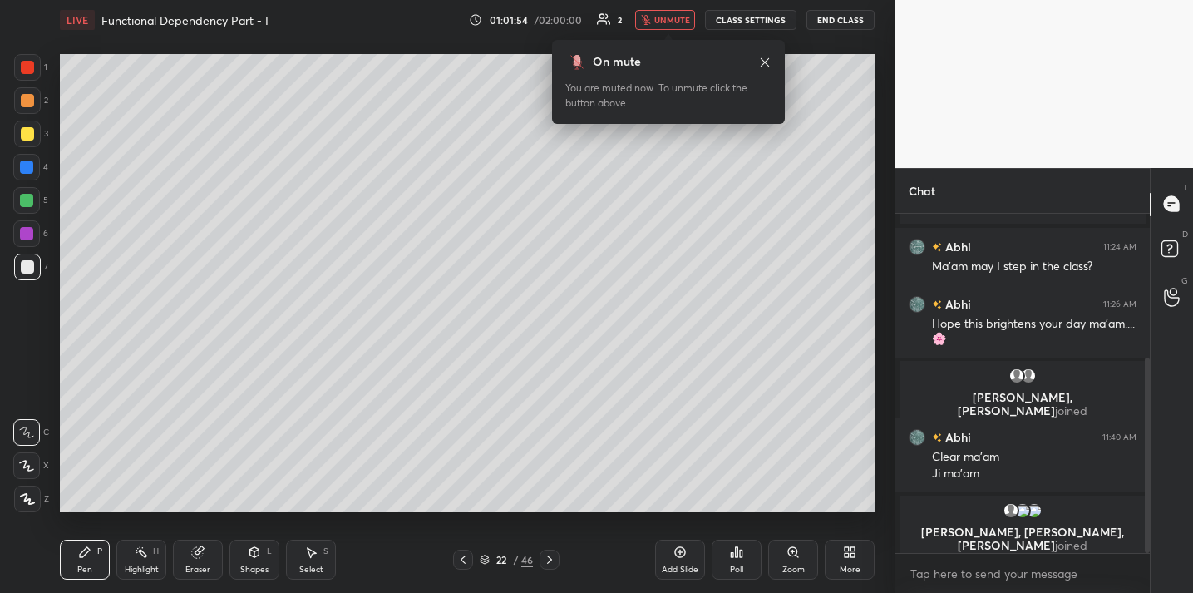
click at [836, 21] on button "End Class" at bounding box center [840, 20] width 68 height 20
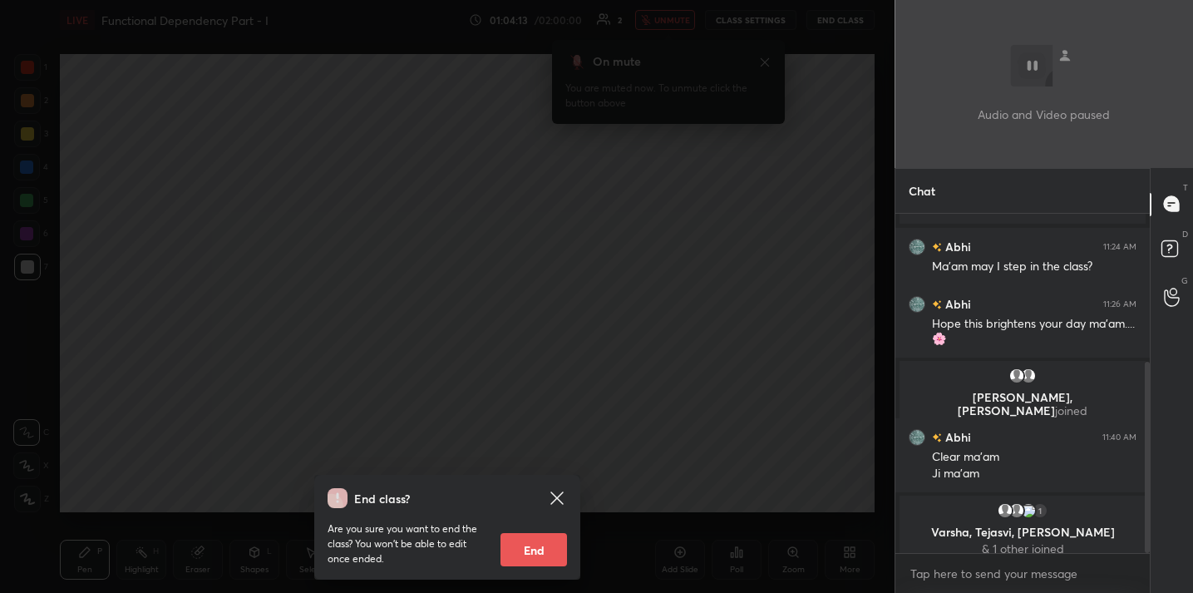
scroll to position [262, 0]
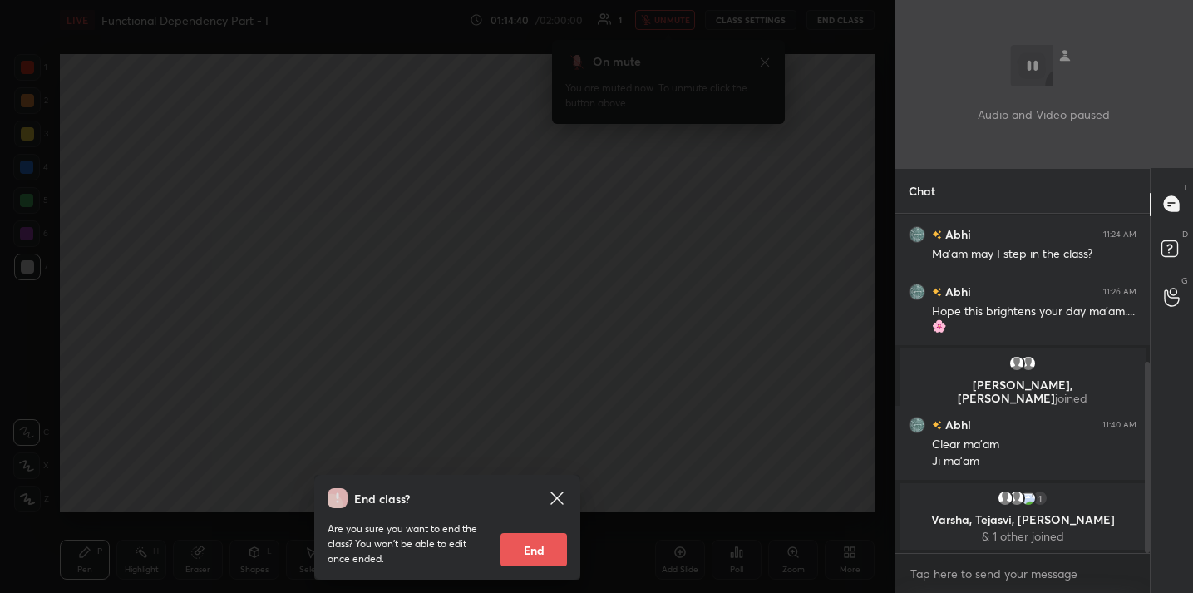
click at [587, 243] on div "End class? Are you sure you want to end the class? You won’t be able to edit on…" at bounding box center [447, 296] width 894 height 593
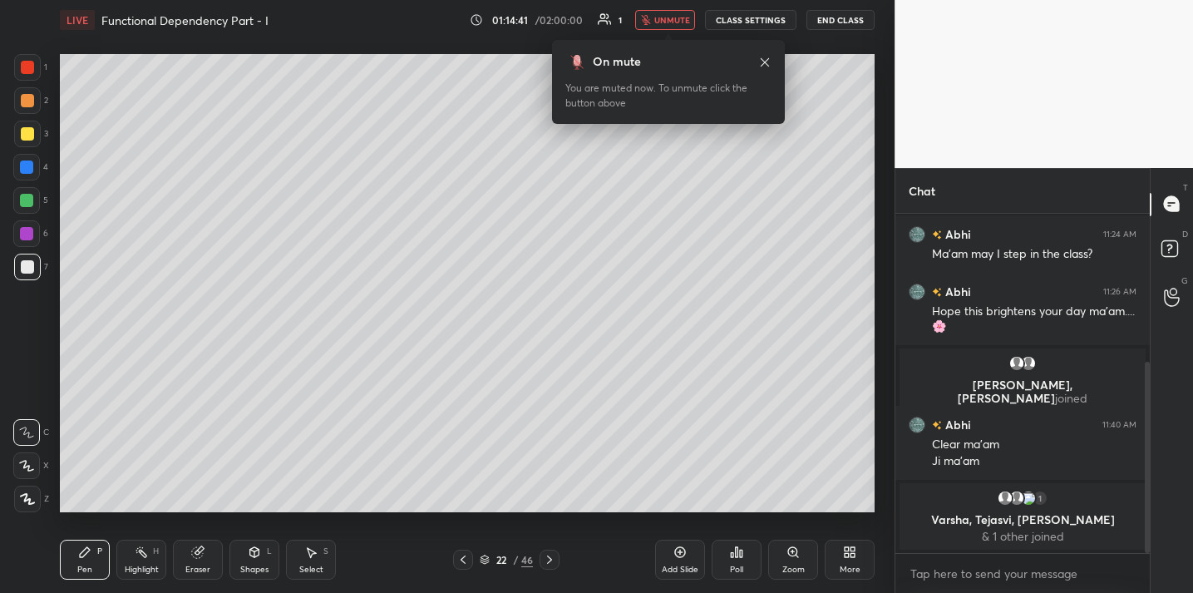
click at [672, 22] on span "unmute" at bounding box center [672, 20] width 36 height 12
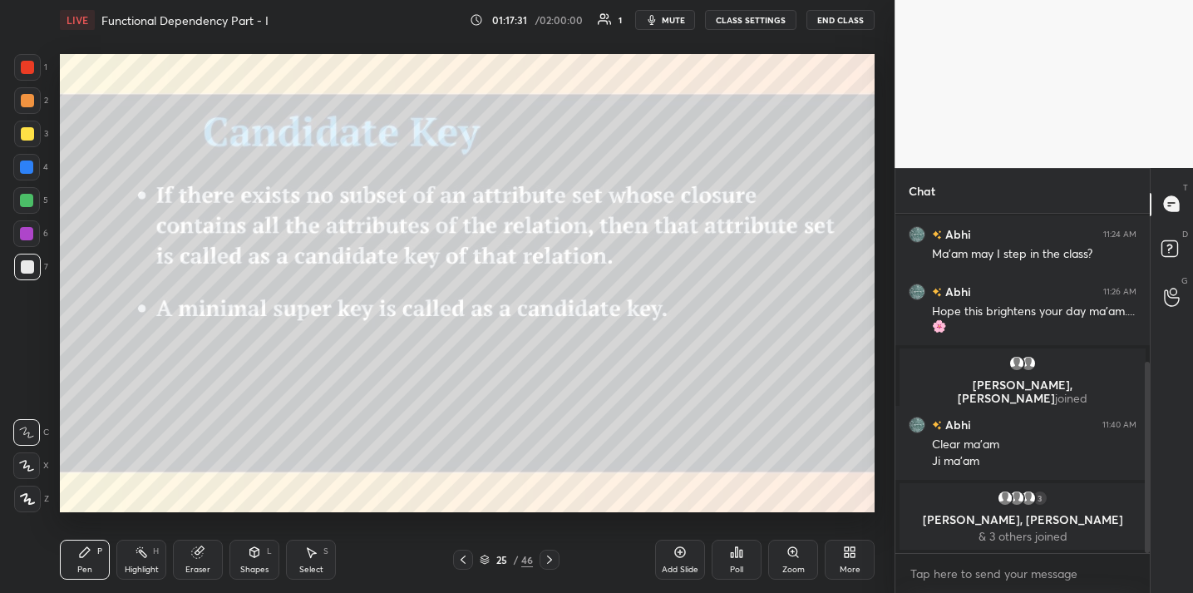
click at [201, 565] on div "Eraser" at bounding box center [197, 569] width 25 height 8
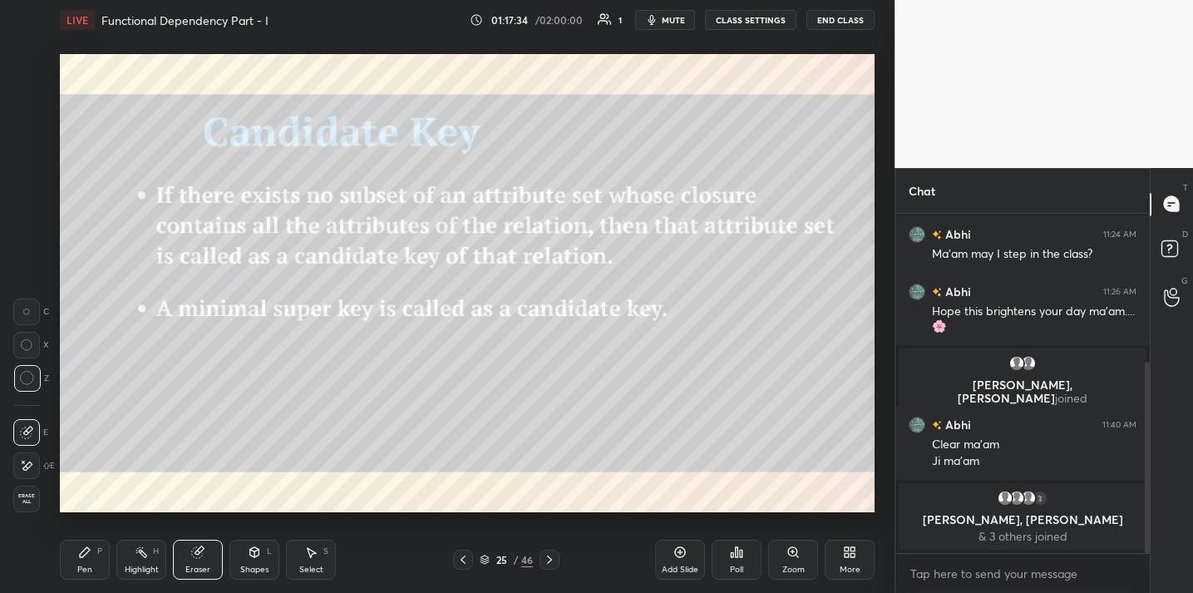
click at [80, 558] on icon at bounding box center [84, 551] width 13 height 13
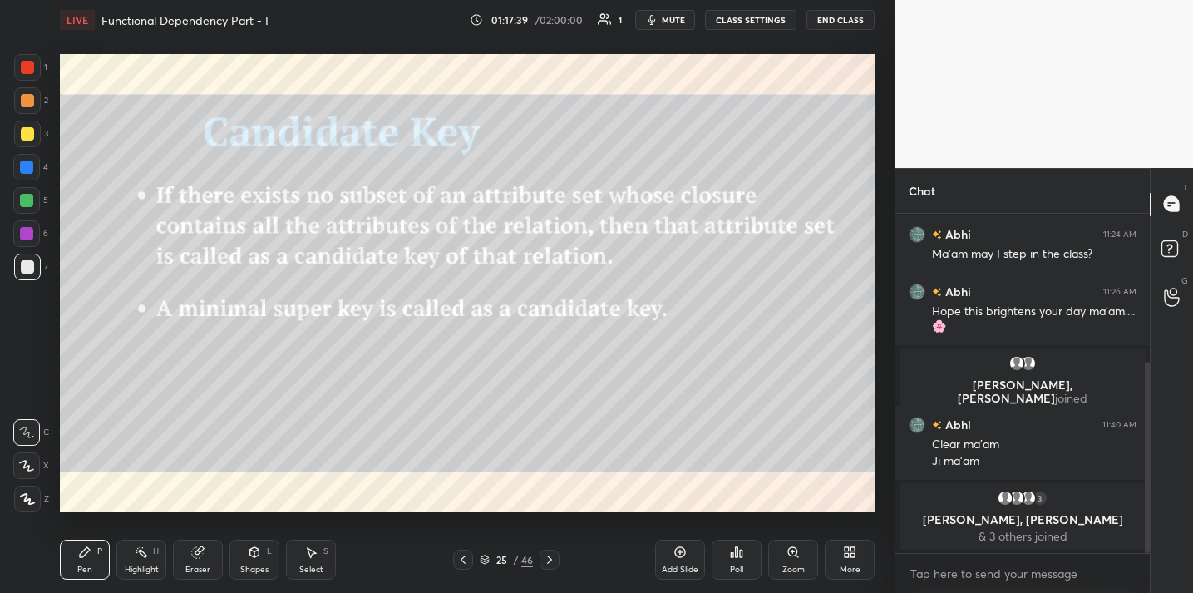
drag, startPoint x: 182, startPoint y: 548, endPoint x: 190, endPoint y: 520, distance: 28.7
click at [183, 543] on div "Eraser" at bounding box center [198, 559] width 50 height 40
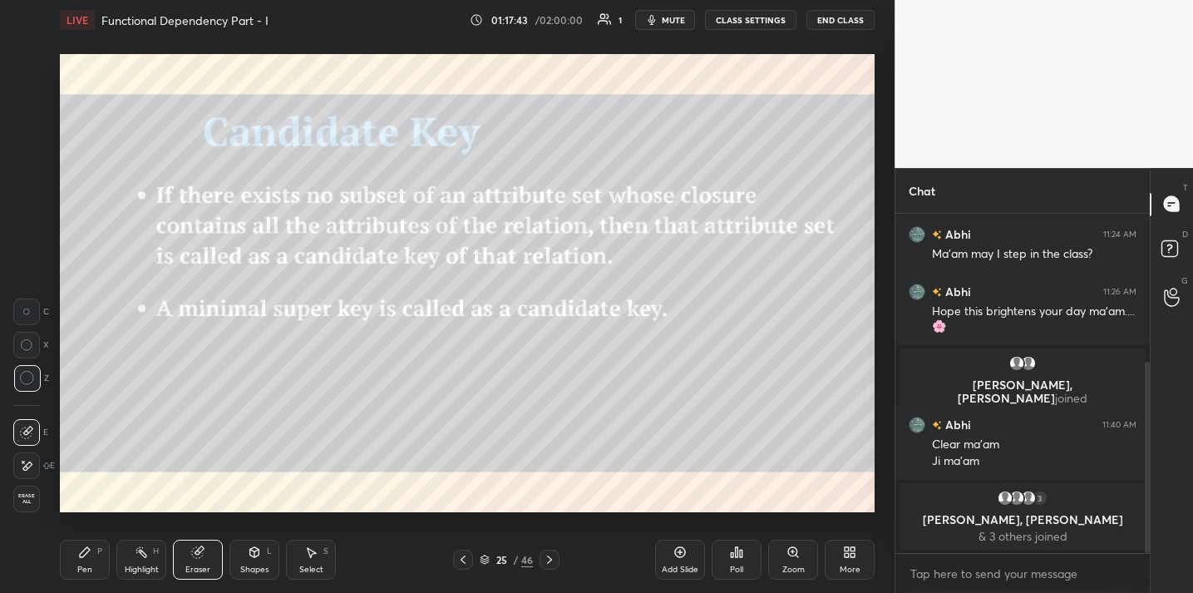
click at [94, 546] on div "Pen P" at bounding box center [85, 559] width 50 height 40
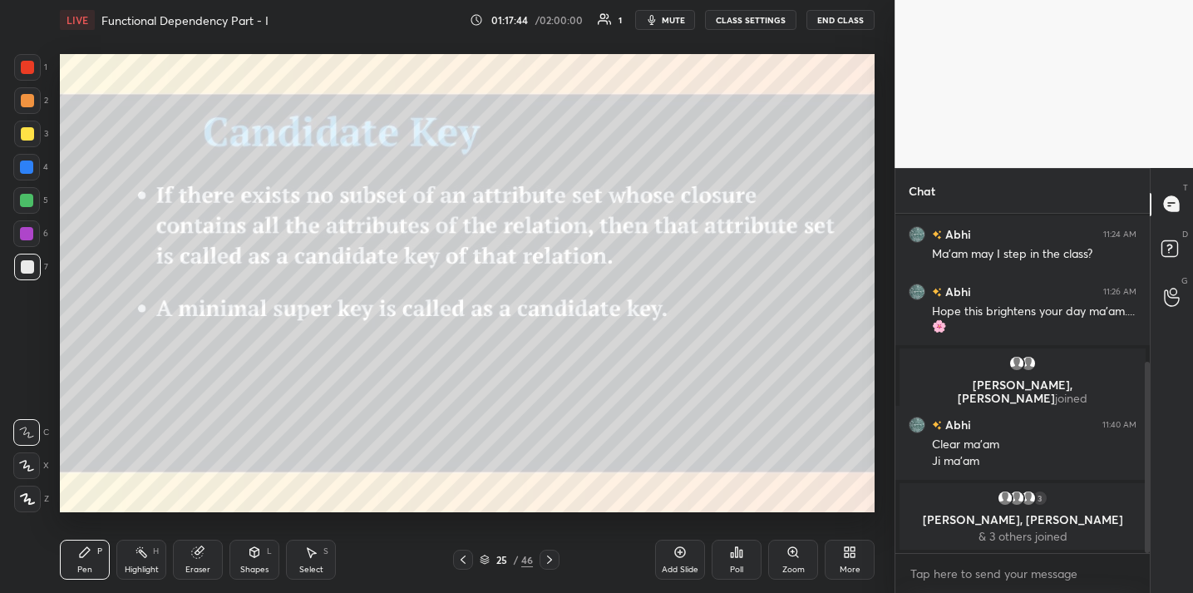
click at [676, 545] on icon at bounding box center [679, 551] width 13 height 13
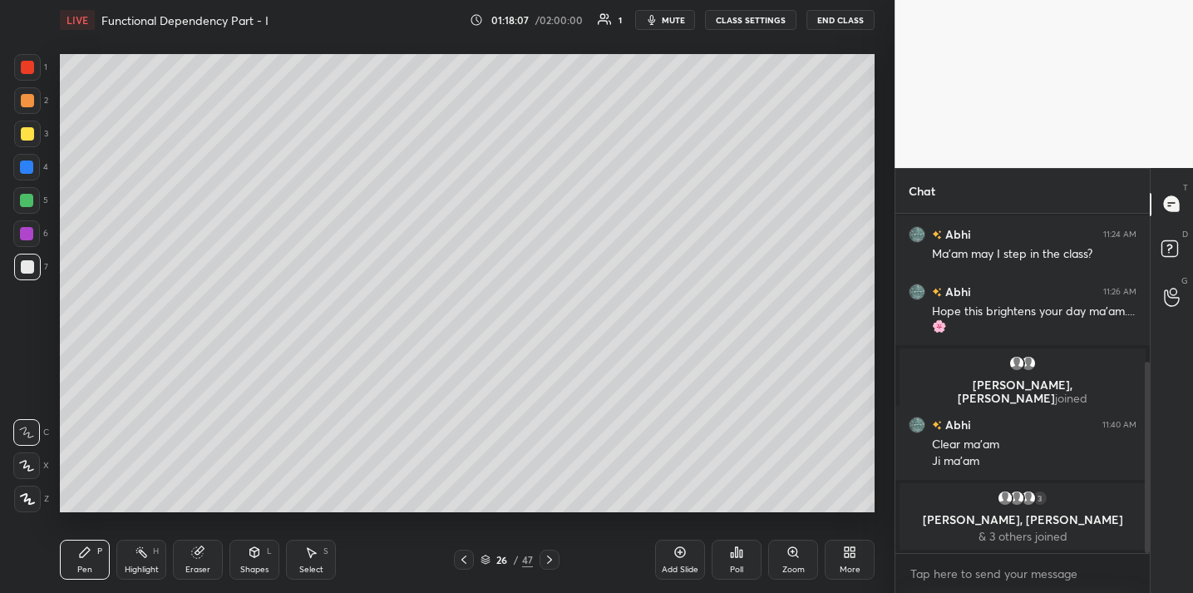
click at [27, 135] on div at bounding box center [27, 133] width 13 height 13
drag, startPoint x: 199, startPoint y: 563, endPoint x: 212, endPoint y: 548, distance: 19.5
click at [199, 563] on div "Eraser" at bounding box center [198, 559] width 50 height 40
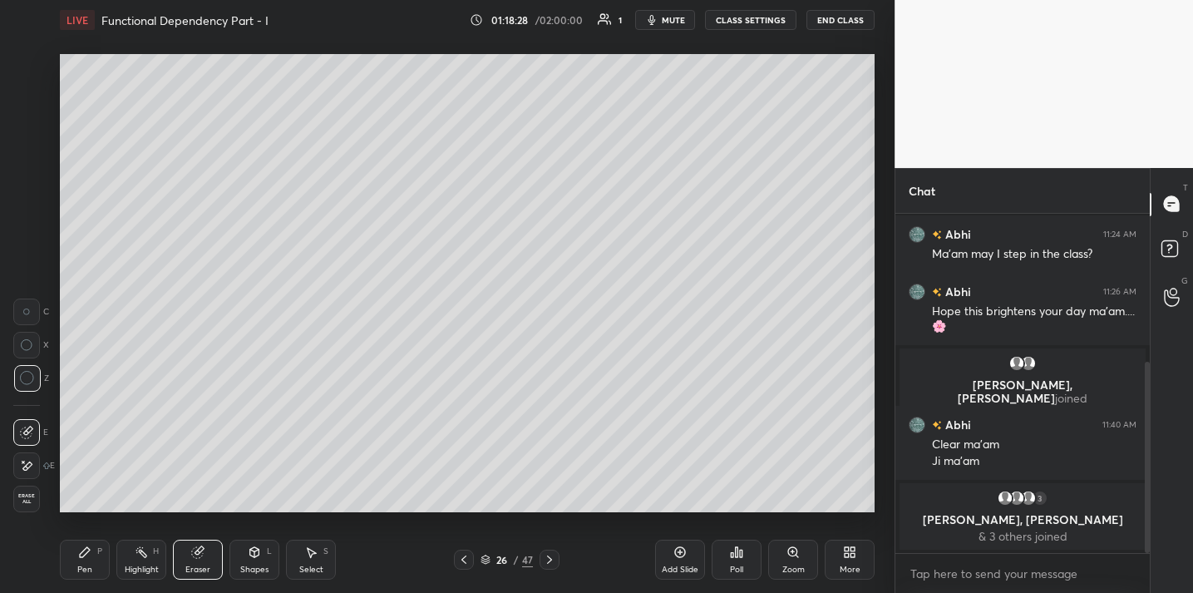
drag, startPoint x: 83, startPoint y: 563, endPoint x: 88, endPoint y: 540, distance: 23.8
click at [86, 561] on div "Pen P" at bounding box center [85, 559] width 50 height 40
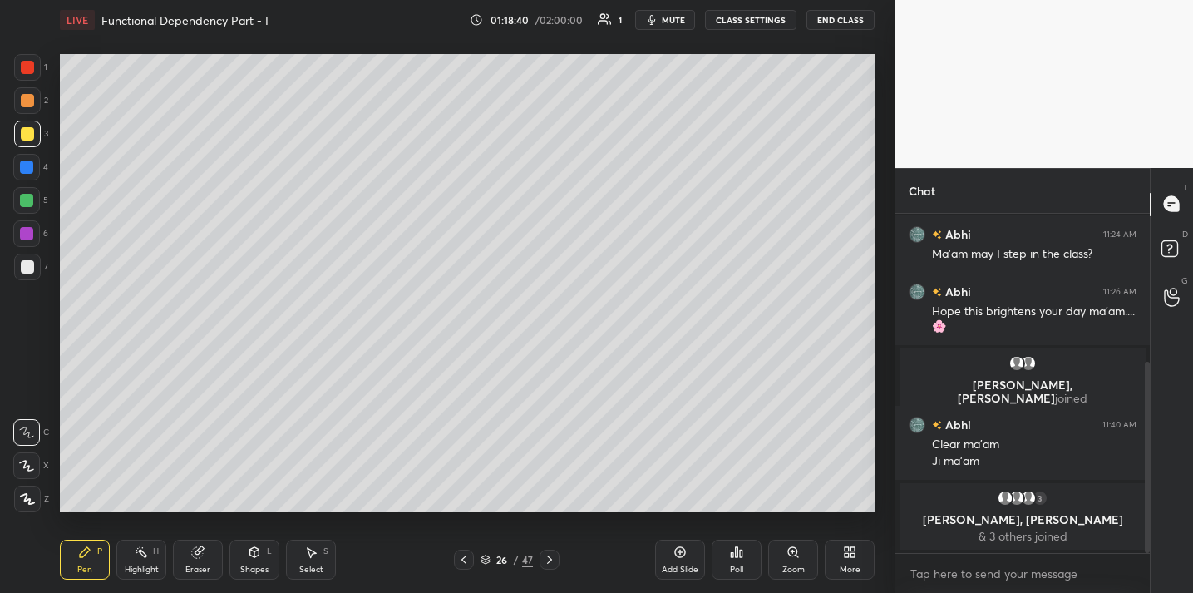
drag, startPoint x: 181, startPoint y: 555, endPoint x: 191, endPoint y: 533, distance: 24.6
click at [183, 550] on div "Eraser" at bounding box center [198, 559] width 50 height 40
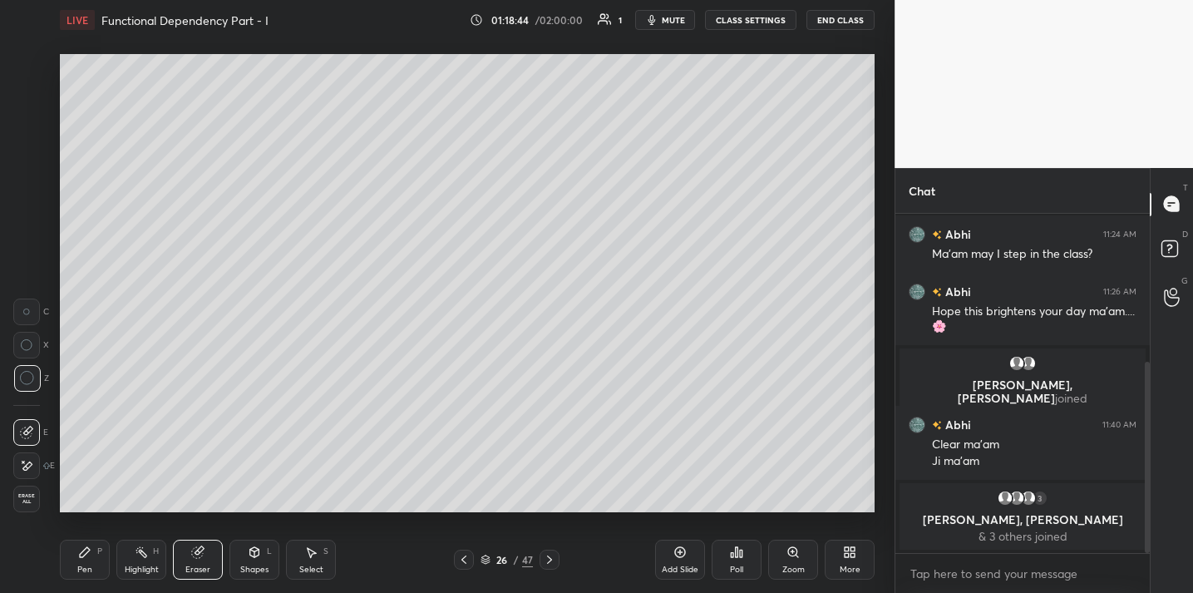
click at [80, 565] on div "Pen" at bounding box center [84, 569] width 15 height 8
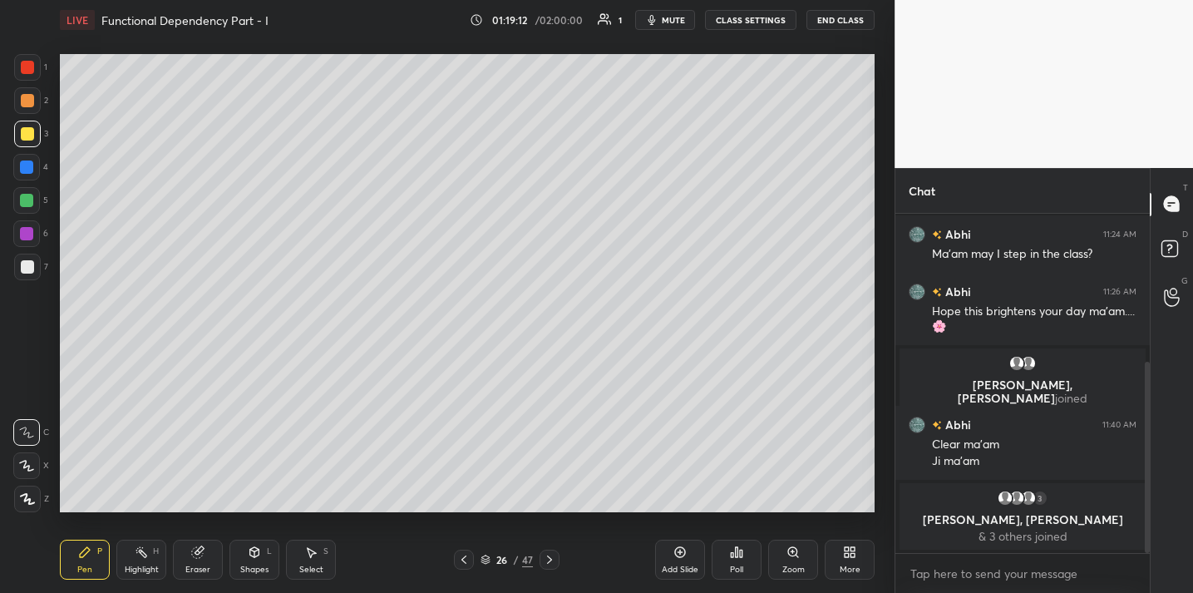
drag, startPoint x: 184, startPoint y: 549, endPoint x: 193, endPoint y: 532, distance: 19.7
click at [187, 544] on div "Eraser" at bounding box center [198, 559] width 50 height 40
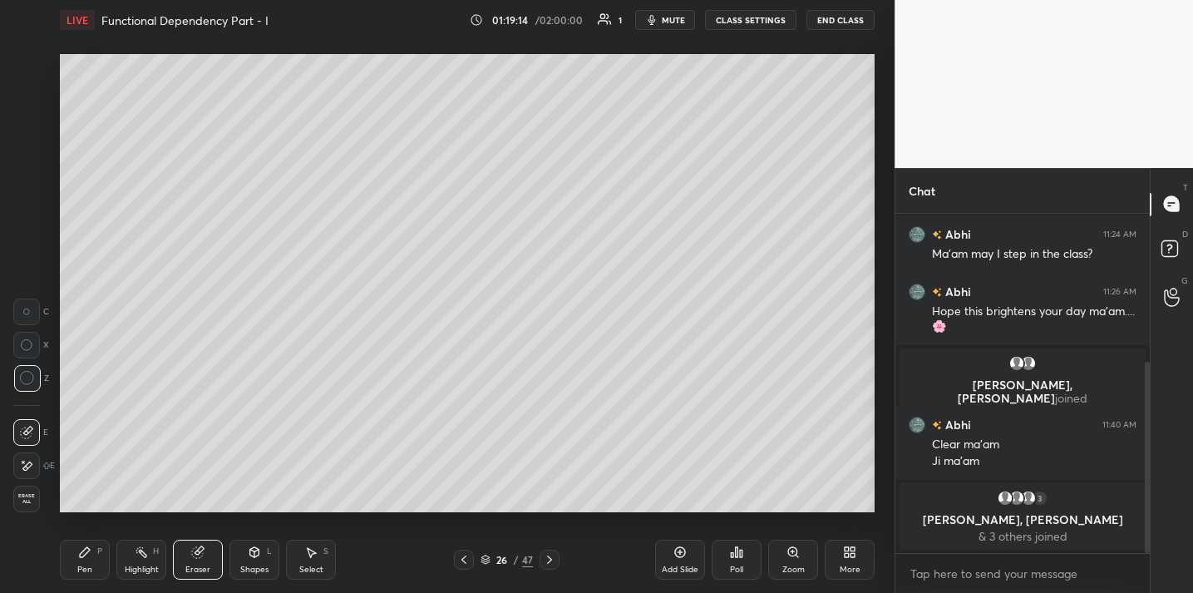
click at [86, 567] on div "Pen" at bounding box center [84, 569] width 15 height 8
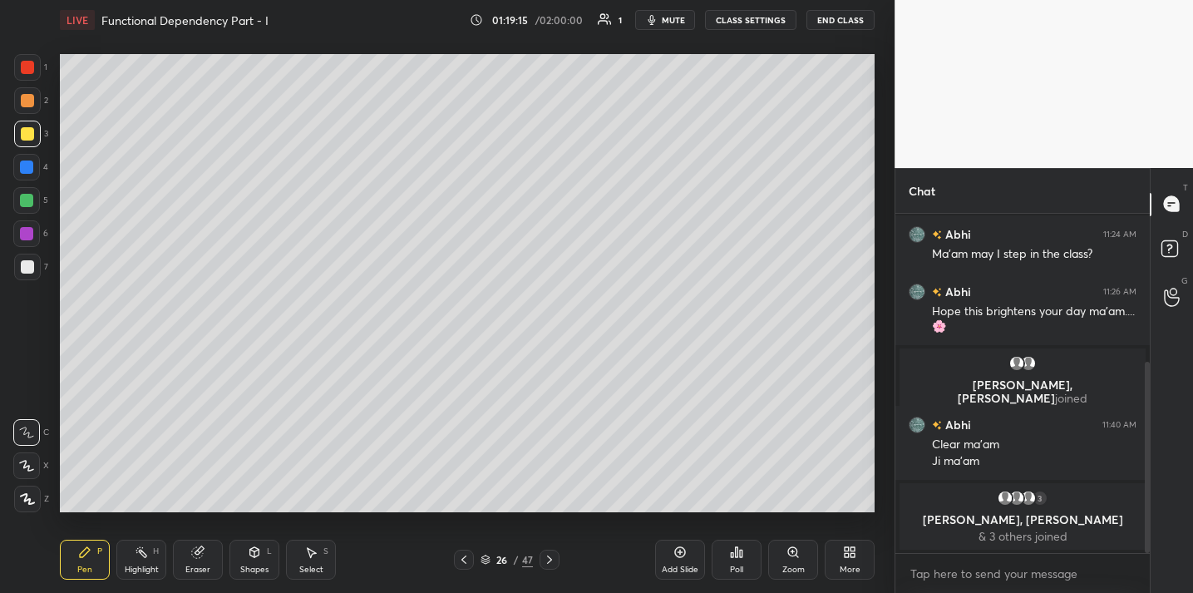
click at [14, 264] on div at bounding box center [27, 266] width 27 height 27
click at [34, 130] on div at bounding box center [27, 134] width 27 height 27
click at [26, 200] on div at bounding box center [26, 200] width 13 height 13
click at [397, 513] on div "Setting up your live class Poll for secs No correct answer Start poll" at bounding box center [467, 283] width 828 height 486
drag, startPoint x: 27, startPoint y: 133, endPoint x: 53, endPoint y: 150, distance: 31.1
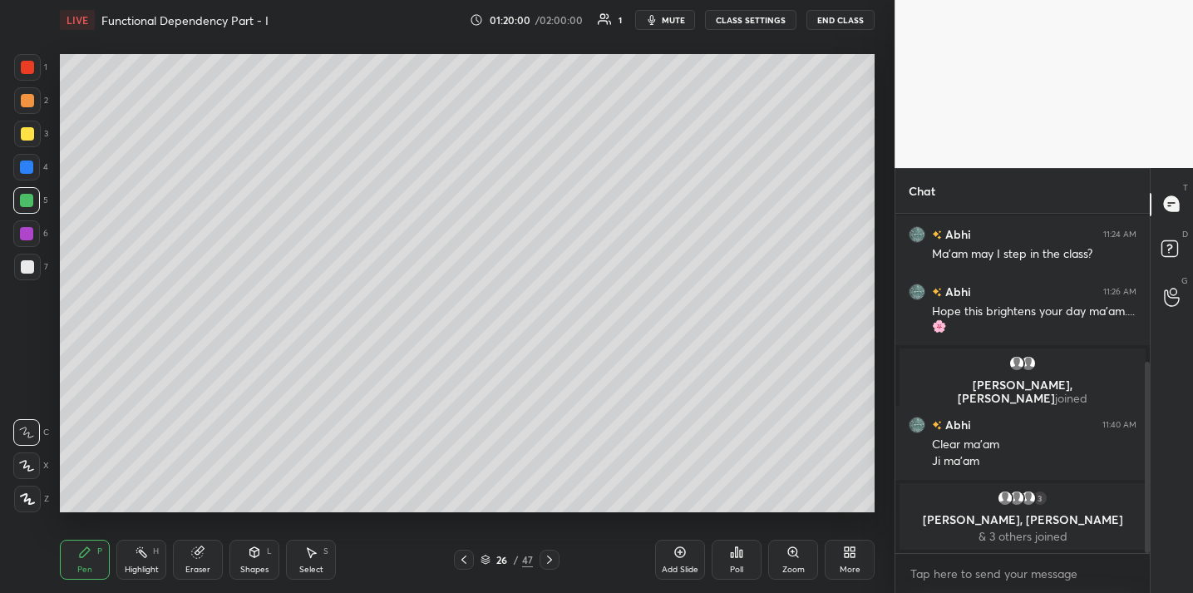
click at [27, 133] on div at bounding box center [27, 133] width 13 height 13
drag, startPoint x: 846, startPoint y: 514, endPoint x: 855, endPoint y: 512, distance: 9.3
click at [855, 512] on div "LIVE Functional Dependency Part - I 01:20:45 / 02:00:00 1 mute CLASS SETTINGS E…" at bounding box center [467, 296] width 828 height 593
click at [674, 545] on icon at bounding box center [679, 551] width 13 height 13
click at [188, 549] on div "Eraser" at bounding box center [198, 559] width 50 height 40
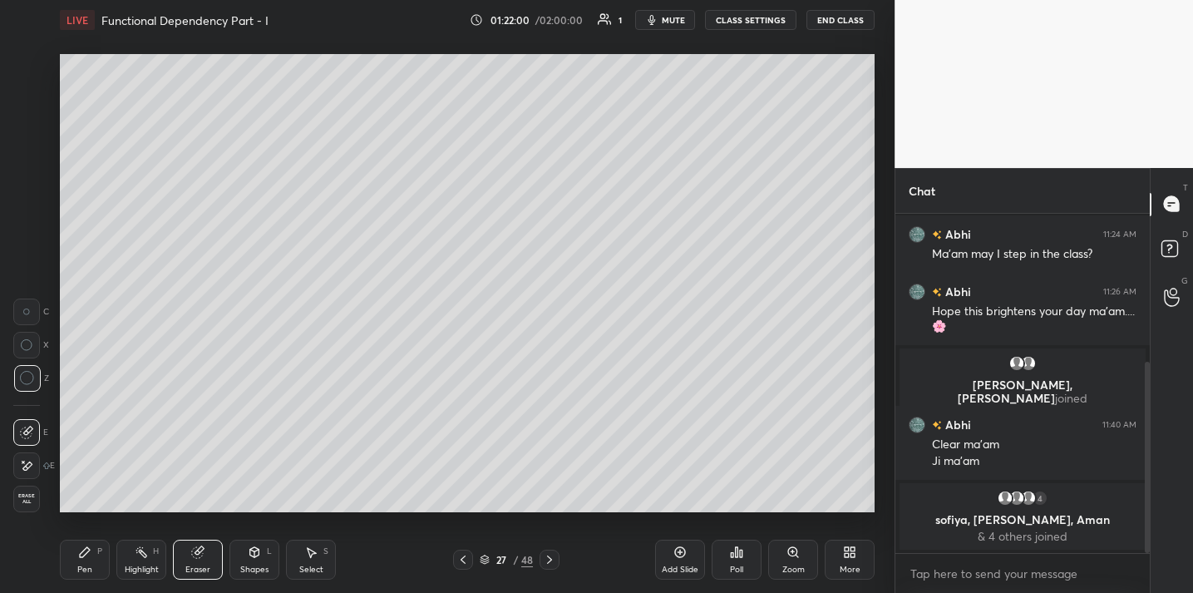
click at [91, 561] on div "Pen P" at bounding box center [85, 559] width 50 height 40
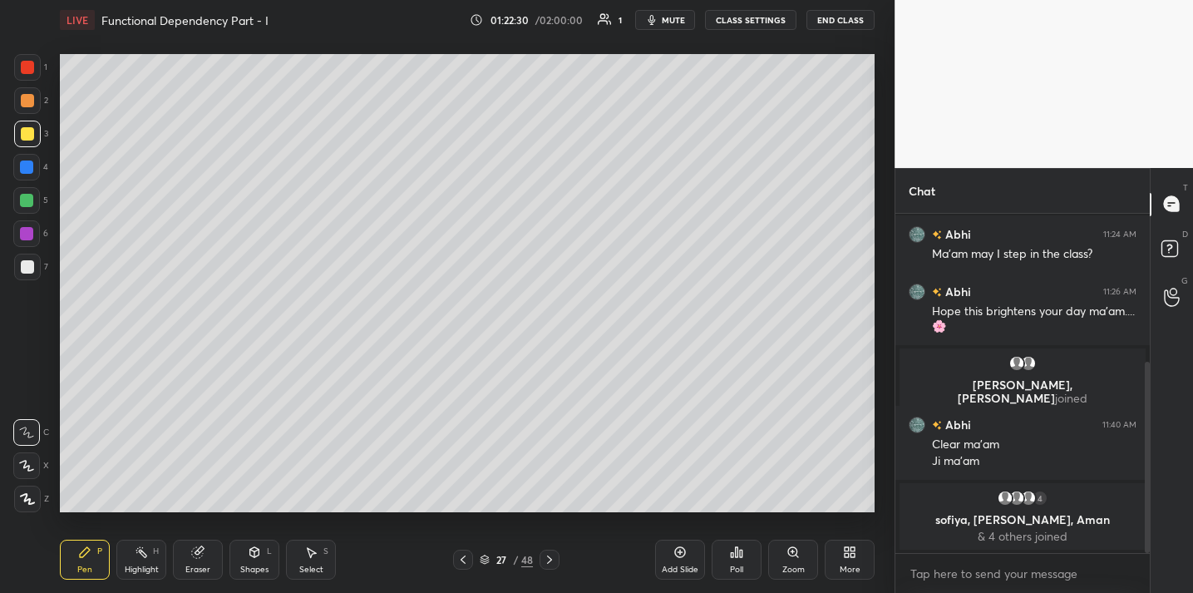
click at [27, 266] on div at bounding box center [27, 266] width 13 height 13
click at [677, 15] on span "mute" at bounding box center [673, 20] width 23 height 12
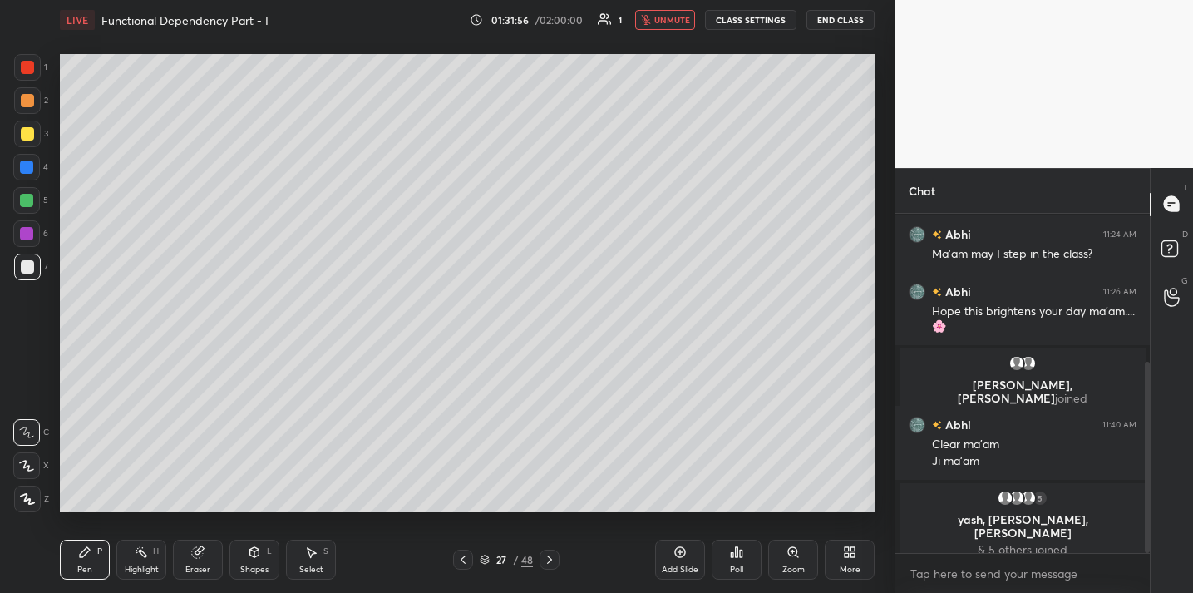
click at [836, 25] on button "End Class" at bounding box center [840, 20] width 68 height 20
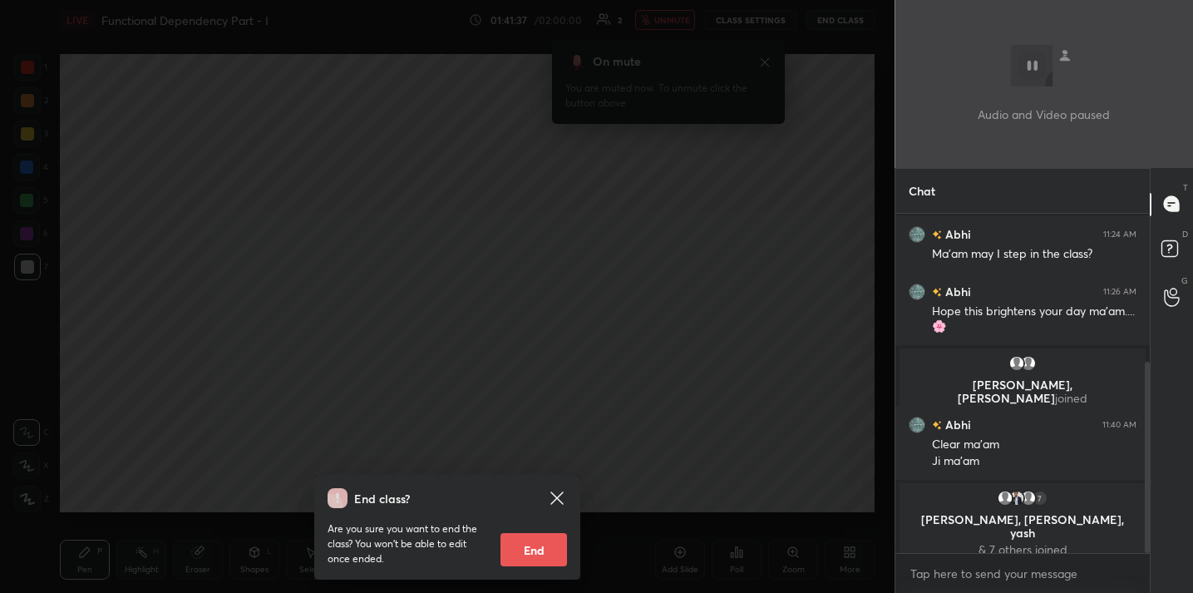
click at [495, 119] on div "End class? Are you sure you want to end the class? You won’t be able to edit on…" at bounding box center [447, 296] width 894 height 593
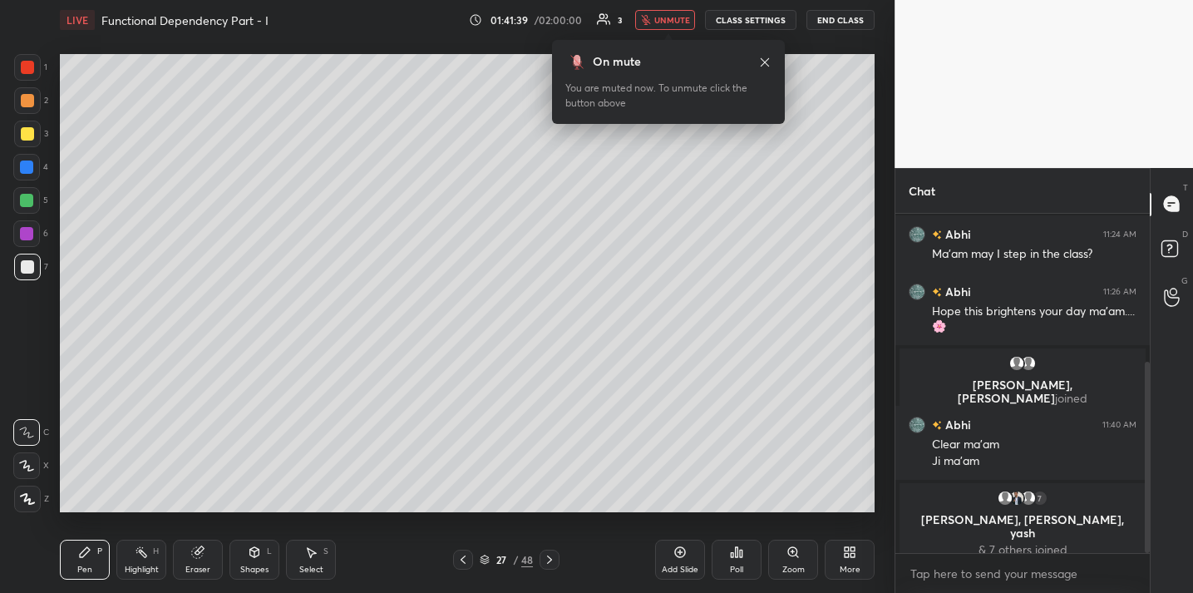
click at [677, 20] on span "unmute" at bounding box center [672, 20] width 36 height 12
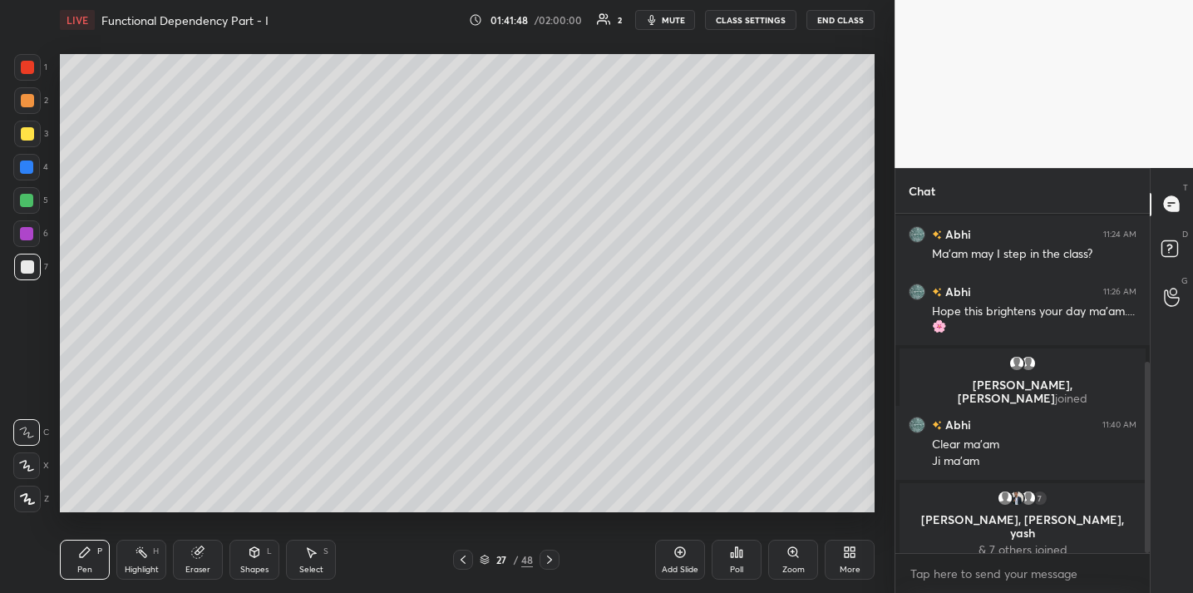
click at [815, 30] on div "LIVE Functional Dependency Part - I 01:41:48 / 02:00:00 2 mute CLASS SETTINGS E…" at bounding box center [467, 20] width 814 height 40
click at [824, 19] on button "End Class" at bounding box center [840, 20] width 68 height 20
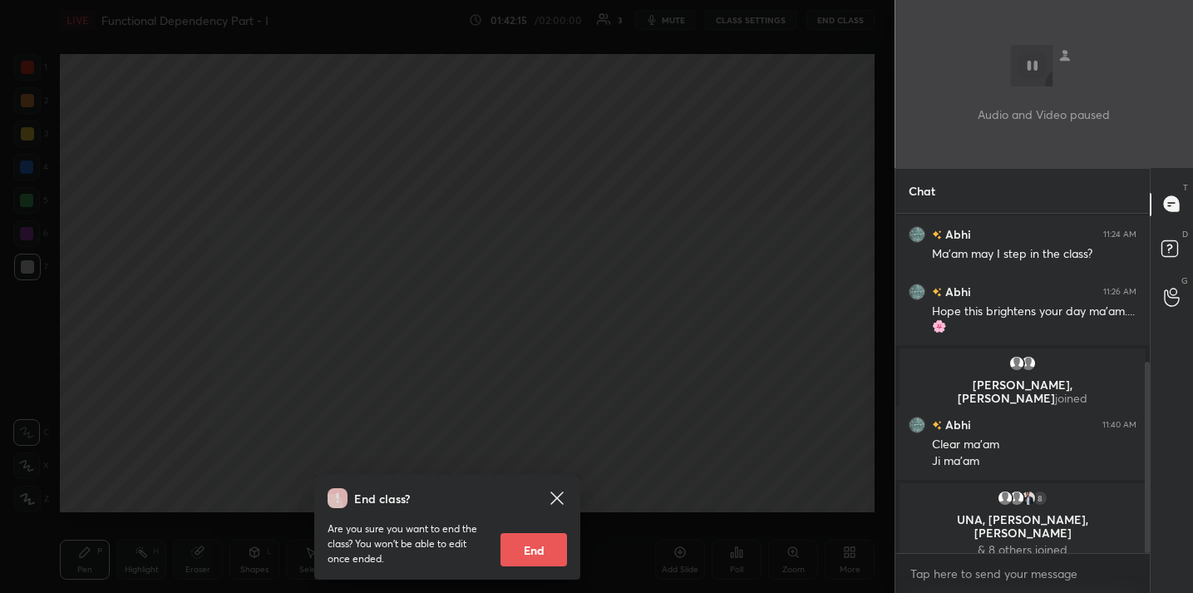
click at [594, 130] on div "End class? Are you sure you want to end the class? You won’t be able to edit on…" at bounding box center [447, 296] width 894 height 593
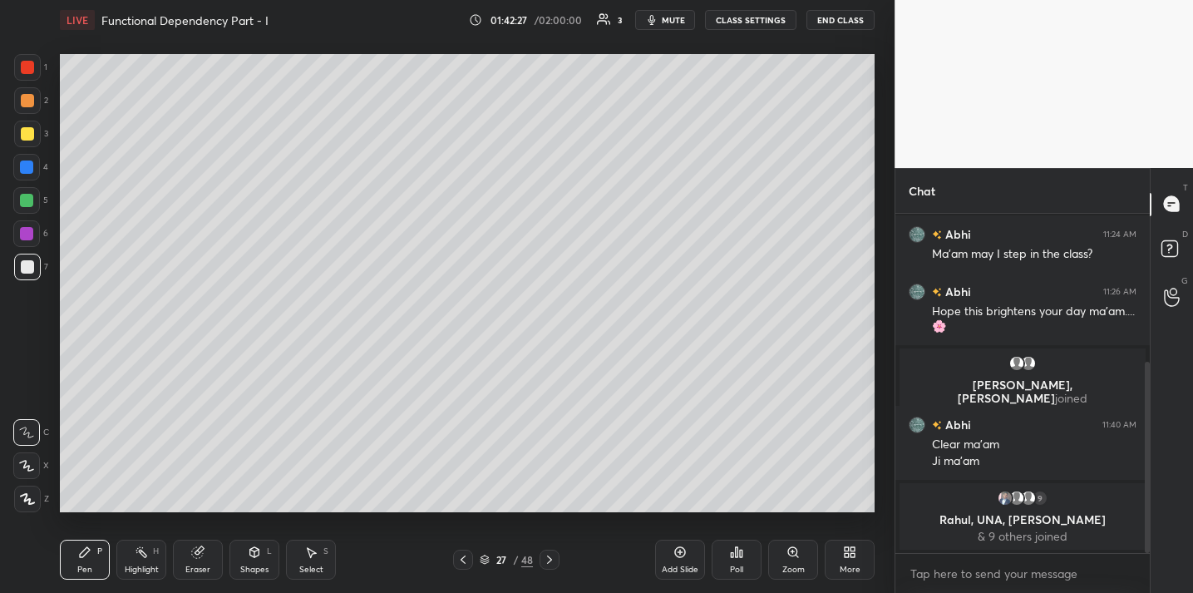
click at [658, 17] on icon "button" at bounding box center [651, 19] width 13 height 13
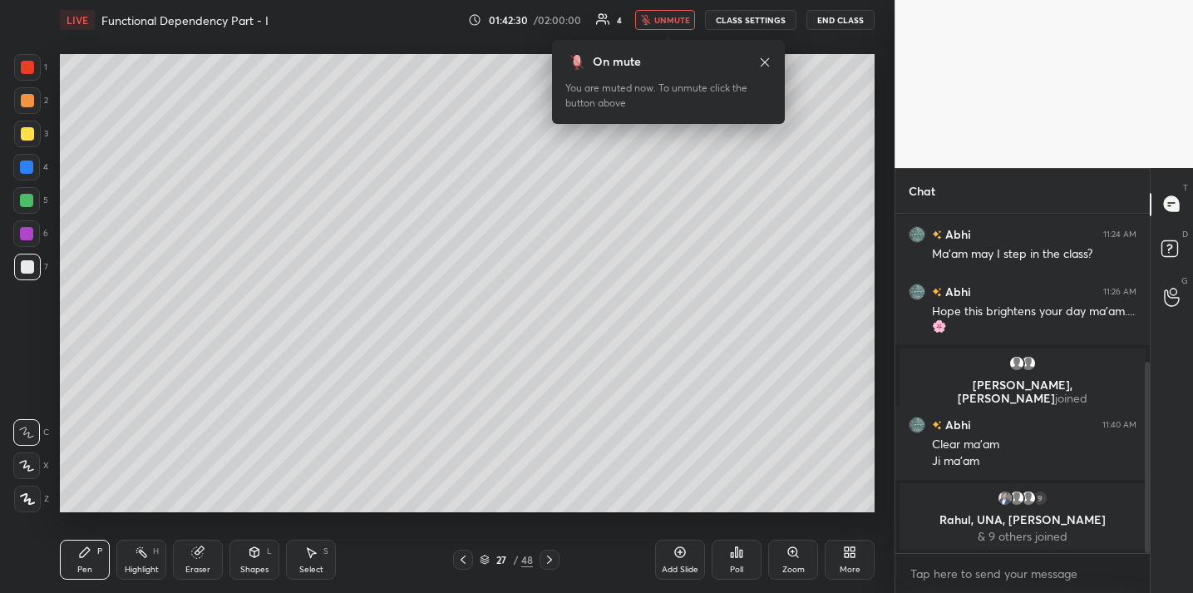
click at [659, 18] on span "unmute" at bounding box center [672, 20] width 36 height 12
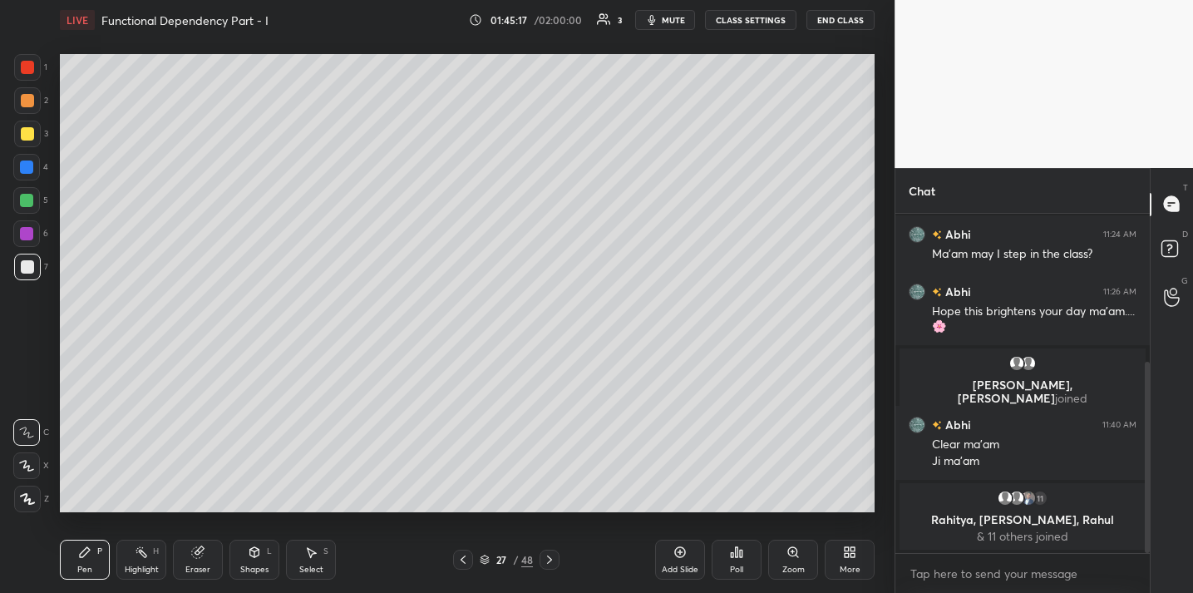
click at [197, 571] on div "Eraser" at bounding box center [198, 559] width 50 height 40
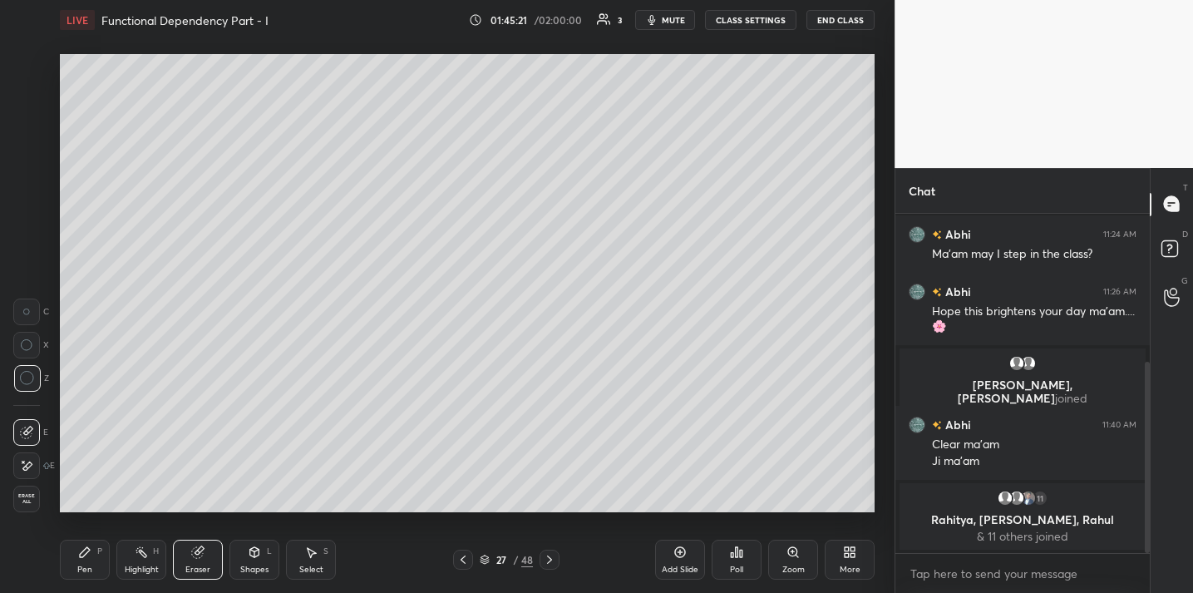
click at [66, 564] on div "Pen P" at bounding box center [85, 559] width 50 height 40
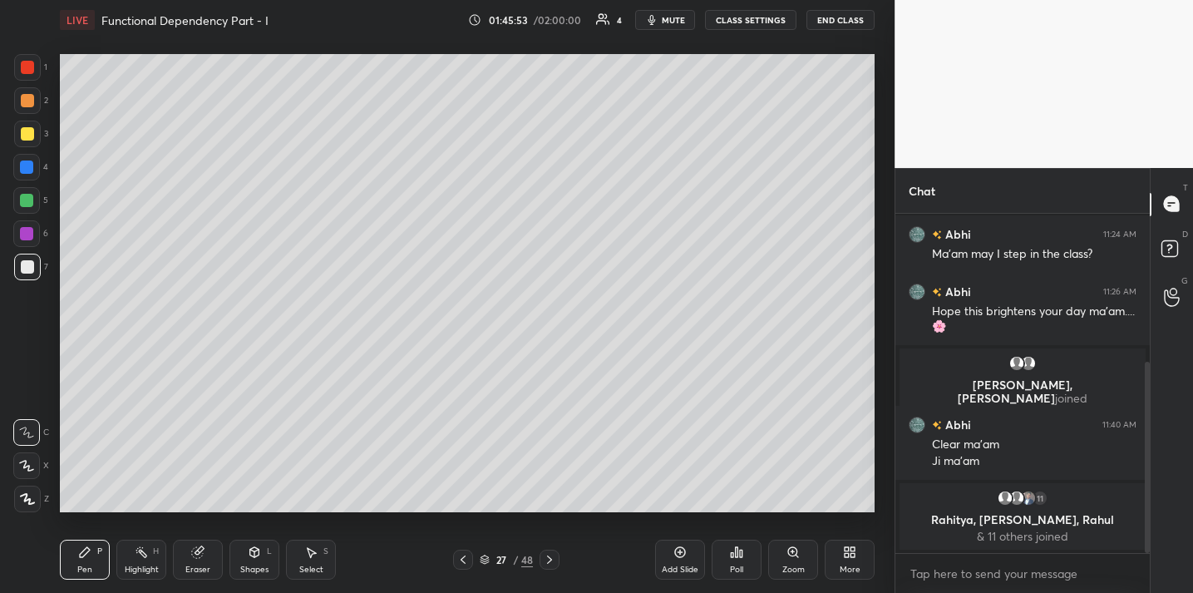
click at [675, 554] on icon at bounding box center [680, 552] width 11 height 11
click at [677, 555] on icon at bounding box center [680, 552] width 11 height 11
click at [829, 19] on button "End Class" at bounding box center [840, 20] width 68 height 20
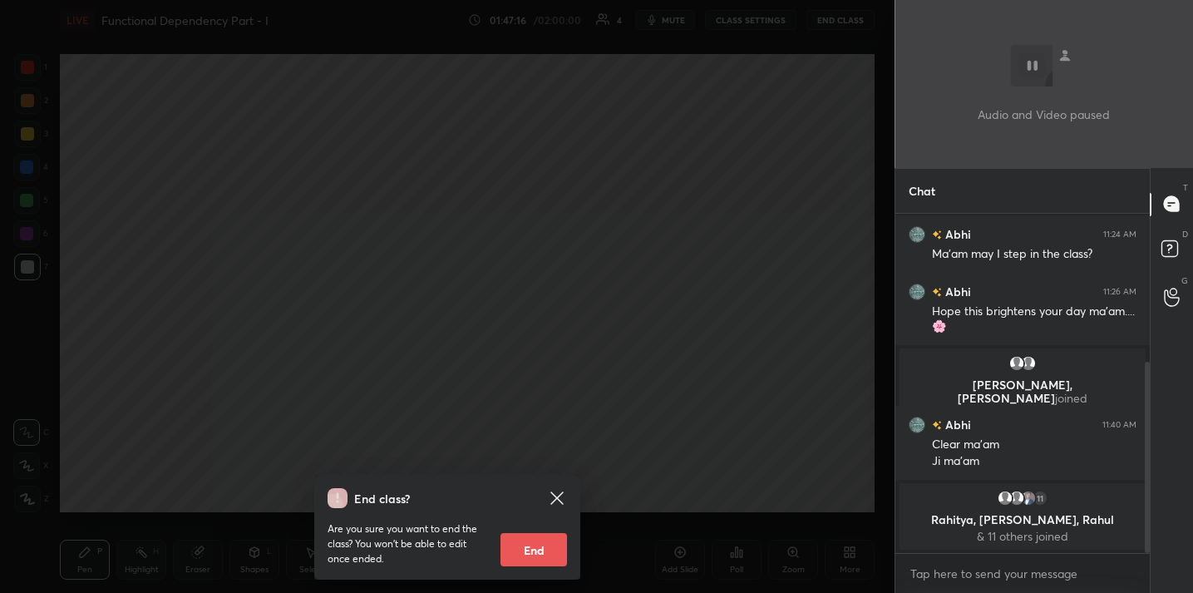
click at [529, 553] on button "End" at bounding box center [533, 549] width 66 height 33
type textarea "x"
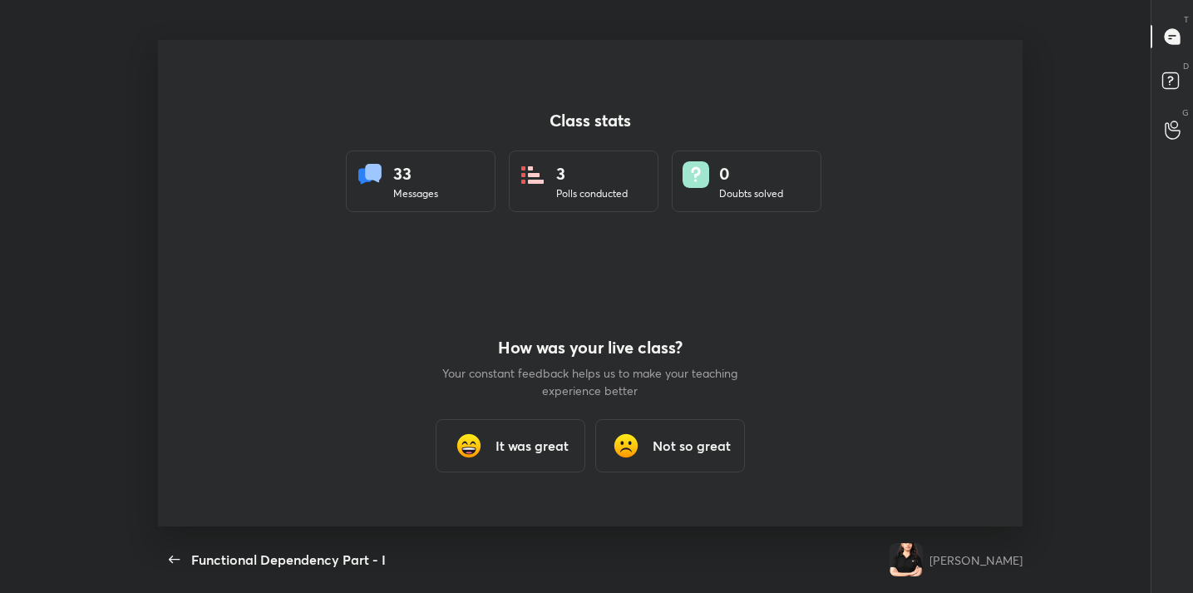
scroll to position [0, 0]
